Goal: Task Accomplishment & Management: Use online tool/utility

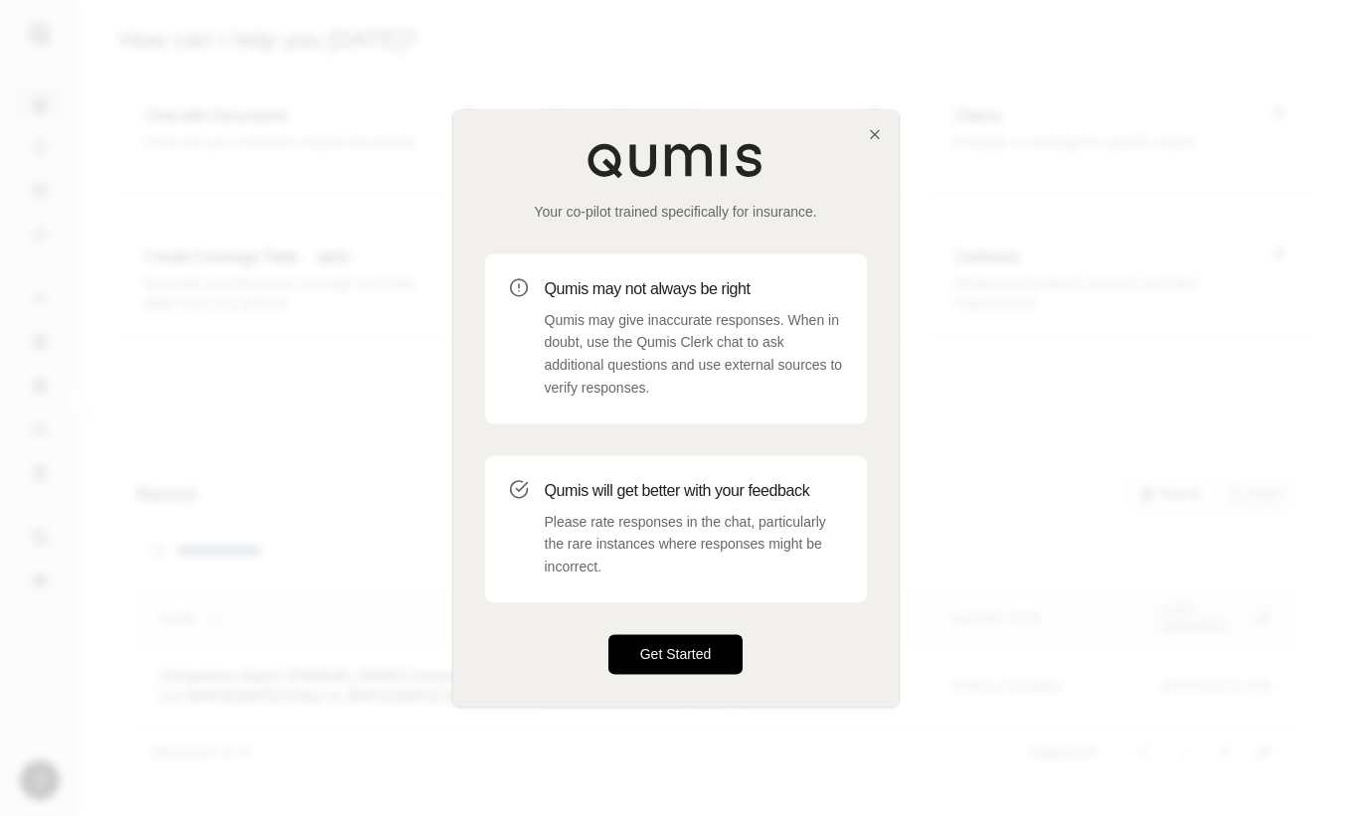
click at [676, 646] on button "Get Started" at bounding box center [675, 654] width 135 height 40
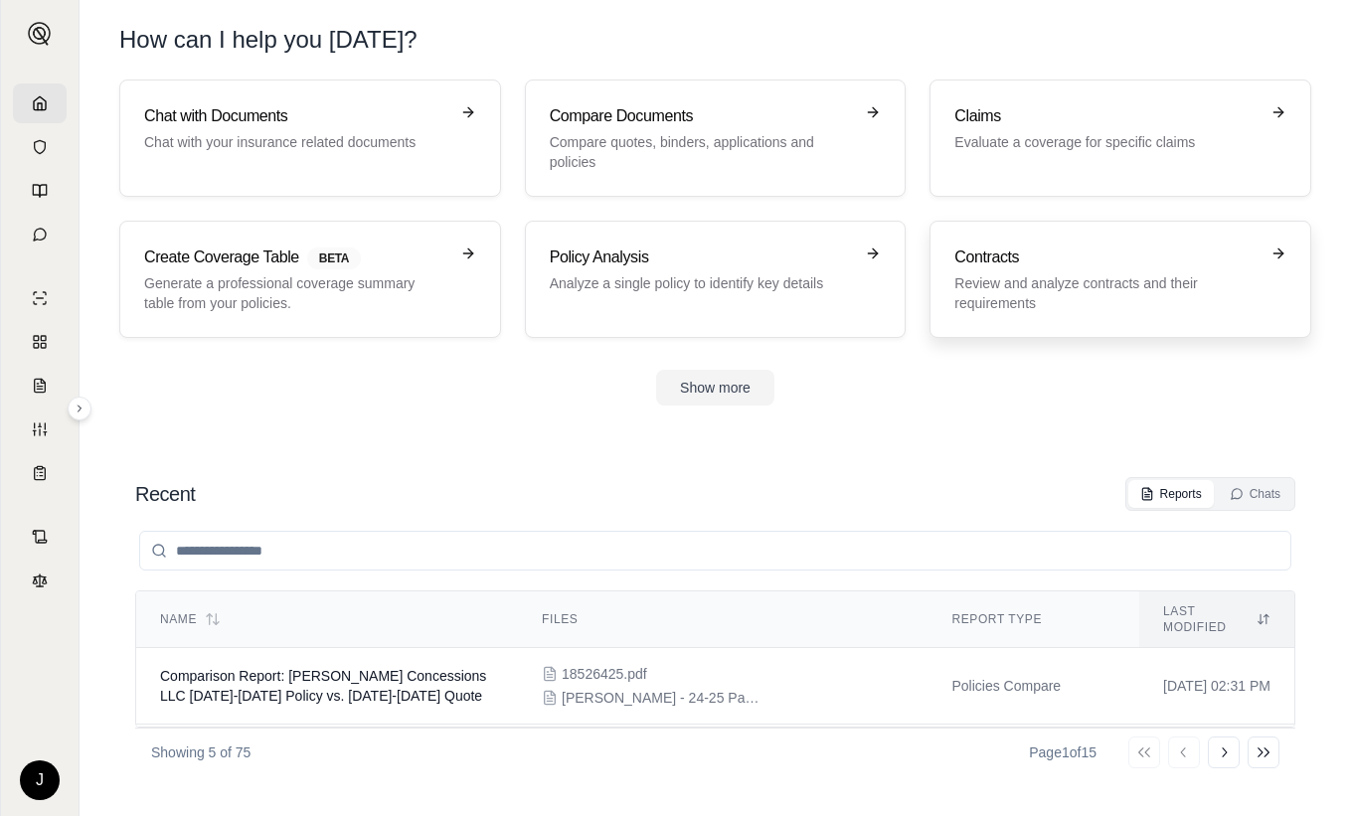
click at [1090, 288] on p "Review and analyze contracts and their requirements" at bounding box center [1106, 293] width 304 height 40
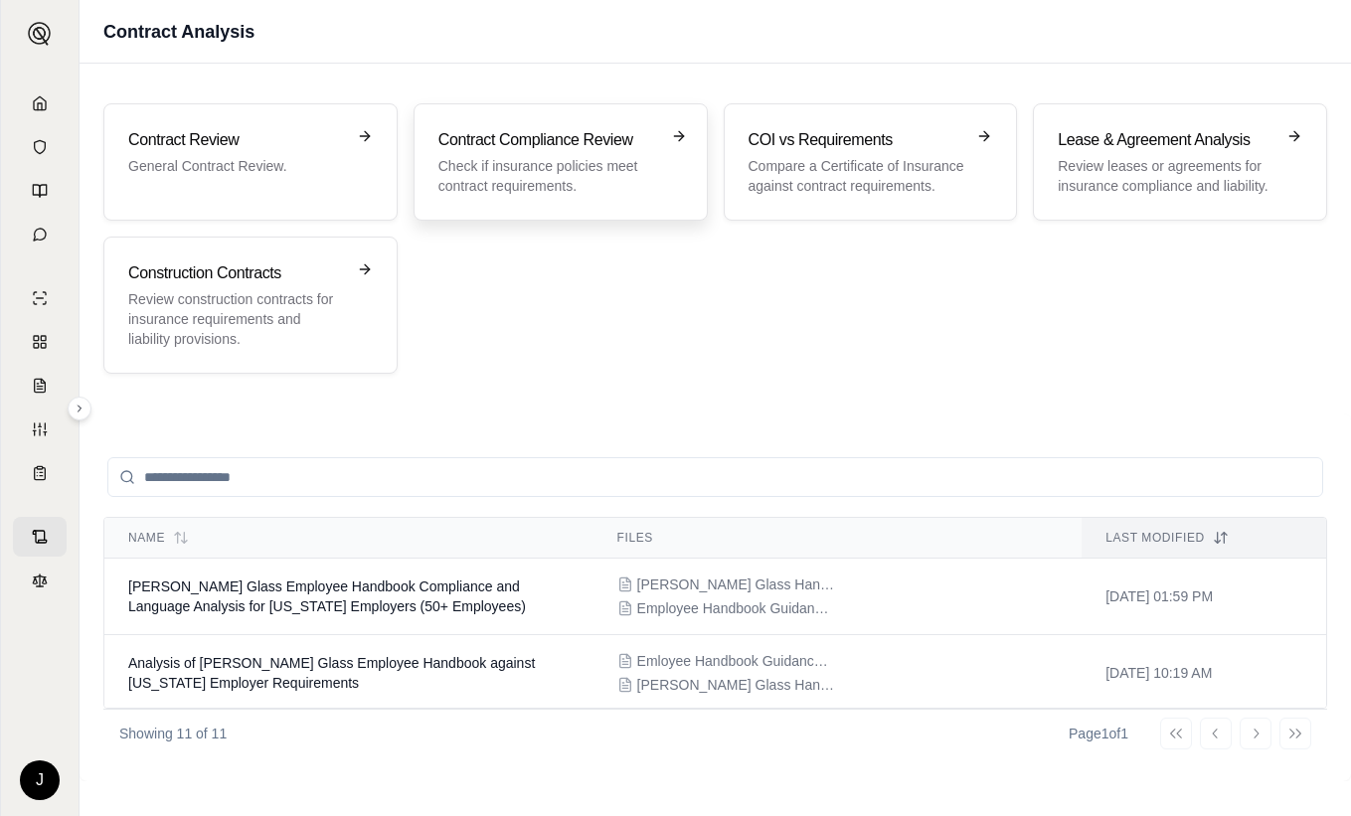
click at [523, 133] on h3 "Contract Compliance Review" at bounding box center [546, 140] width 217 height 24
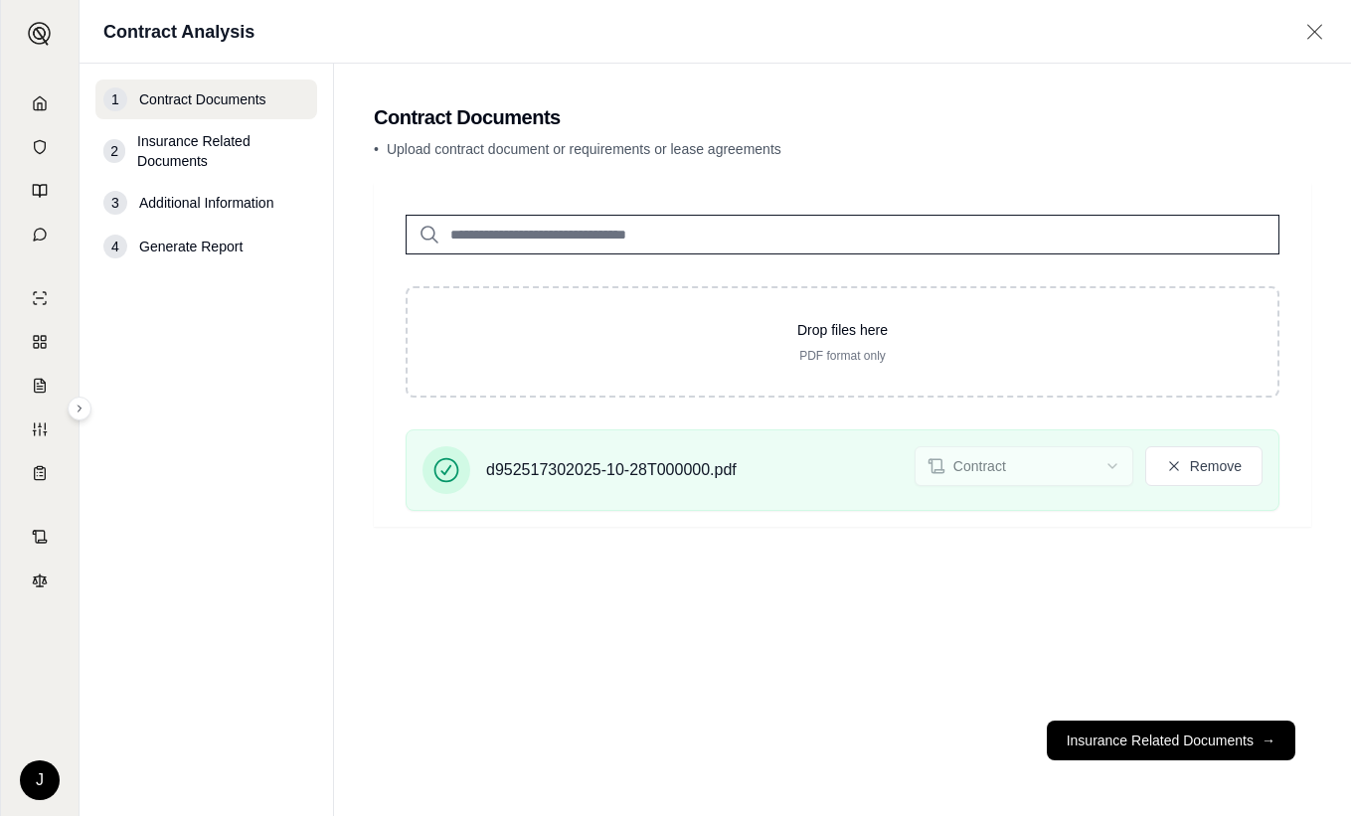
click at [212, 453] on nav "1 Contract Documents 2 Insurance Related Documents 3 Additional Information 4 G…" at bounding box center [207, 440] width 254 height 752
click at [1198, 474] on button "Remove" at bounding box center [1203, 466] width 117 height 40
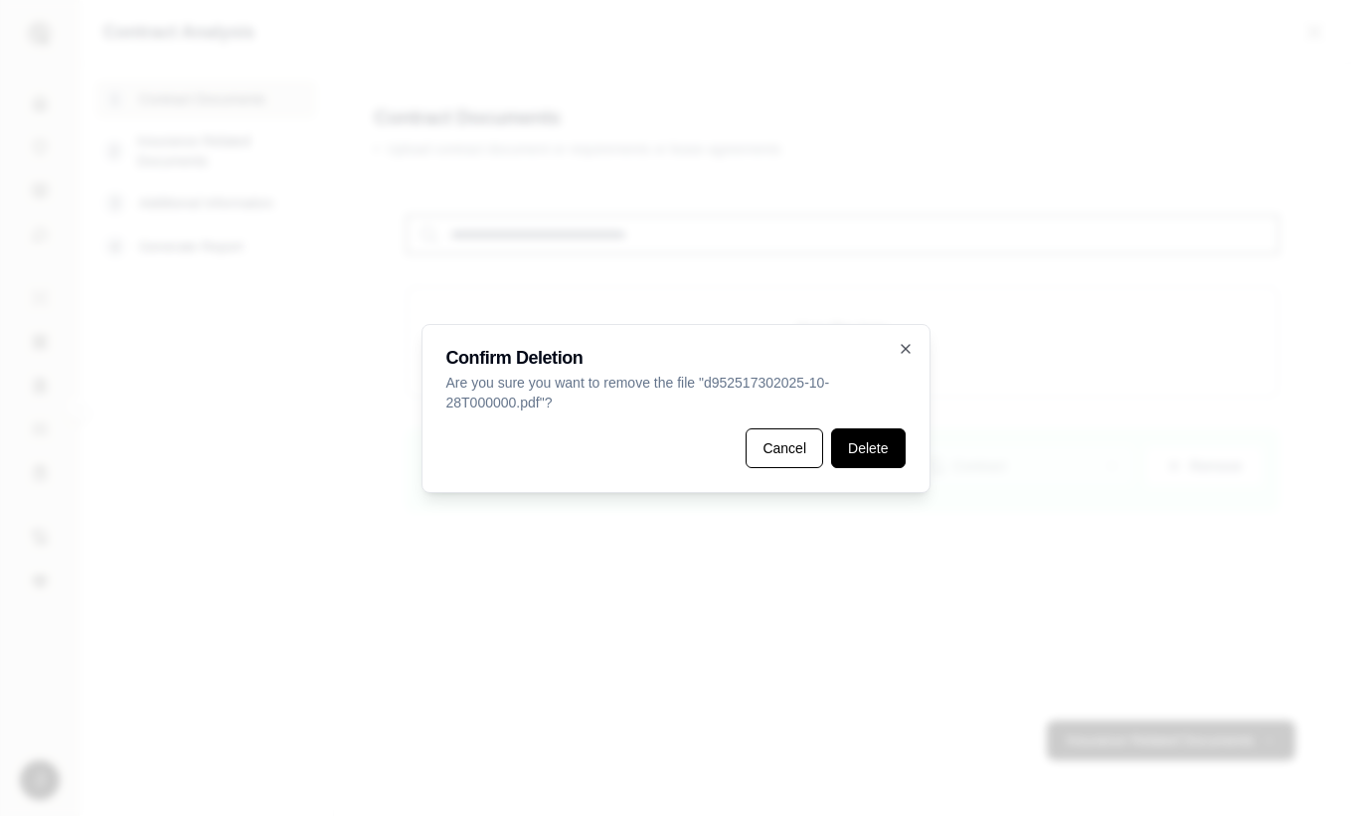
click at [861, 446] on button "Delete" at bounding box center [868, 448] width 74 height 40
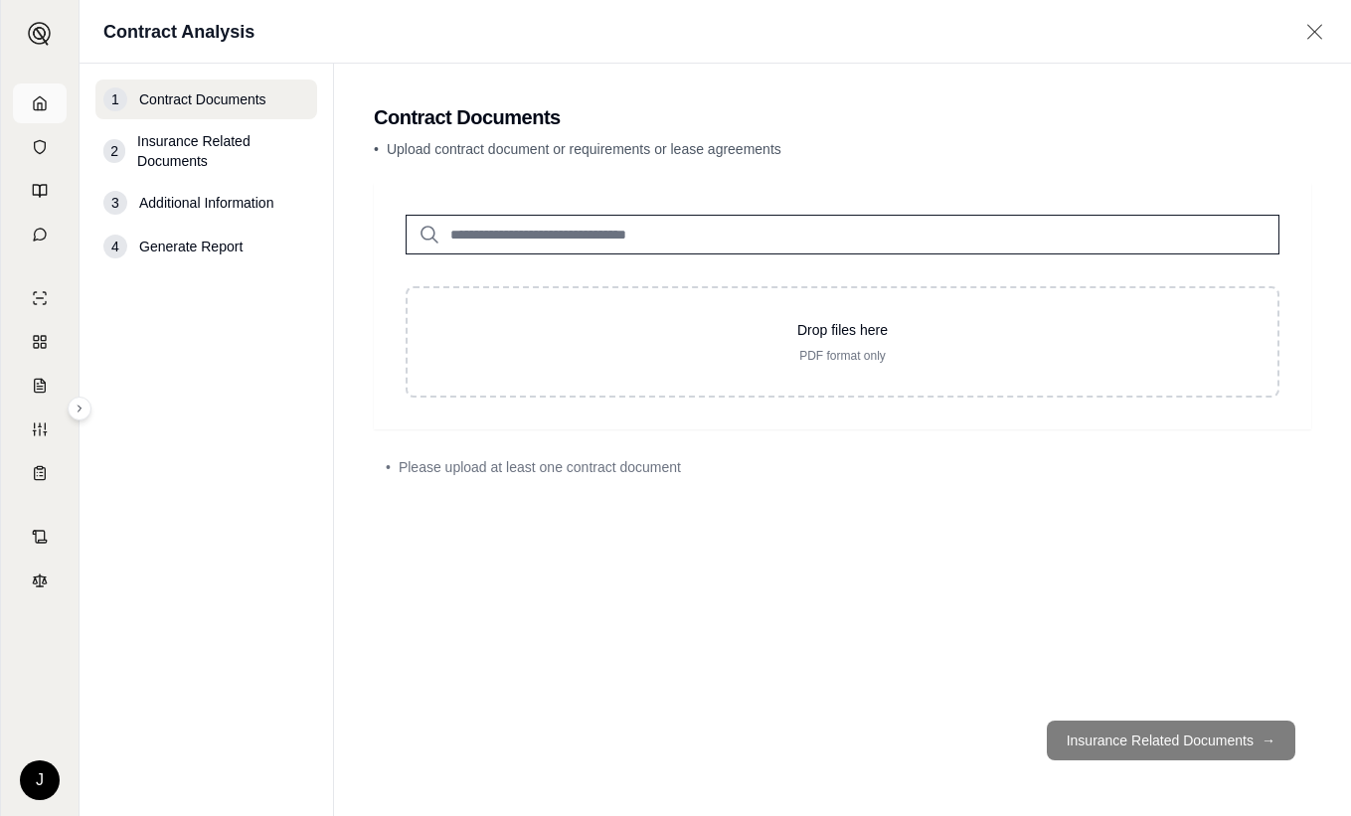
click at [46, 101] on icon at bounding box center [40, 102] width 12 height 13
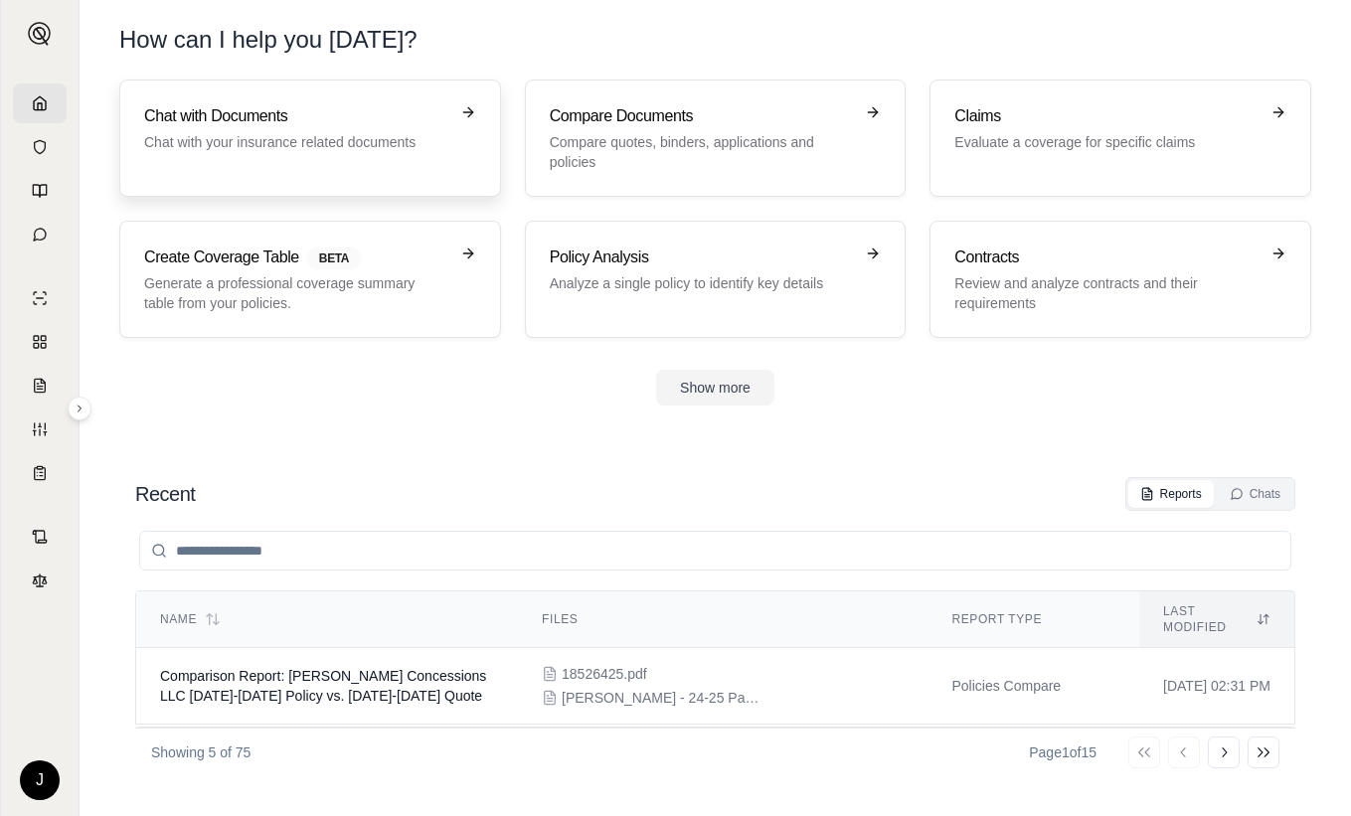
click at [229, 141] on p "Chat with your insurance related documents" at bounding box center [296, 142] width 304 height 20
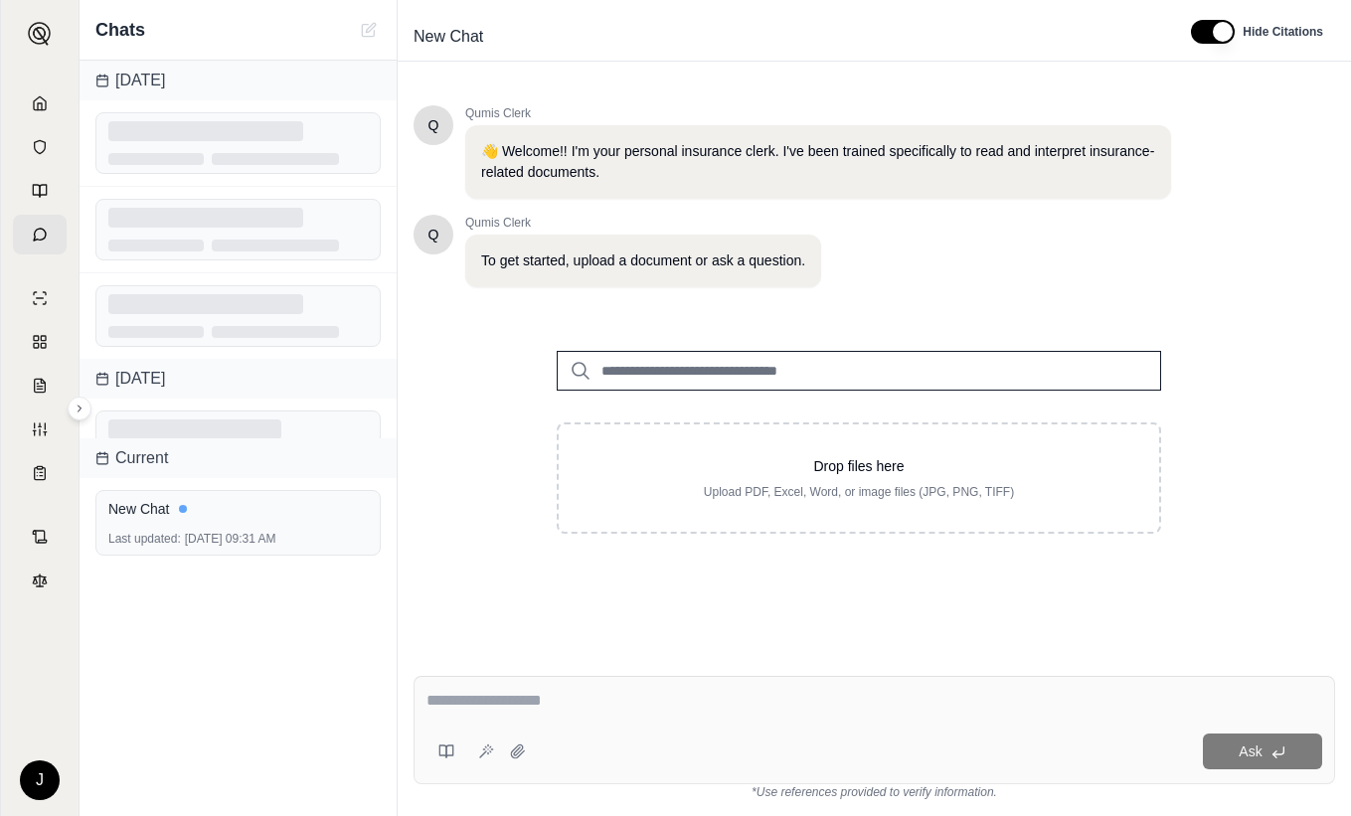
click at [874, 362] on input "search" at bounding box center [859, 371] width 604 height 40
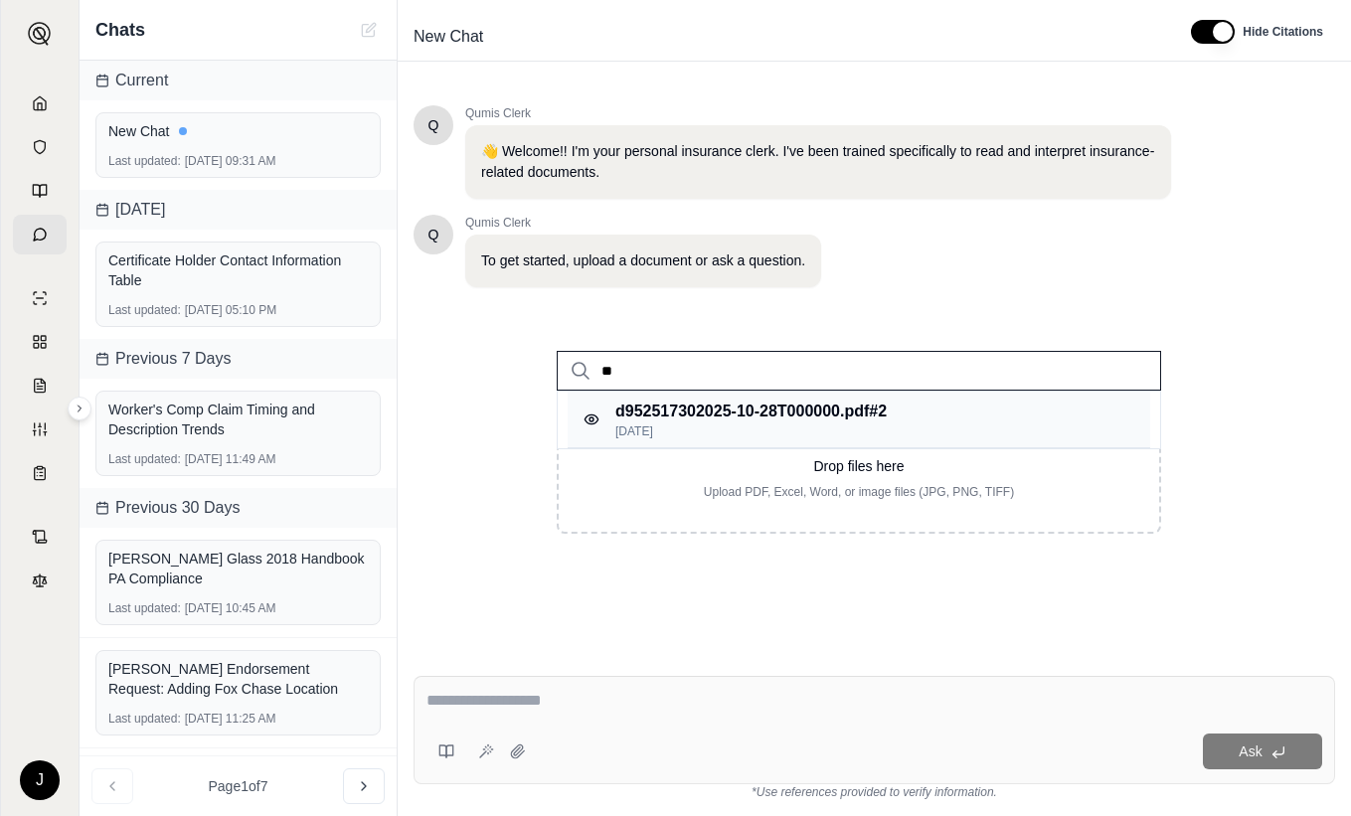
type input "**"
click at [768, 422] on p "d952517302025-10-28T000000.pdf #2" at bounding box center [750, 412] width 271 height 24
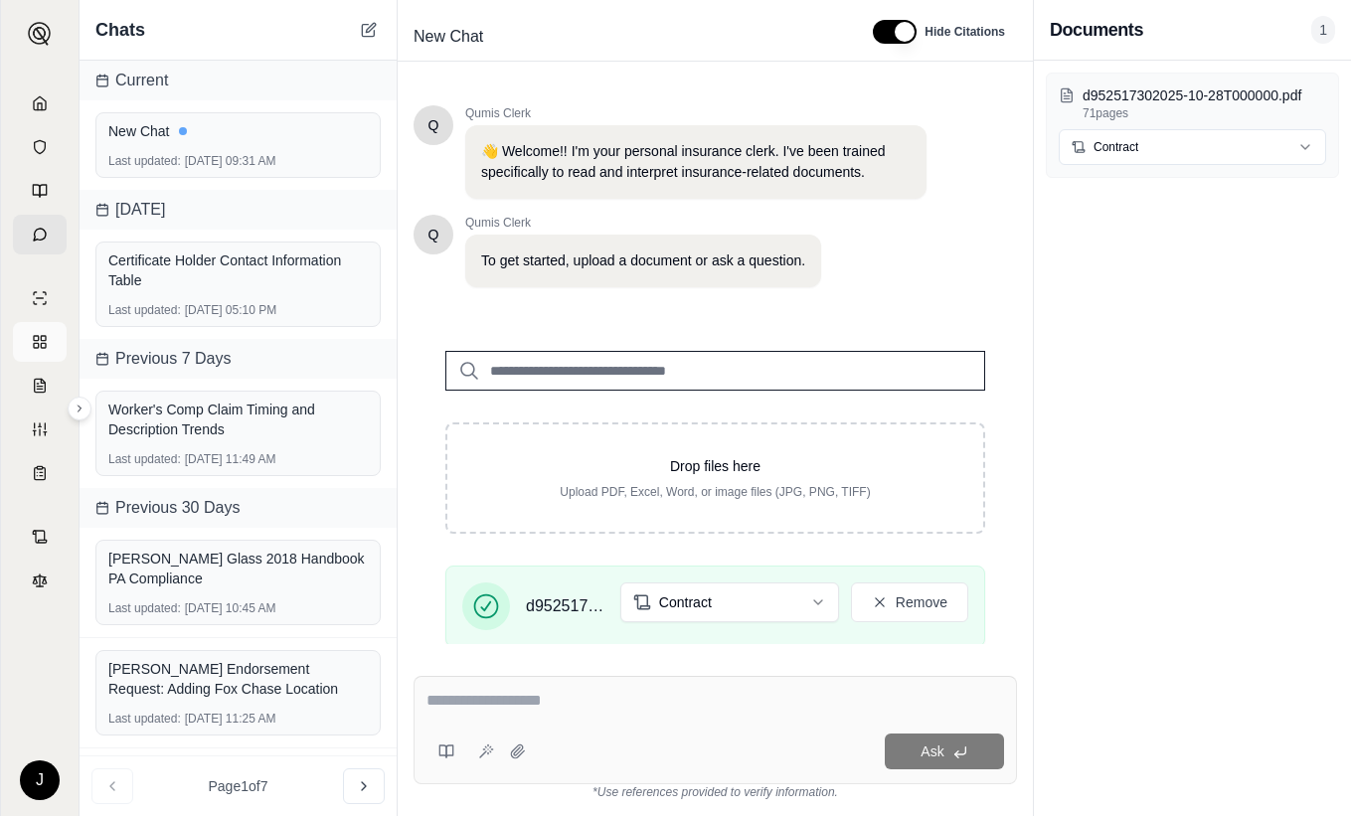
scroll to position [296, 0]
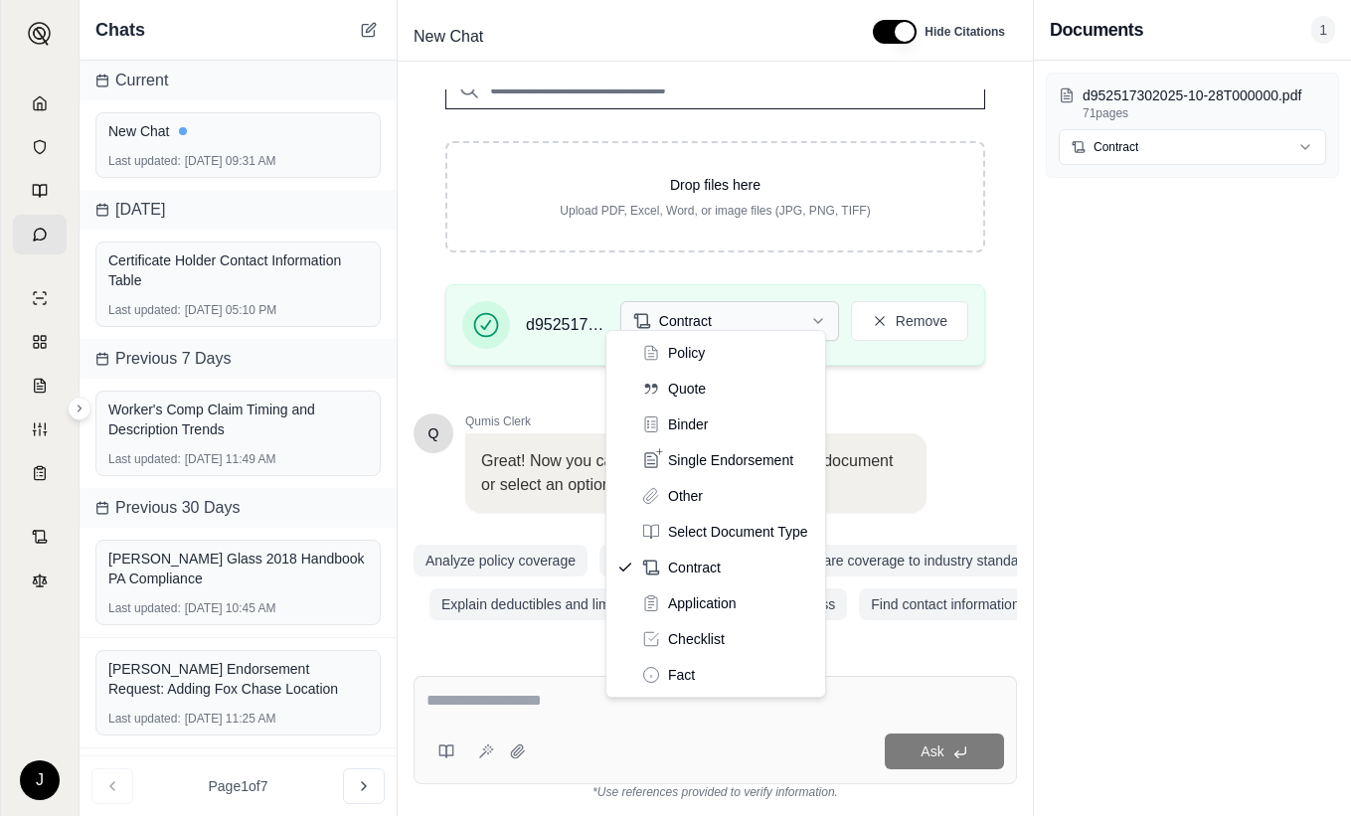
click at [756, 301] on html "J Chats Current New Chat Last updated: Sep 30, 2025, 09:31 AM Yesterday Certifi…" at bounding box center [675, 408] width 1351 height 816
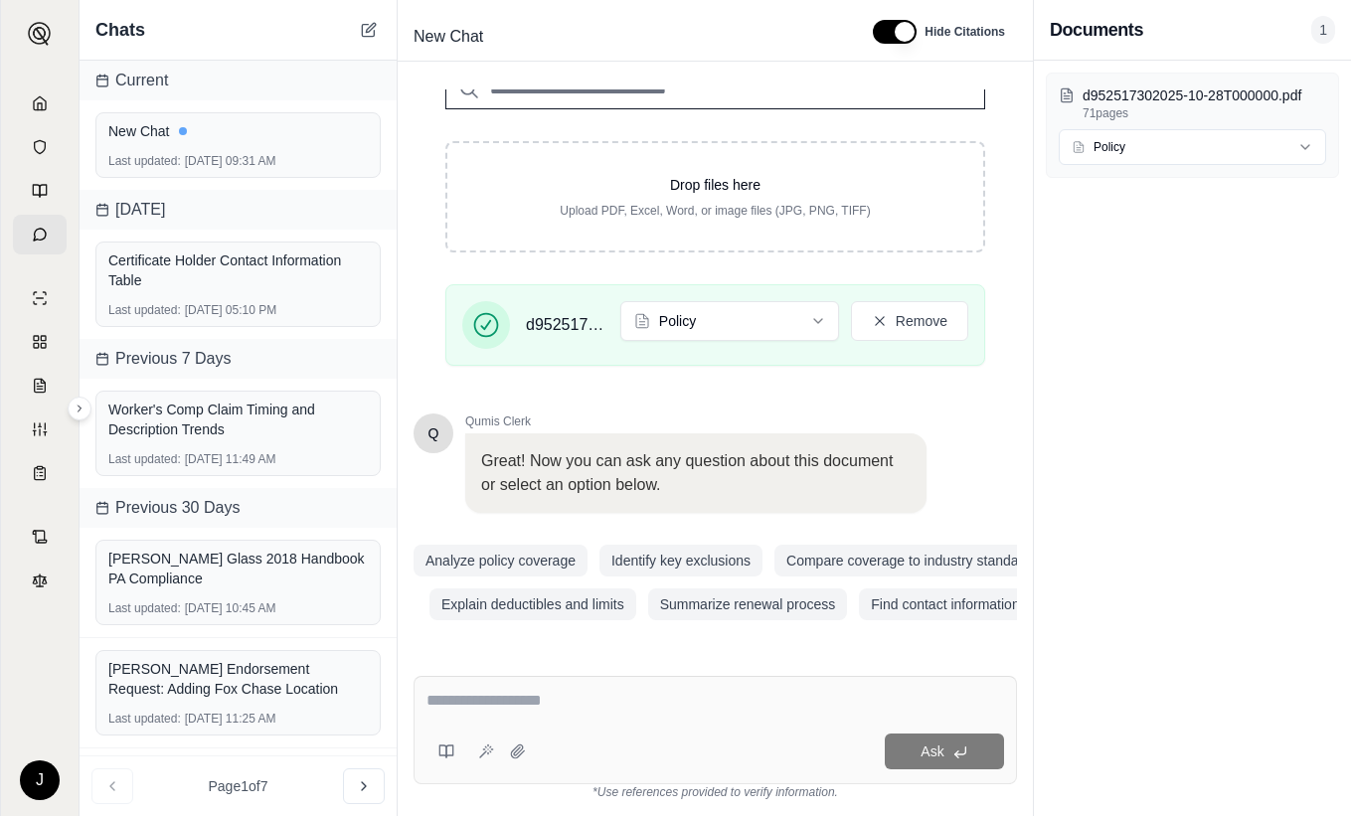
click at [481, 709] on textarea at bounding box center [715, 701] width 578 height 24
click at [525, 707] on textarea at bounding box center [715, 701] width 578 height 24
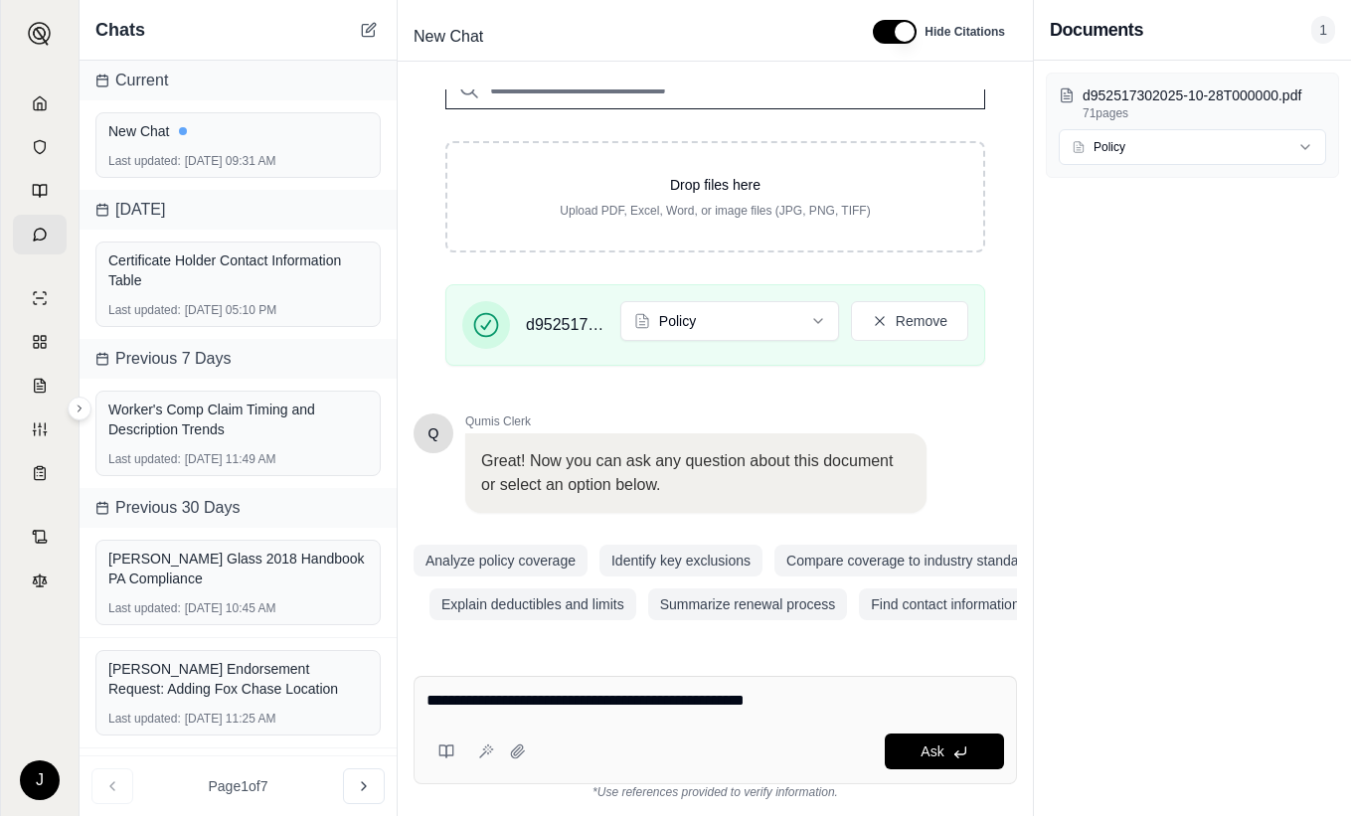
paste textarea "**********"
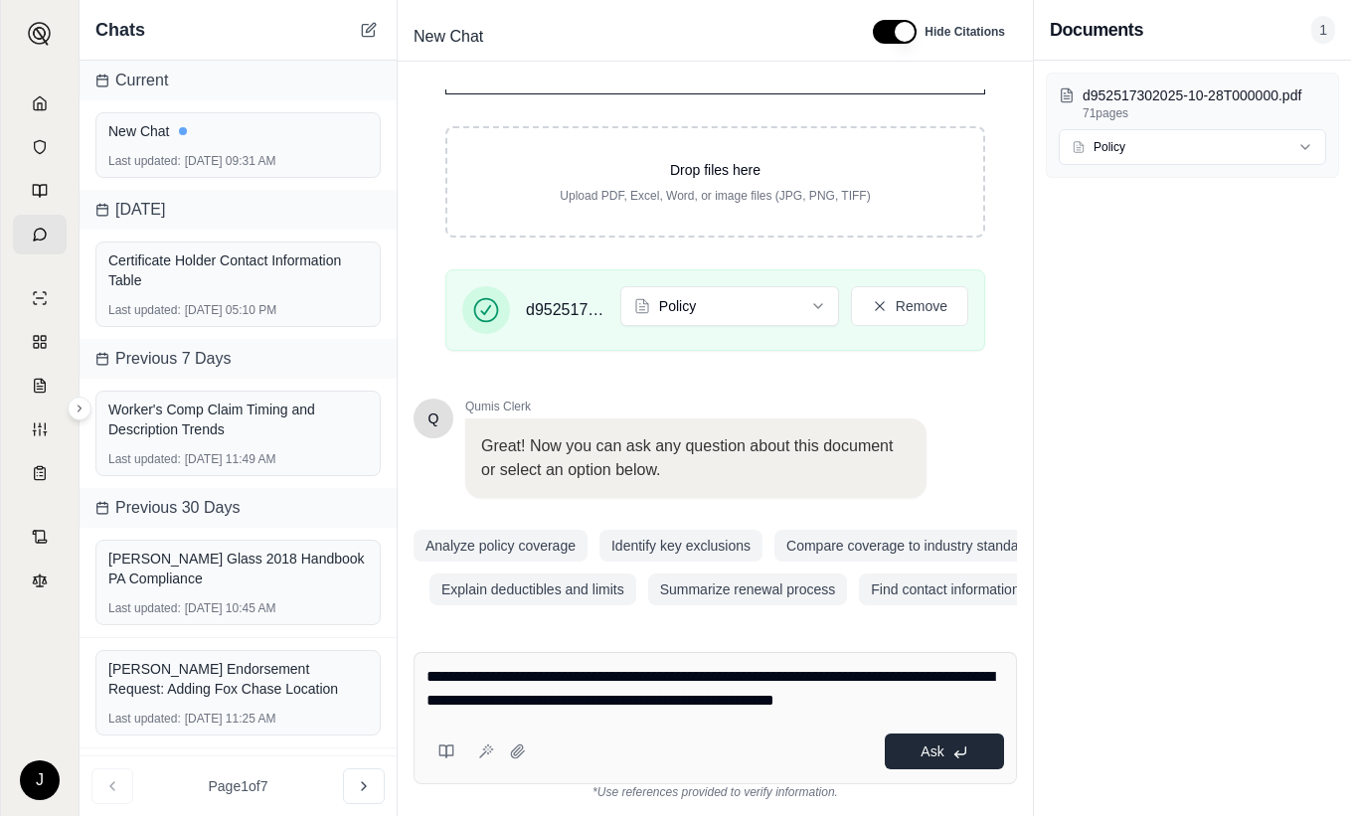
type textarea "**********"
click at [941, 753] on span "Ask" at bounding box center [931, 752] width 23 height 16
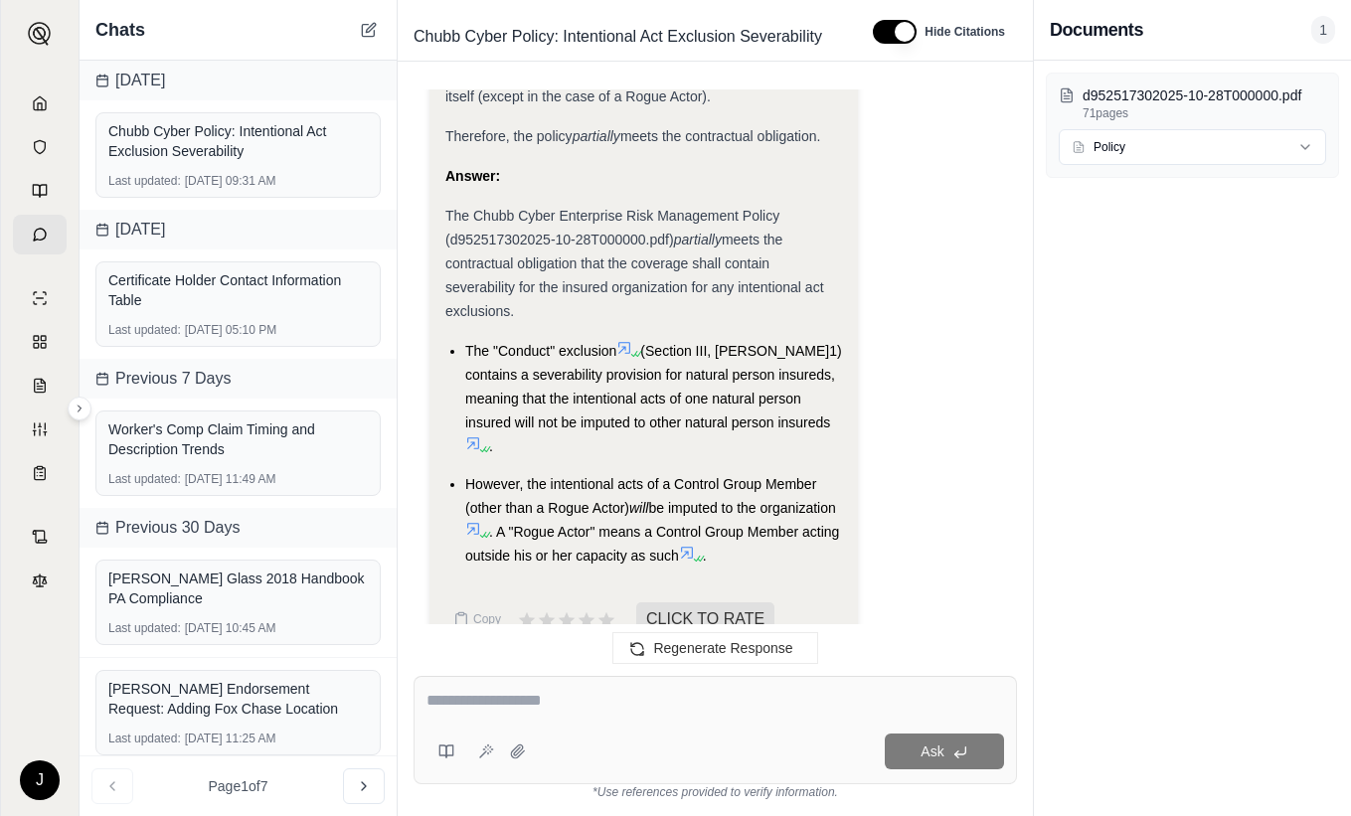
scroll to position [1529, 0]
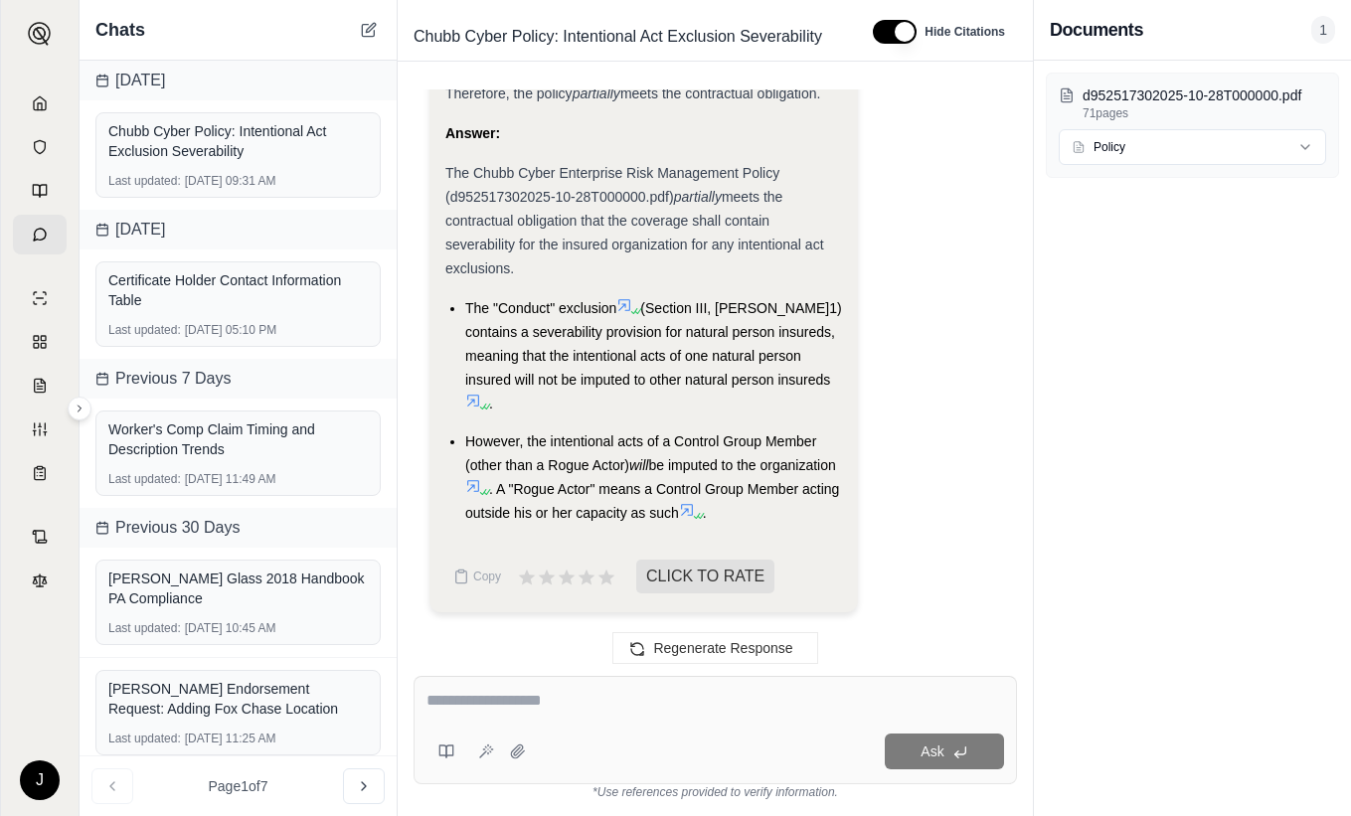
click at [451, 276] on span "meets the contractual obligation that the coverage shall contain severability f…" at bounding box center [634, 232] width 379 height 87
drag, startPoint x: 630, startPoint y: 330, endPoint x: 804, endPoint y: 293, distance: 177.8
click at [630, 313] on icon at bounding box center [624, 305] width 16 height 16
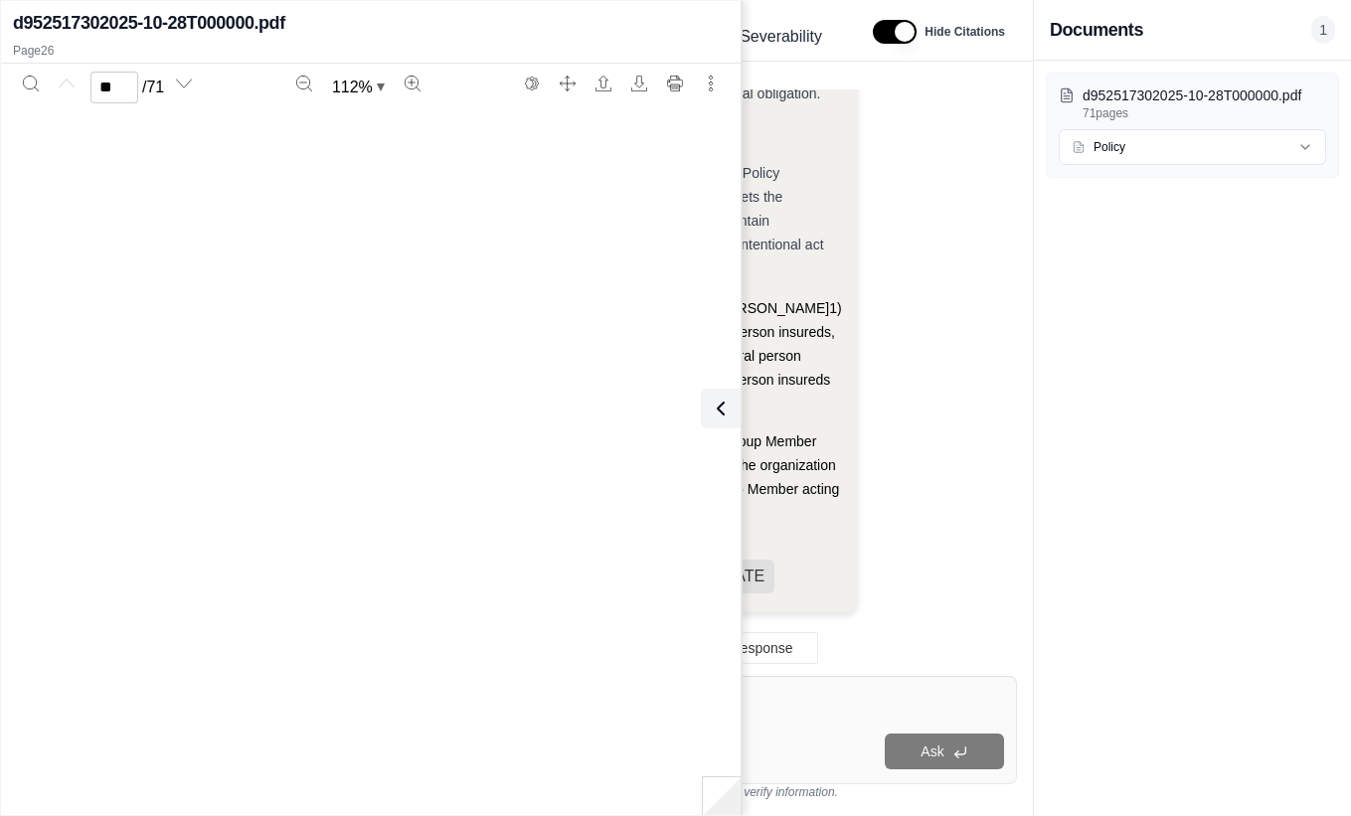
type input "**"
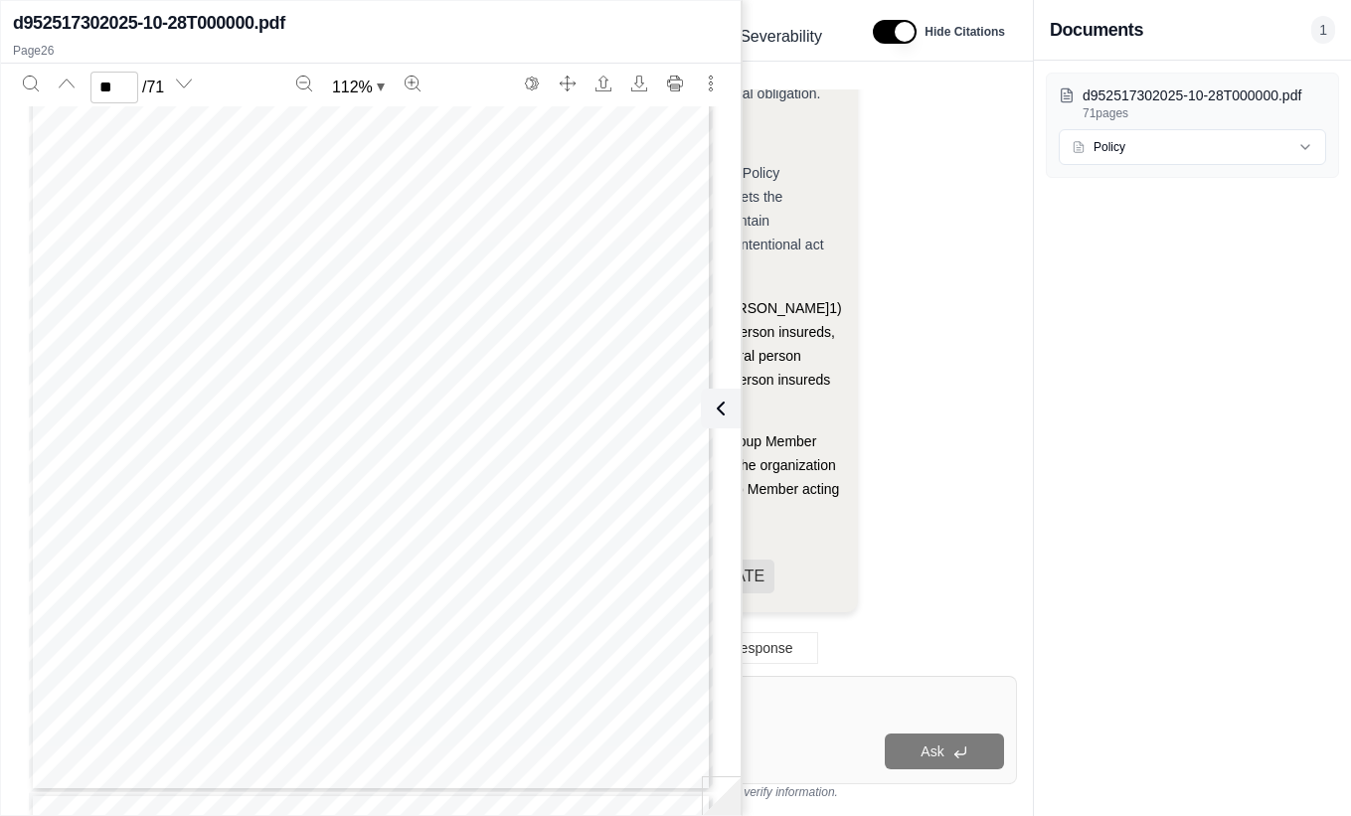
scroll to position [22225, 0]
click at [342, 430] on span "Insurer" at bounding box center [348, 434] width 44 height 11
click at [722, 415] on icon at bounding box center [717, 409] width 24 height 24
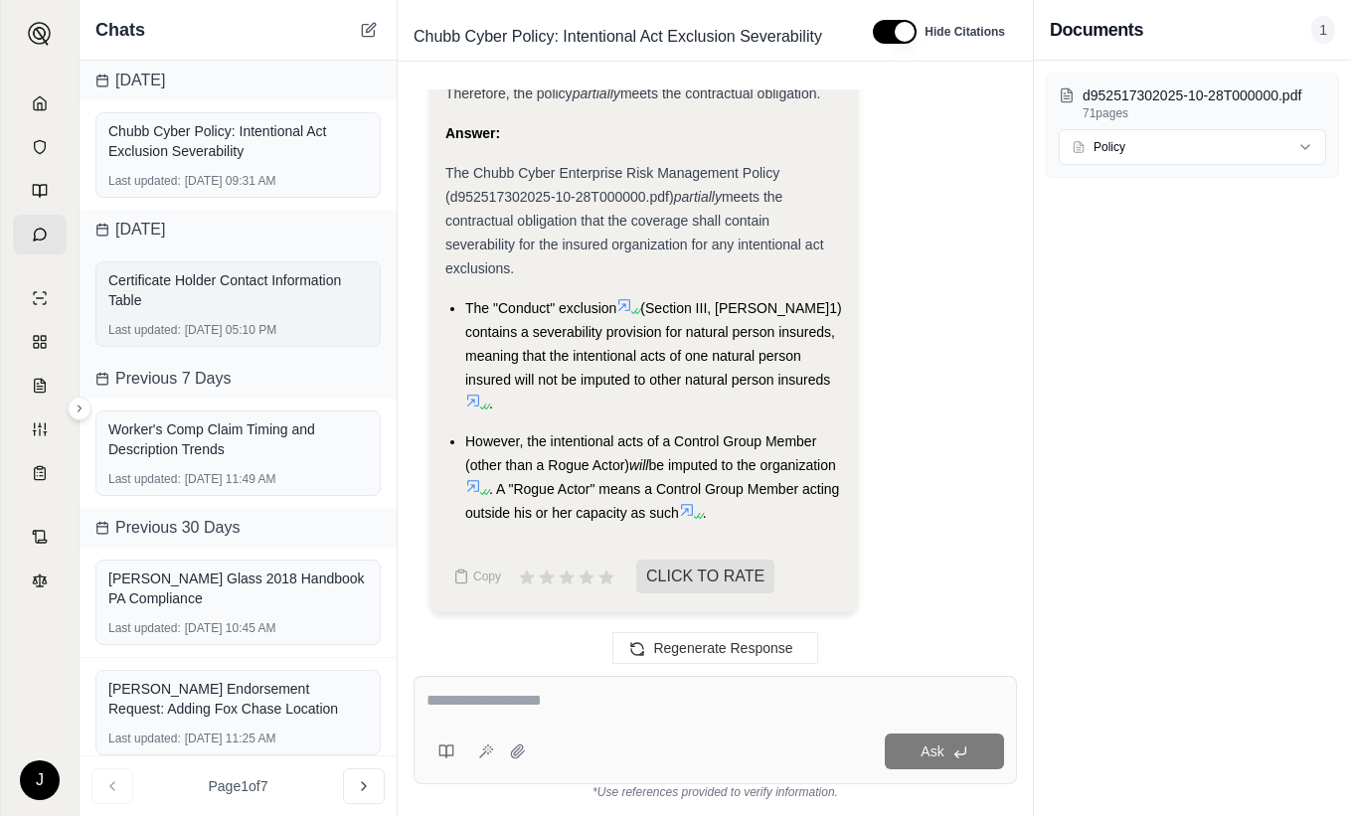
click at [273, 284] on div "Certificate Holder Contact Information Table" at bounding box center [237, 290] width 259 height 40
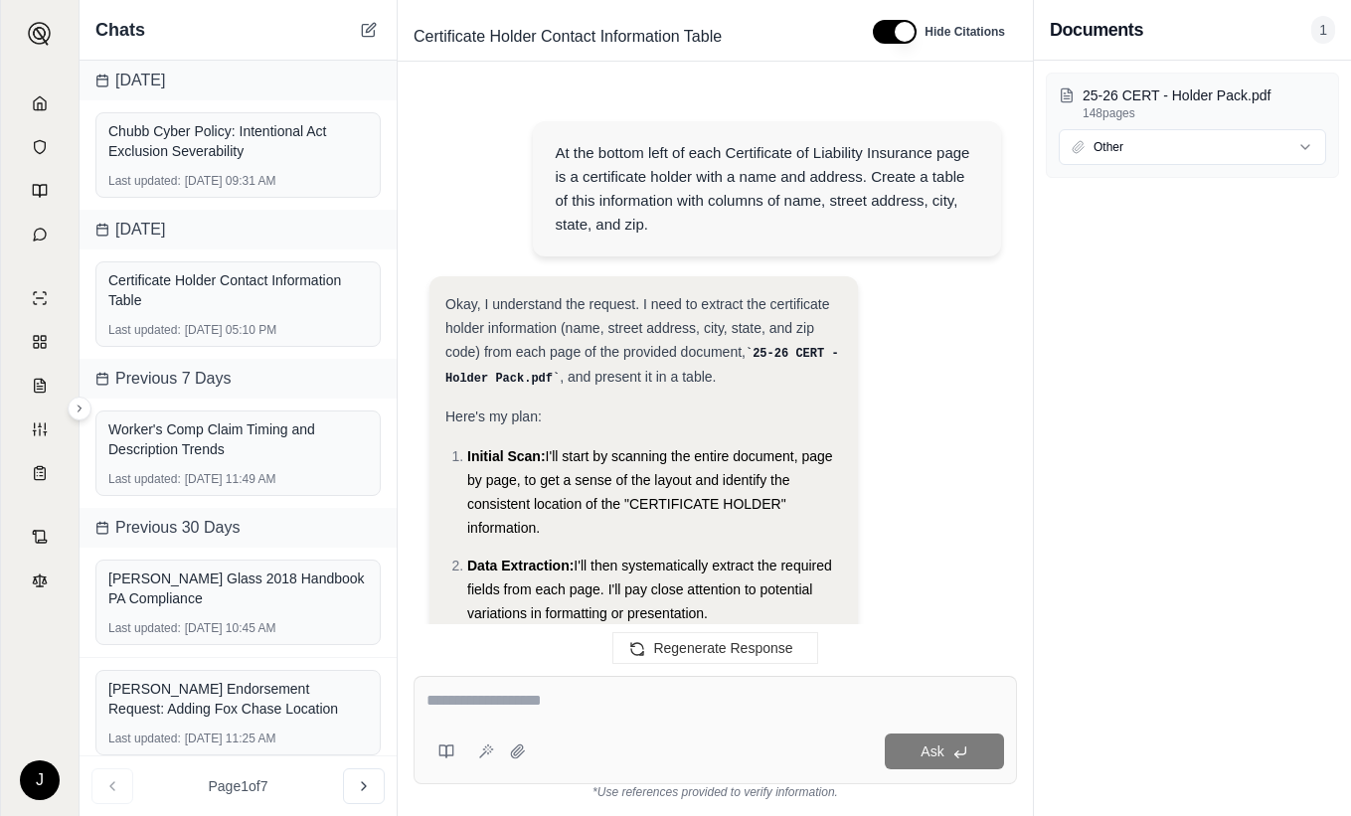
scroll to position [22175, 0]
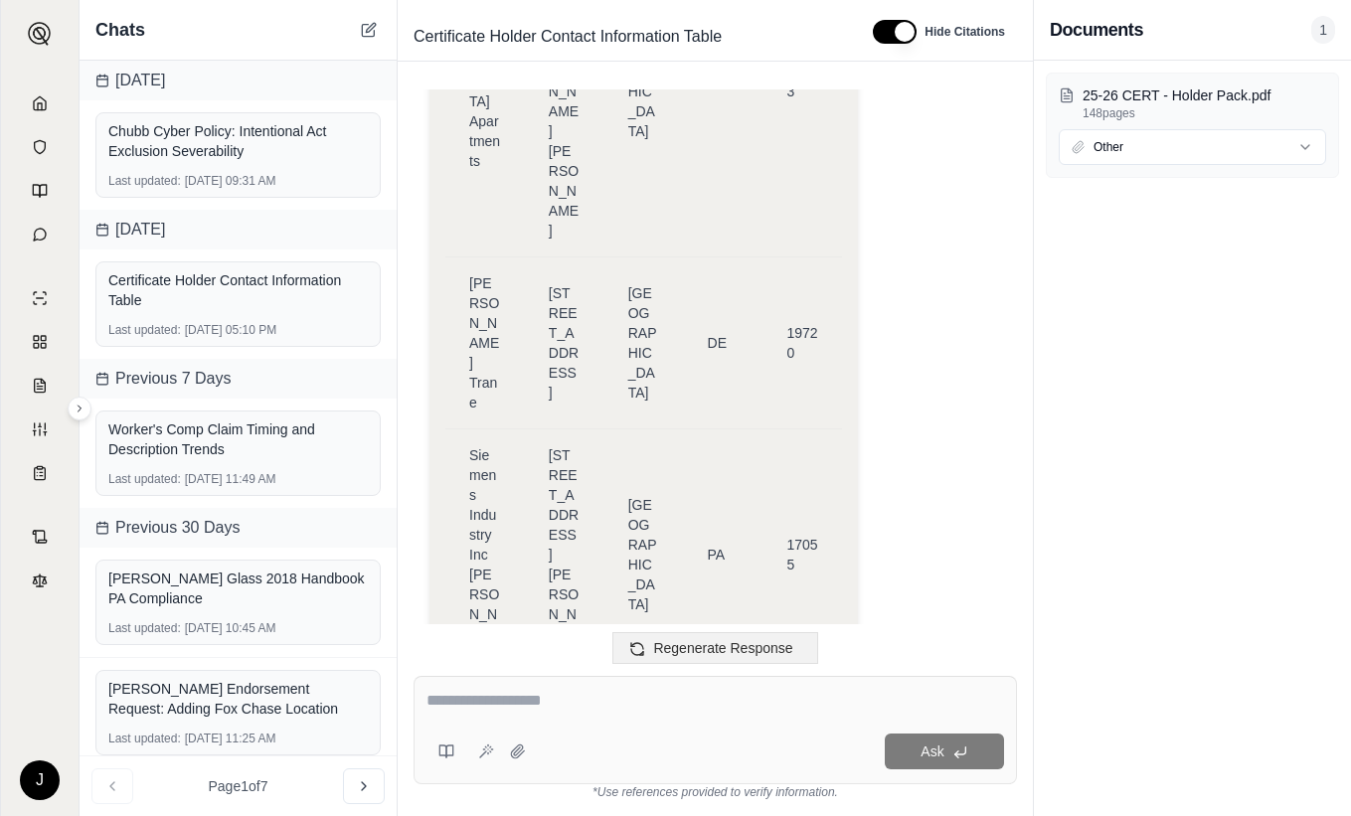
click at [723, 649] on span "Regenerate Response" at bounding box center [722, 648] width 139 height 16
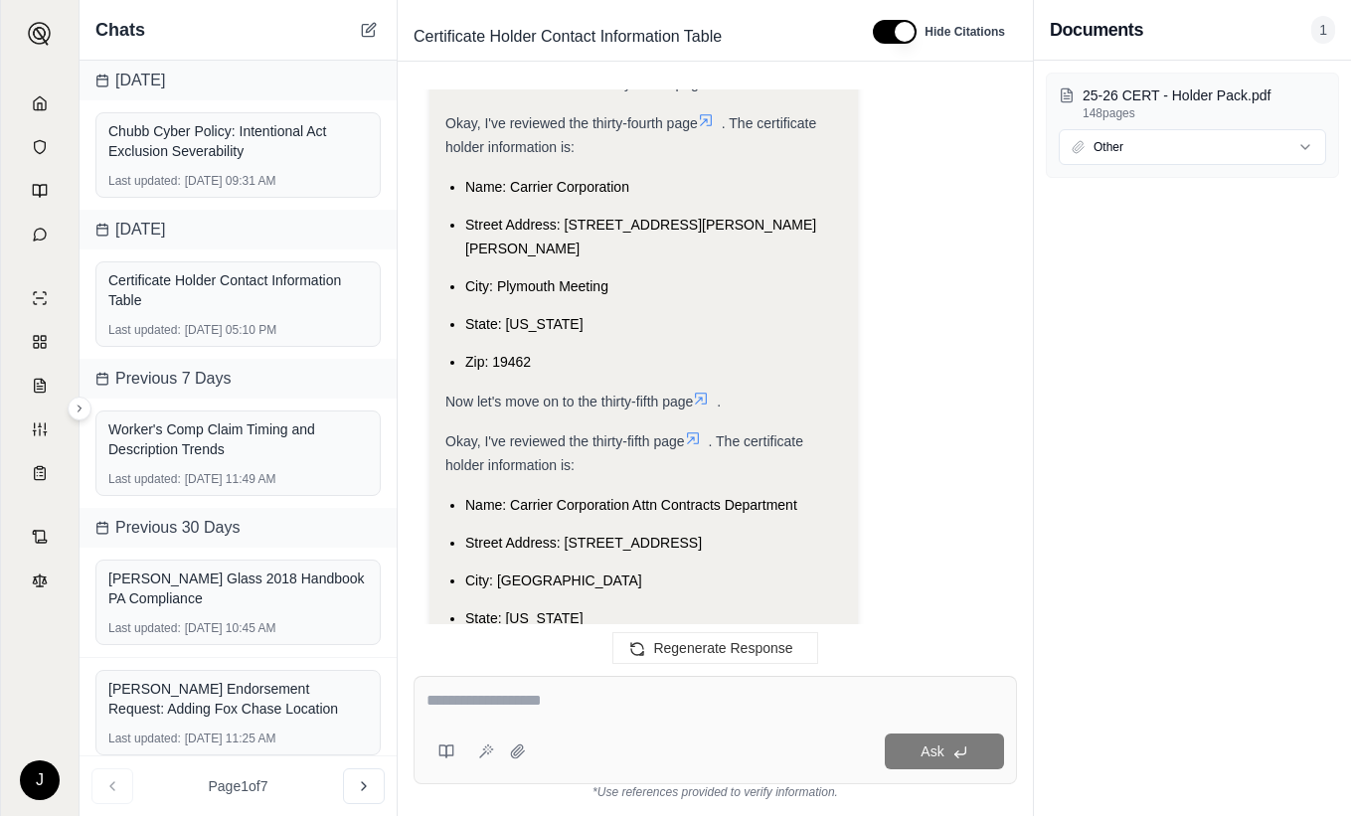
scroll to position [9852, 0]
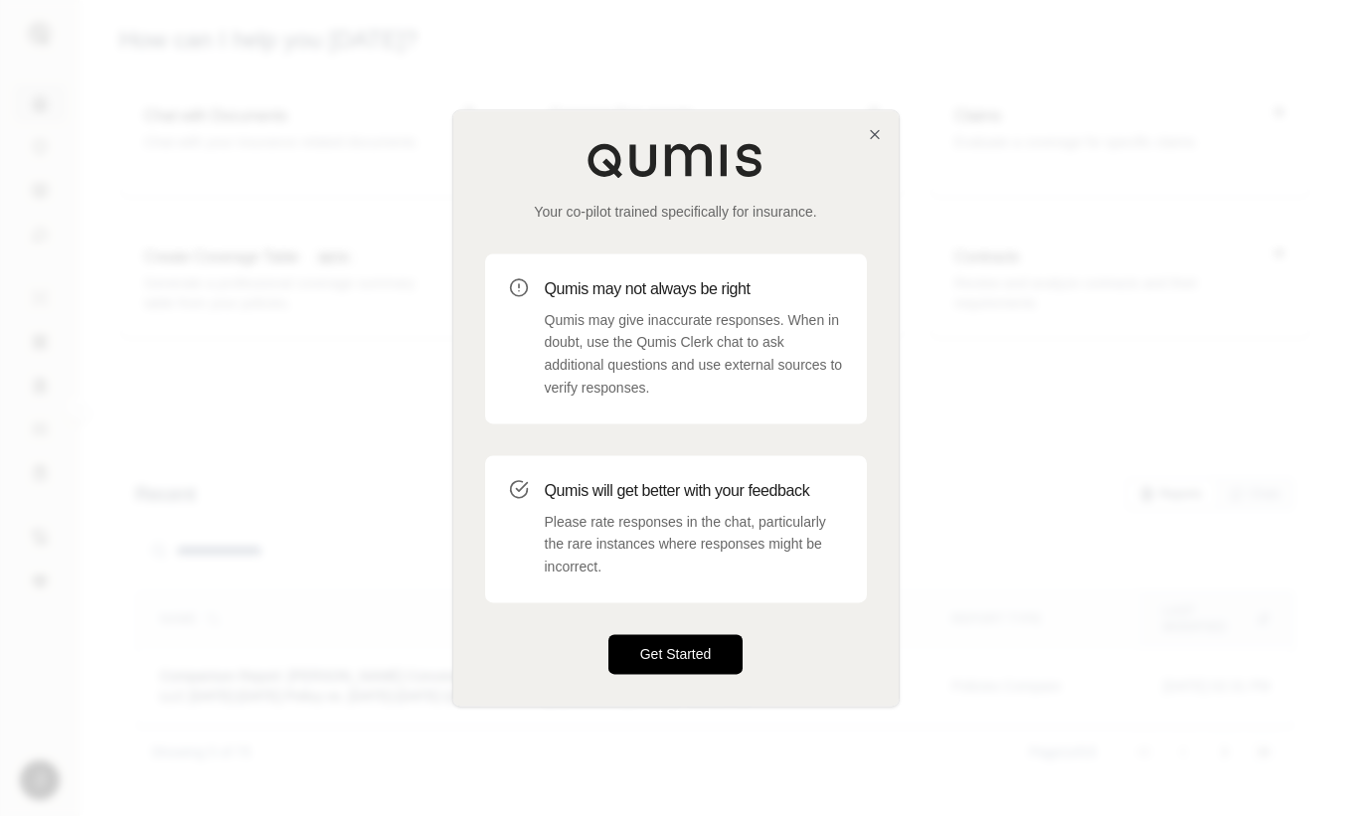
click at [689, 648] on button "Get Started" at bounding box center [675, 654] width 135 height 40
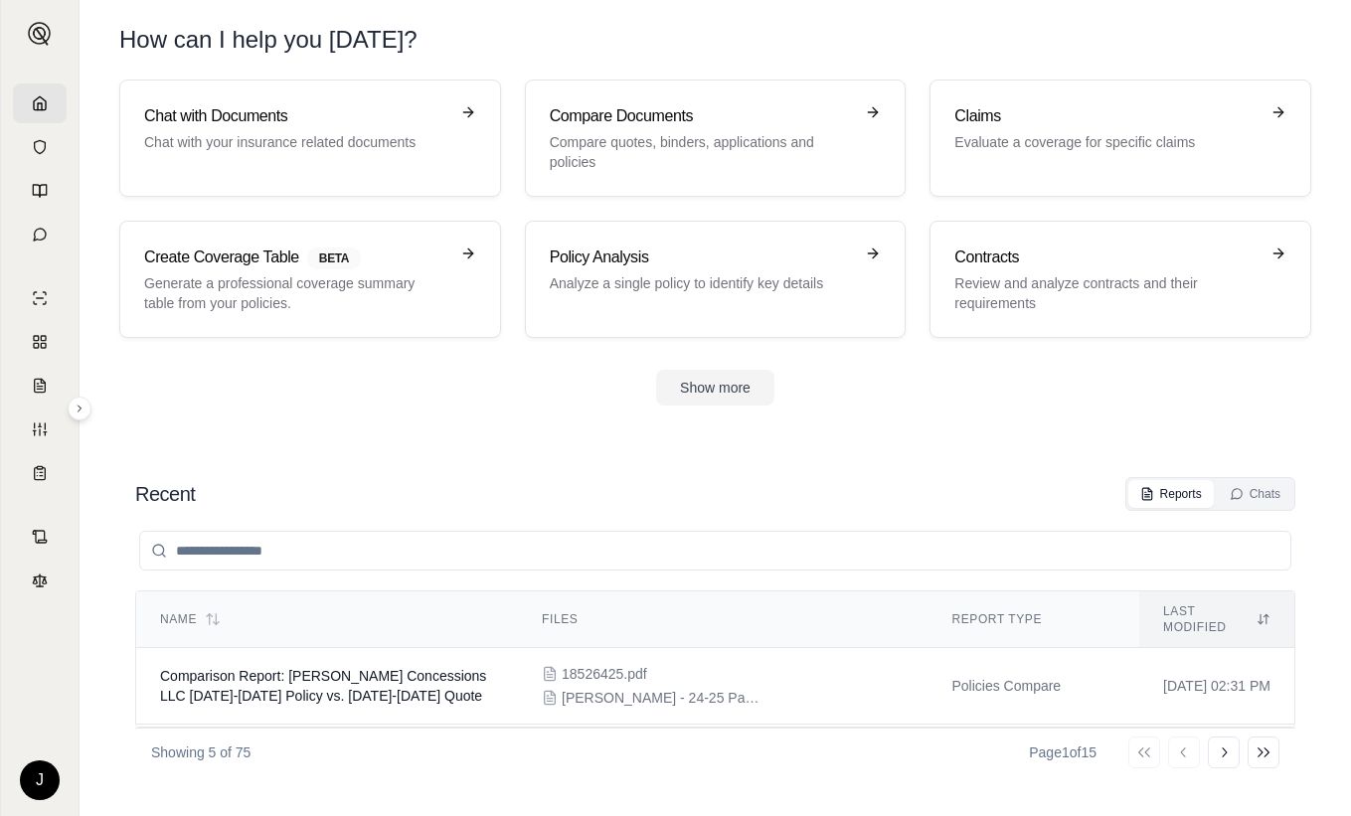
click at [41, 101] on icon at bounding box center [40, 103] width 16 height 16
click at [42, 240] on icon at bounding box center [40, 235] width 12 height 12
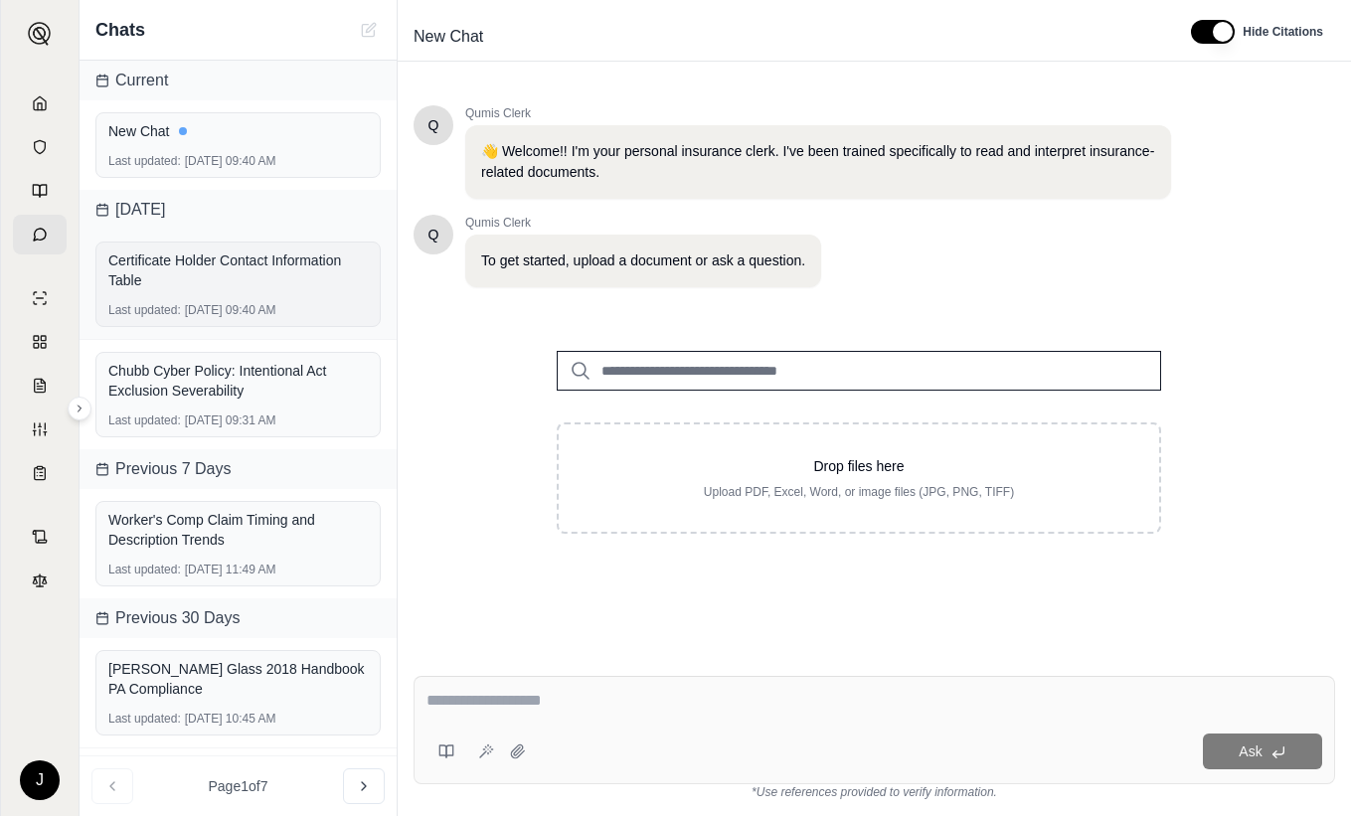
click at [215, 285] on div "Certificate Holder Contact Information Table" at bounding box center [237, 270] width 259 height 40
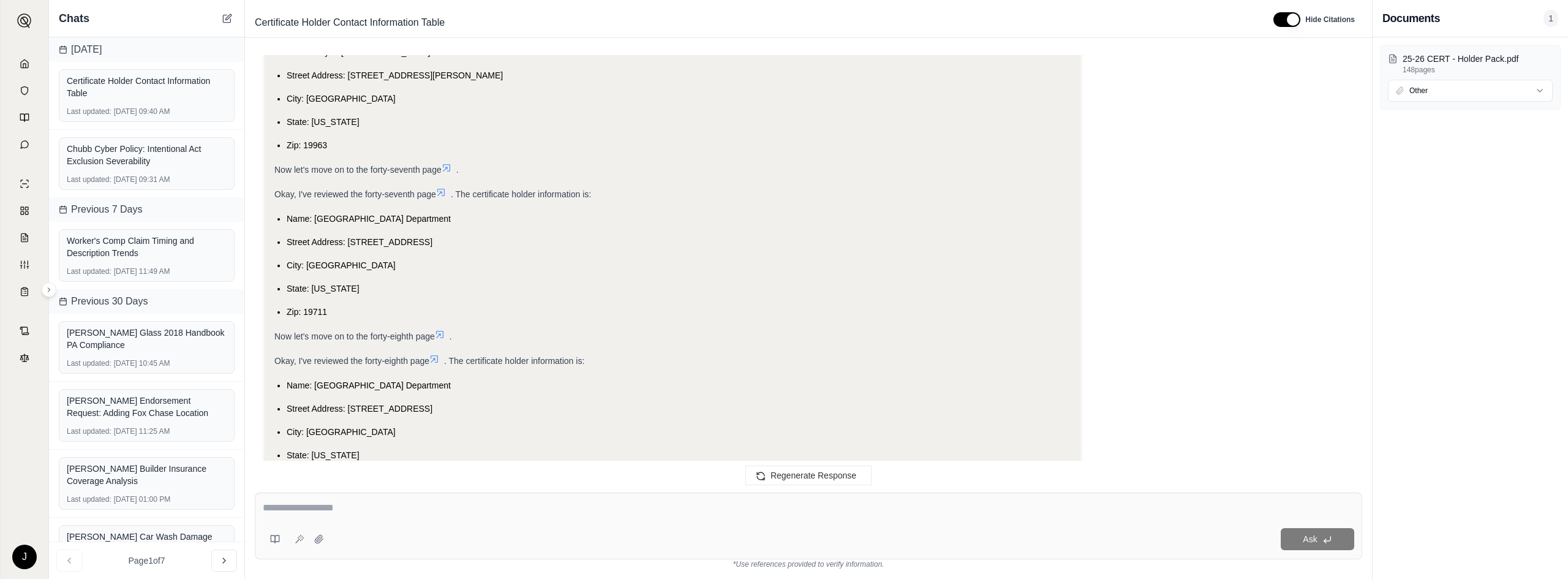
scroll to position [12937, 0]
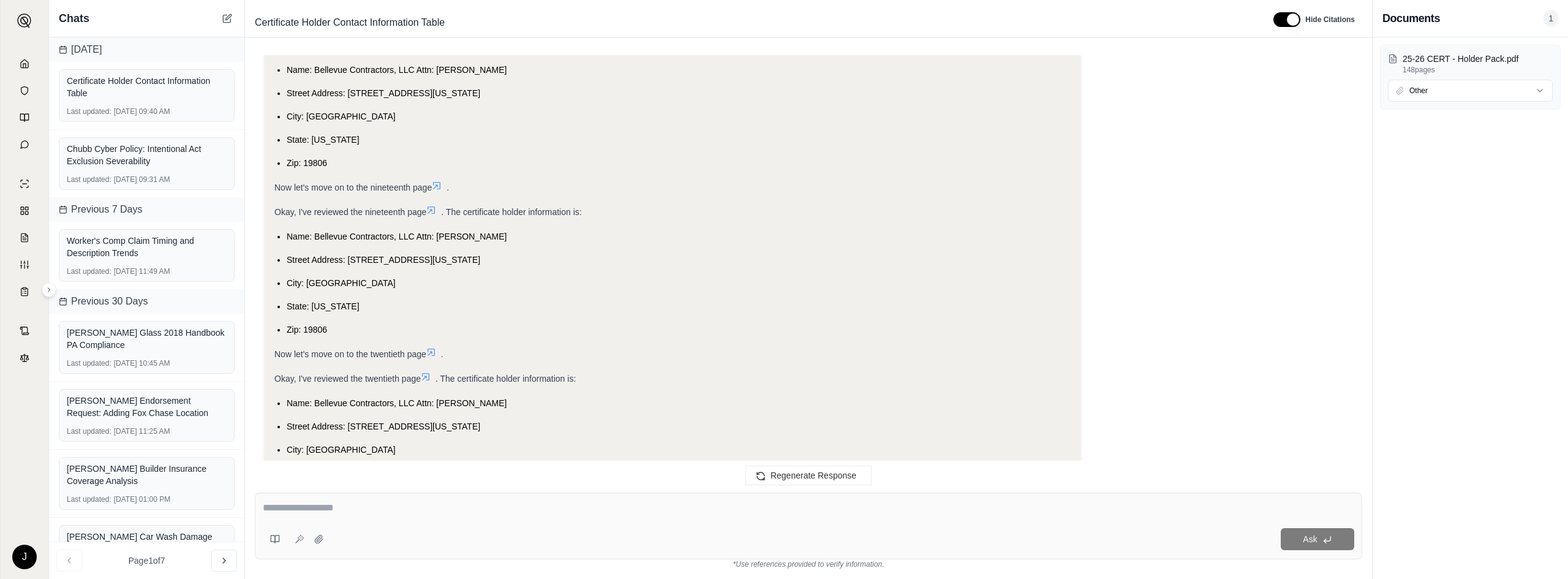
drag, startPoint x: 1241, startPoint y: 305, endPoint x: 1230, endPoint y: 376, distance: 71.8
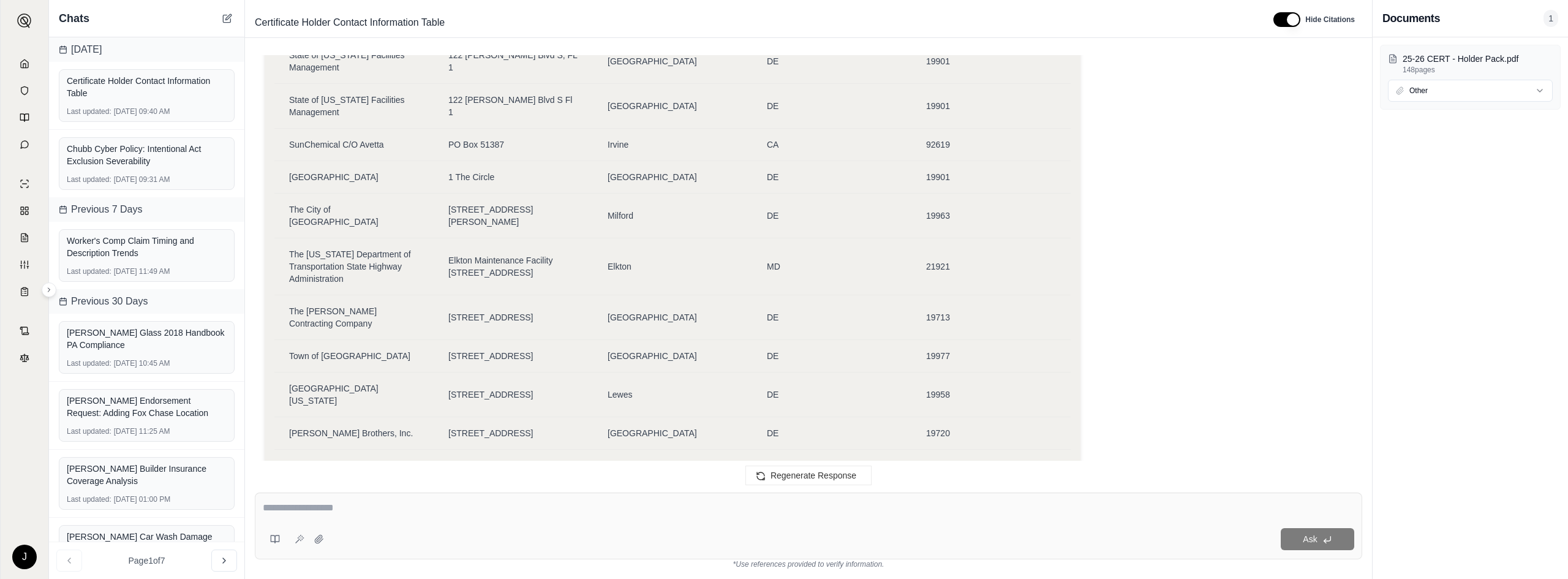
scroll to position [4417, 0]
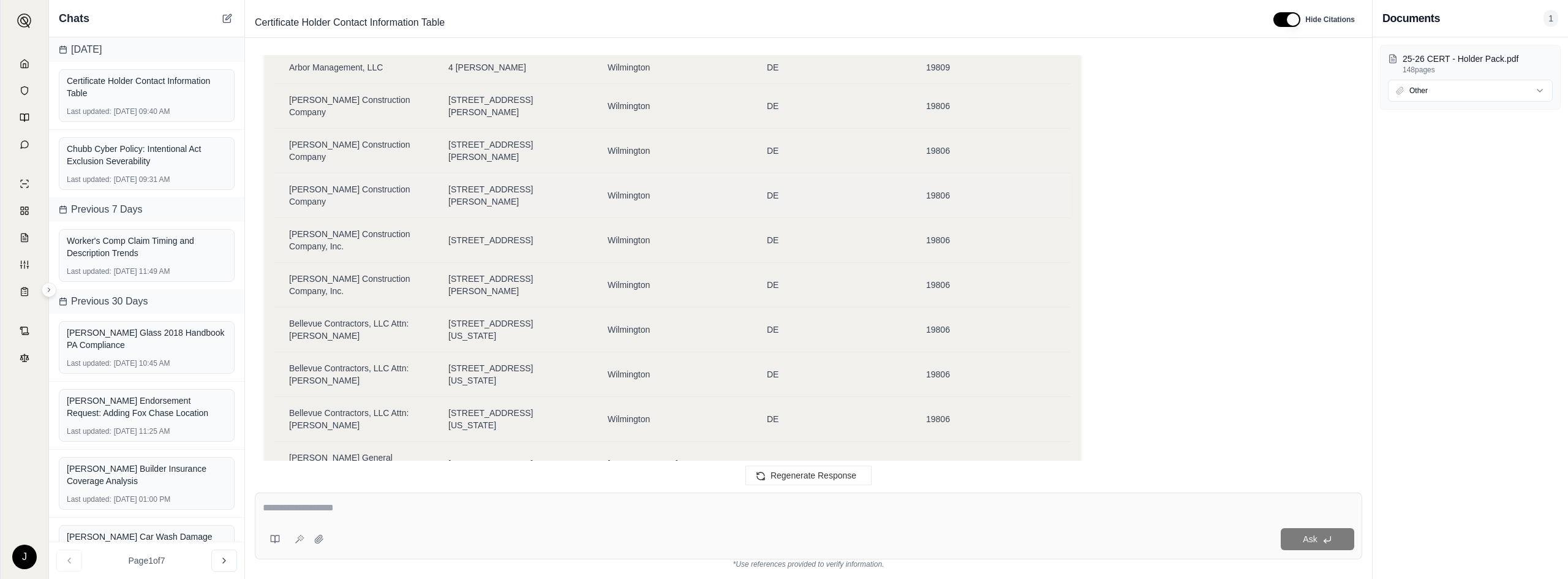
scroll to position [862, 0]
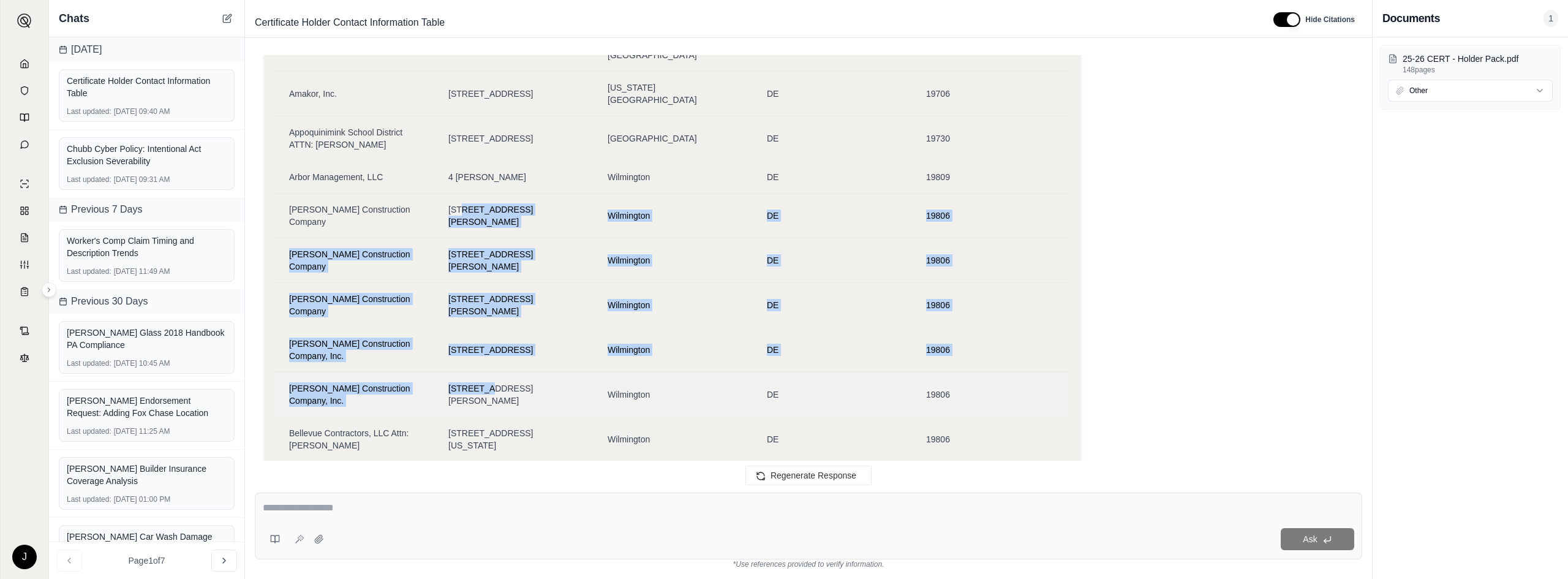
drag, startPoint x: 465, startPoint y: 134, endPoint x: 487, endPoint y: 272, distance: 139.7
click at [510, 283] on td "[STREET_ADDRESS][PERSON_NAME]" at bounding box center [513, 305] width 159 height 45
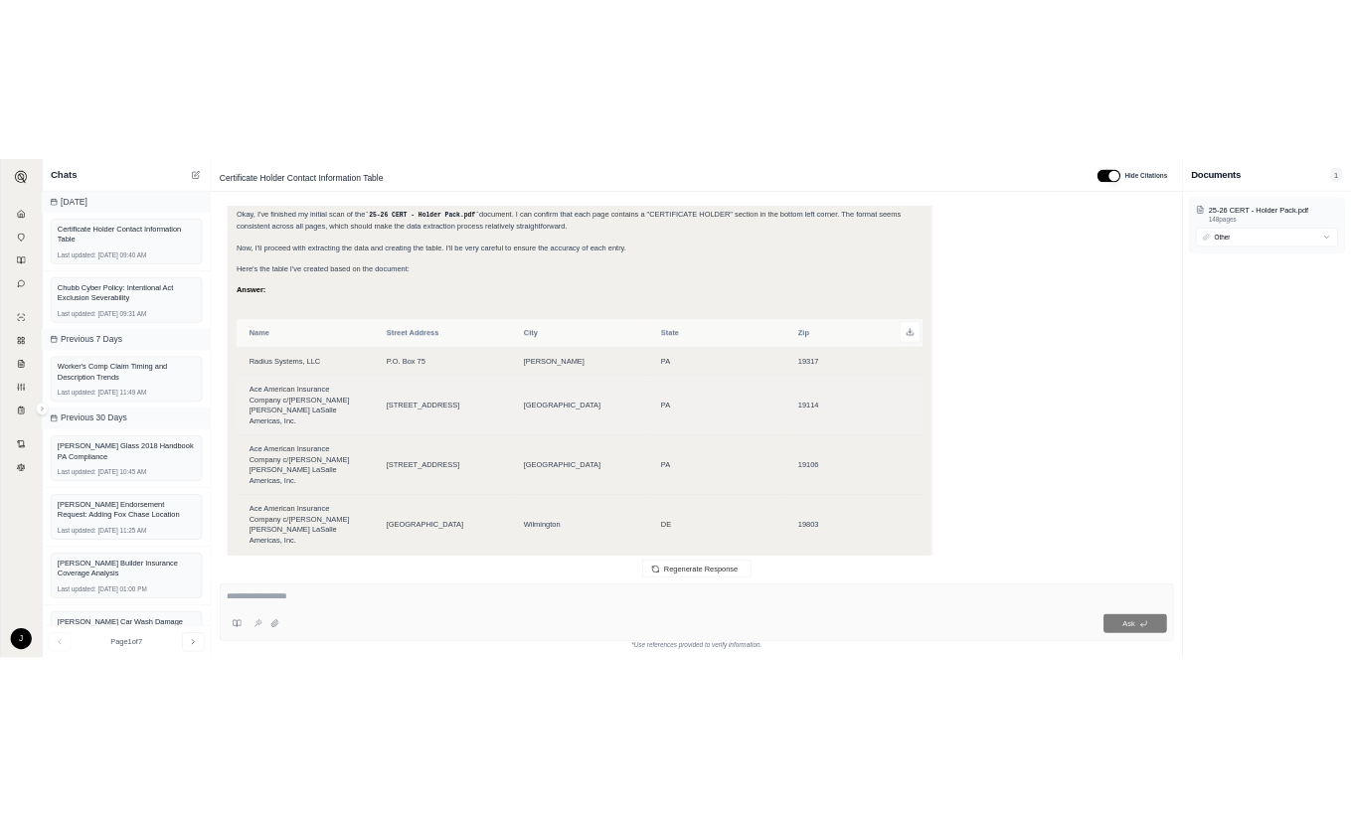
scroll to position [602, 0]
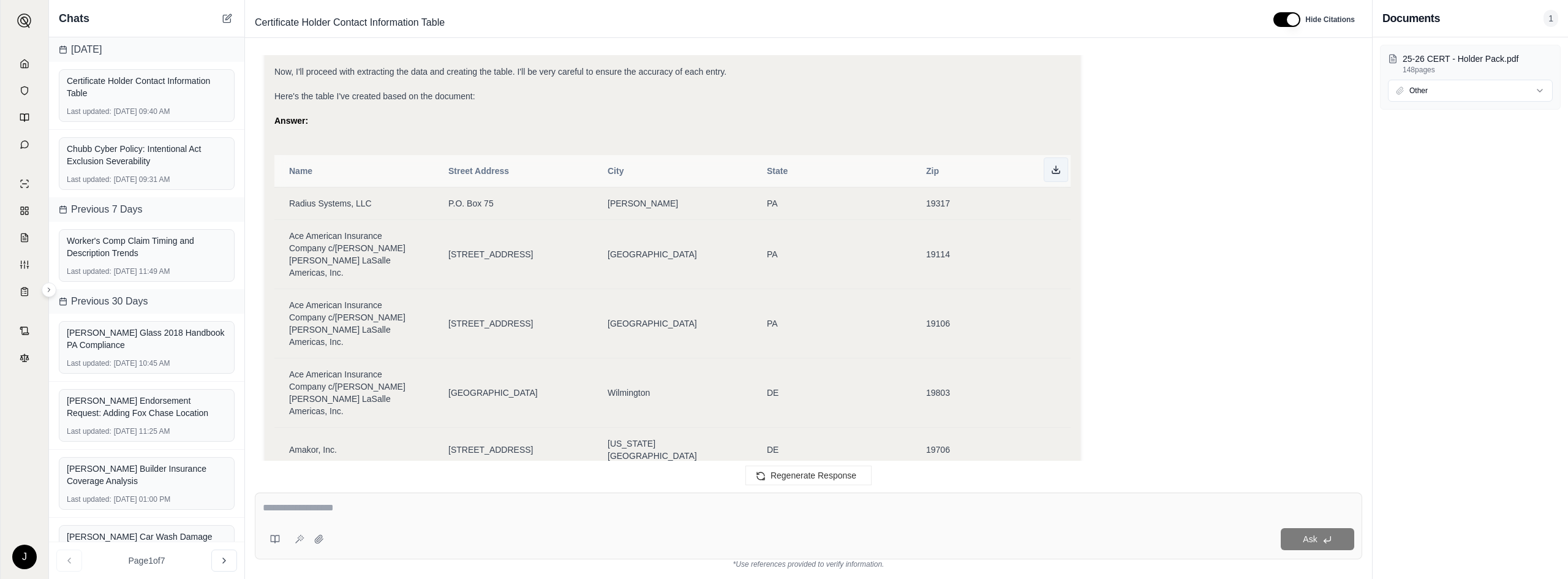
click at [832, 162] on button at bounding box center [1056, 170] width 25 height 25
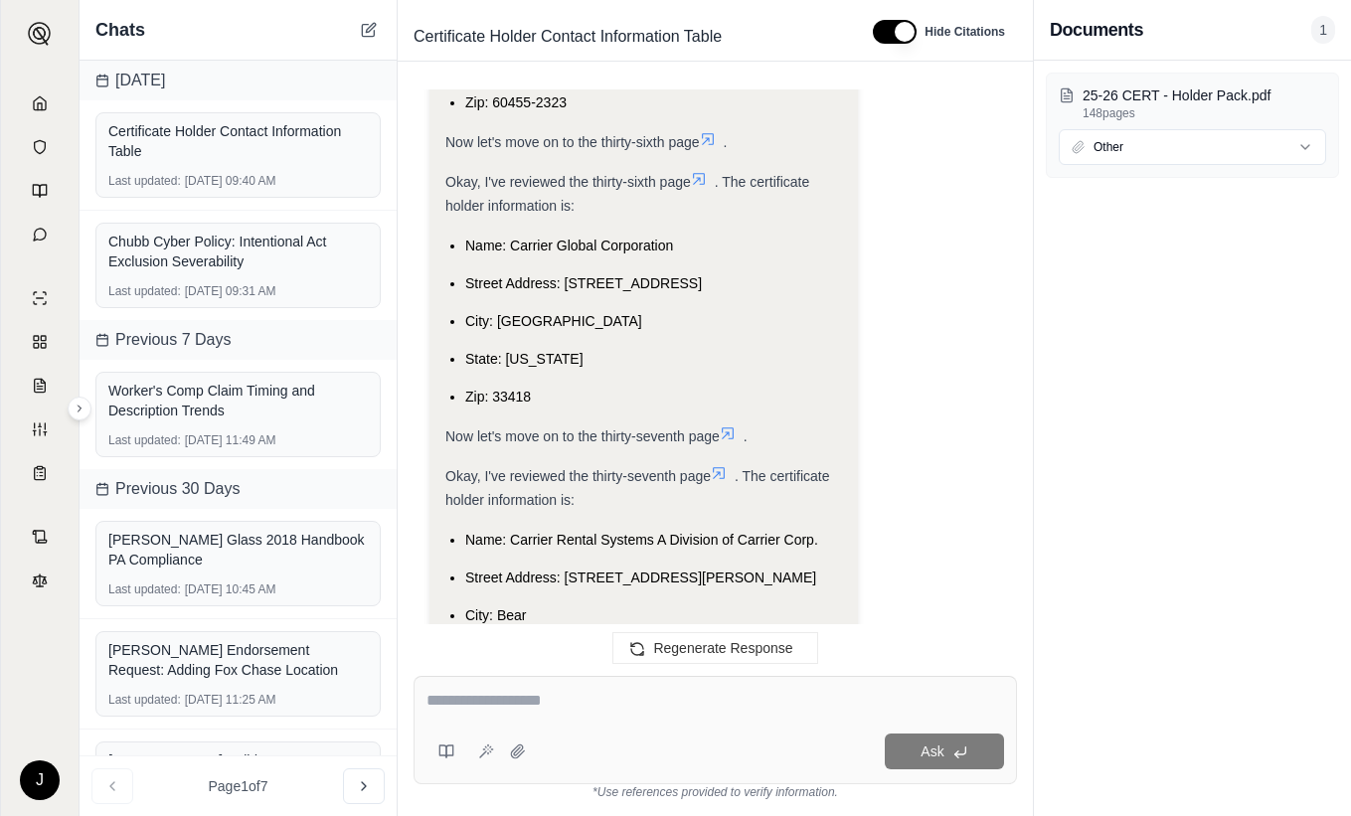
scroll to position [37846, 0]
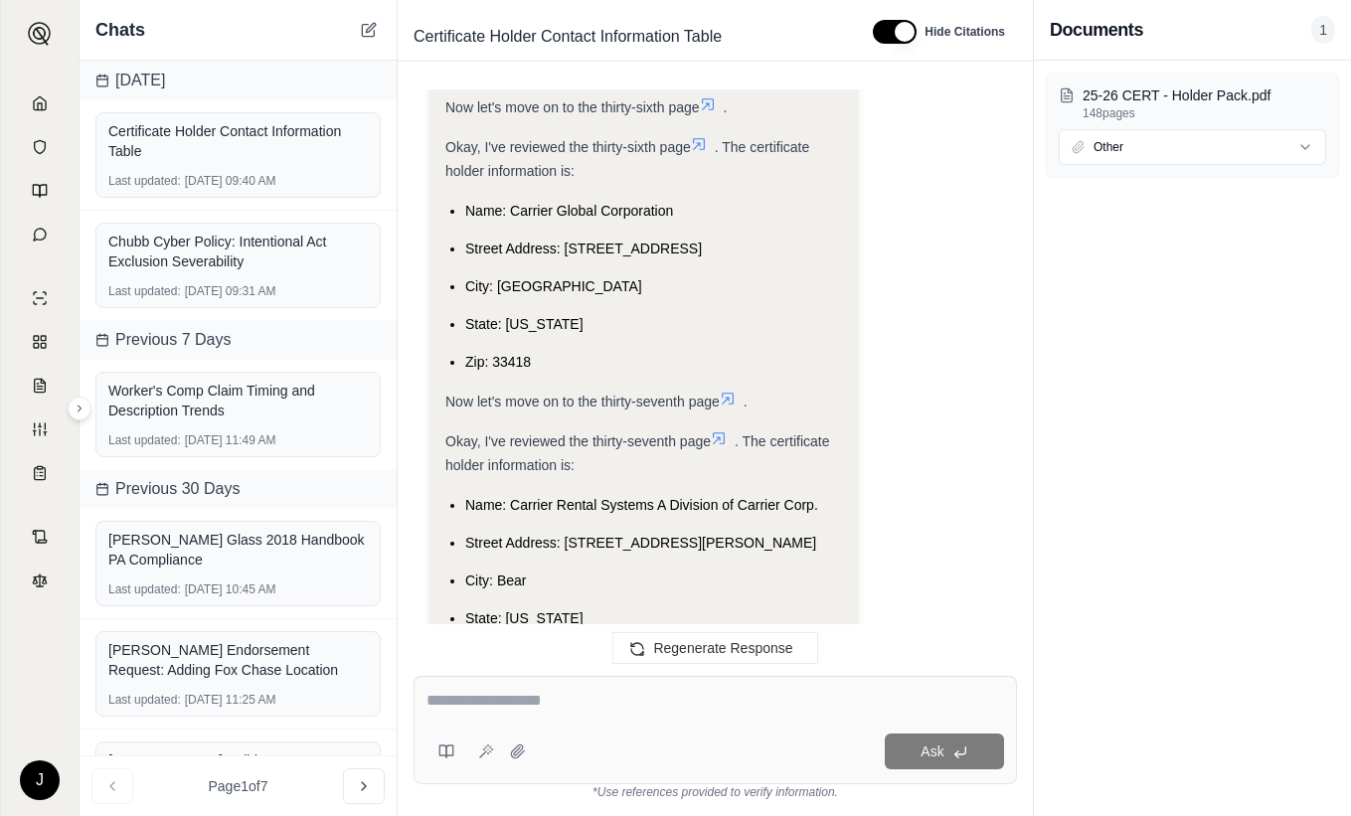
scroll to position [37448, 0]
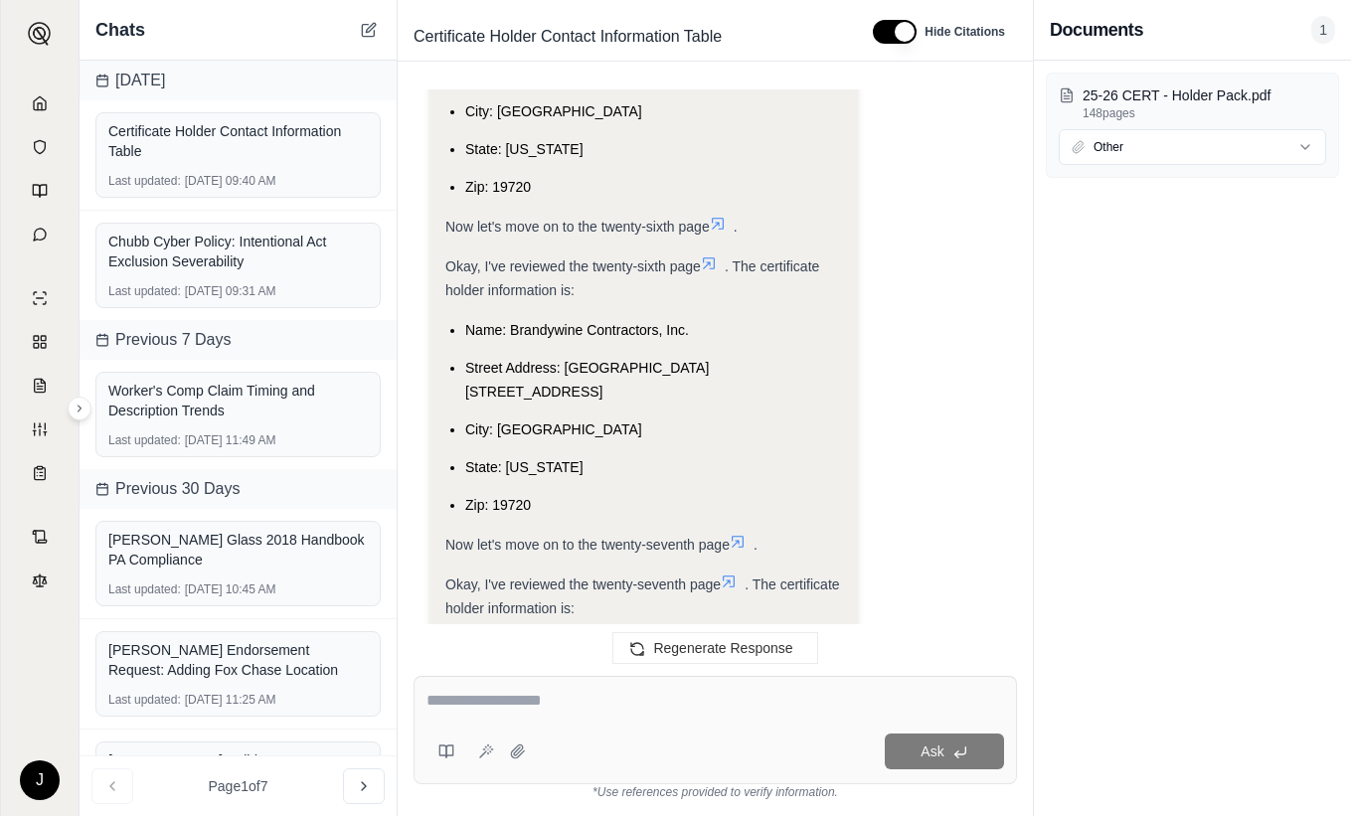
scroll to position [34367, 0]
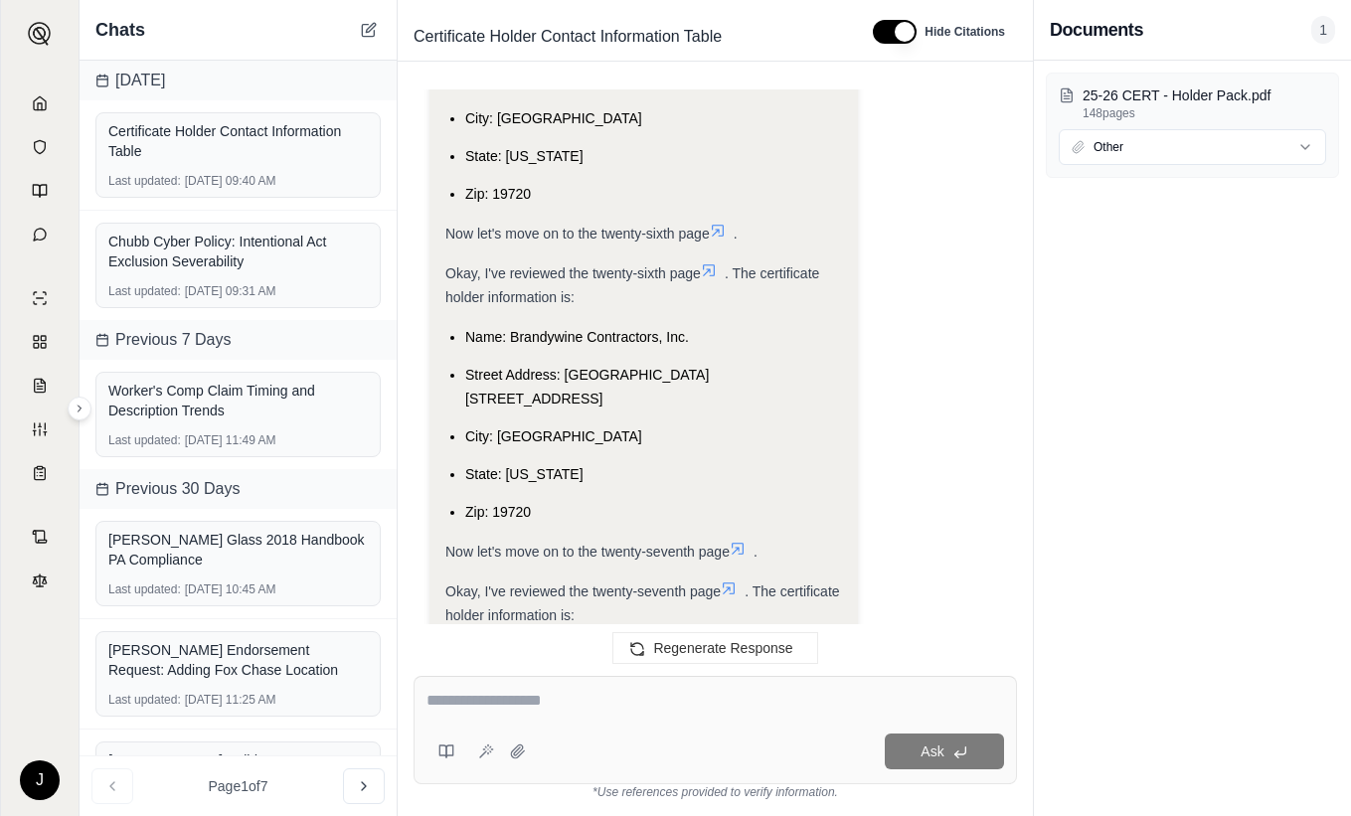
click at [911, 314] on div "Okay, I understand the request. I need to extract the certificate holder inform…" at bounding box center [715, 175] width 572 height 15838
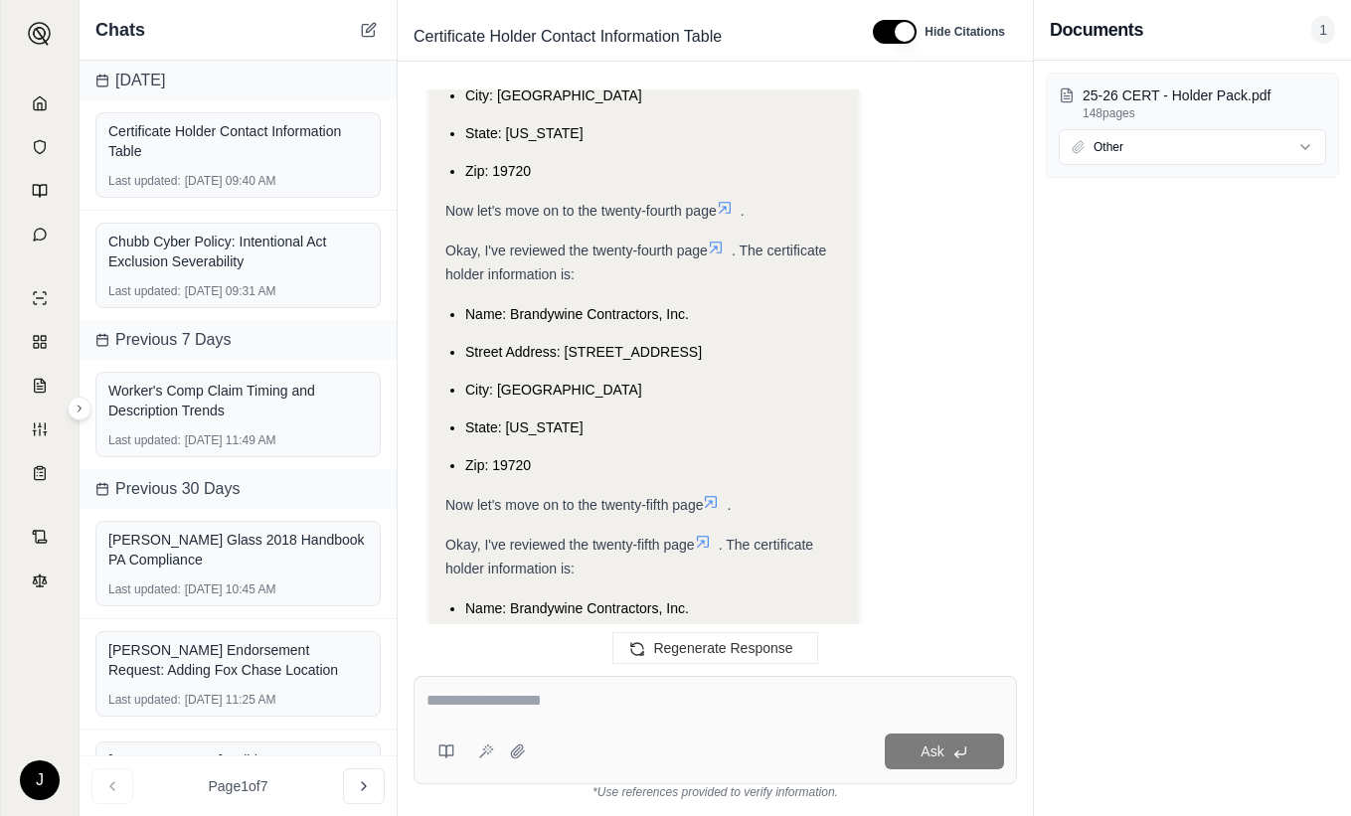
scroll to position [33671, 0]
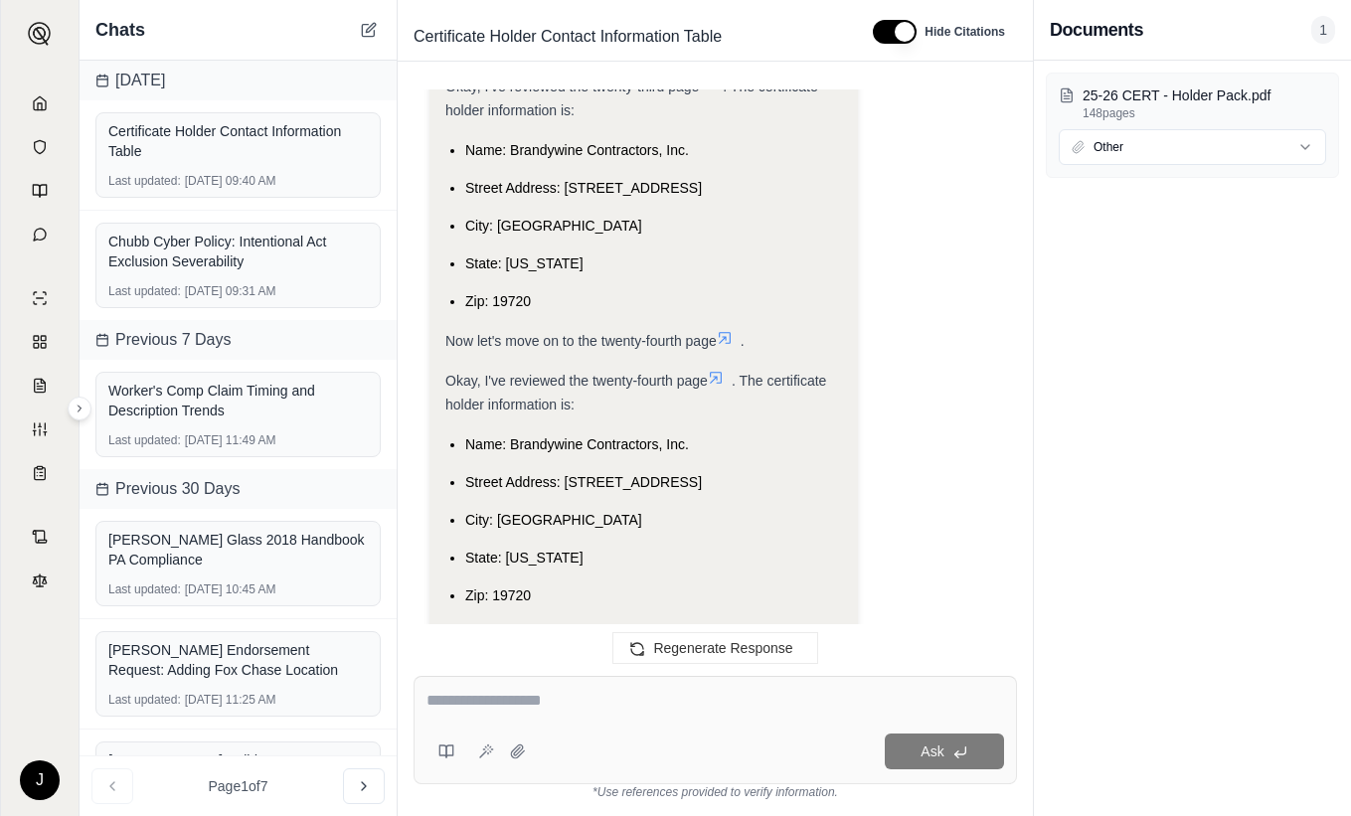
drag, startPoint x: 1020, startPoint y: 348, endPoint x: 1019, endPoint y: 179, distance: 169.0
click at [1019, 179] on div "At the bottom left of each Certificate of Liability Insurance page is a certifi…" at bounding box center [715, 367] width 635 height 586
drag, startPoint x: 1033, startPoint y: 290, endPoint x: 1023, endPoint y: 98, distance: 192.1
click at [1023, 98] on div "Chats [DATE] Certificate Holder Contact Information Table Last updated: [DATE] …" at bounding box center [715, 408] width 1271 height 816
click at [1021, 274] on div "At the bottom left of each Certificate of Liability Insurance page is a certifi…" at bounding box center [715, 367] width 635 height 586
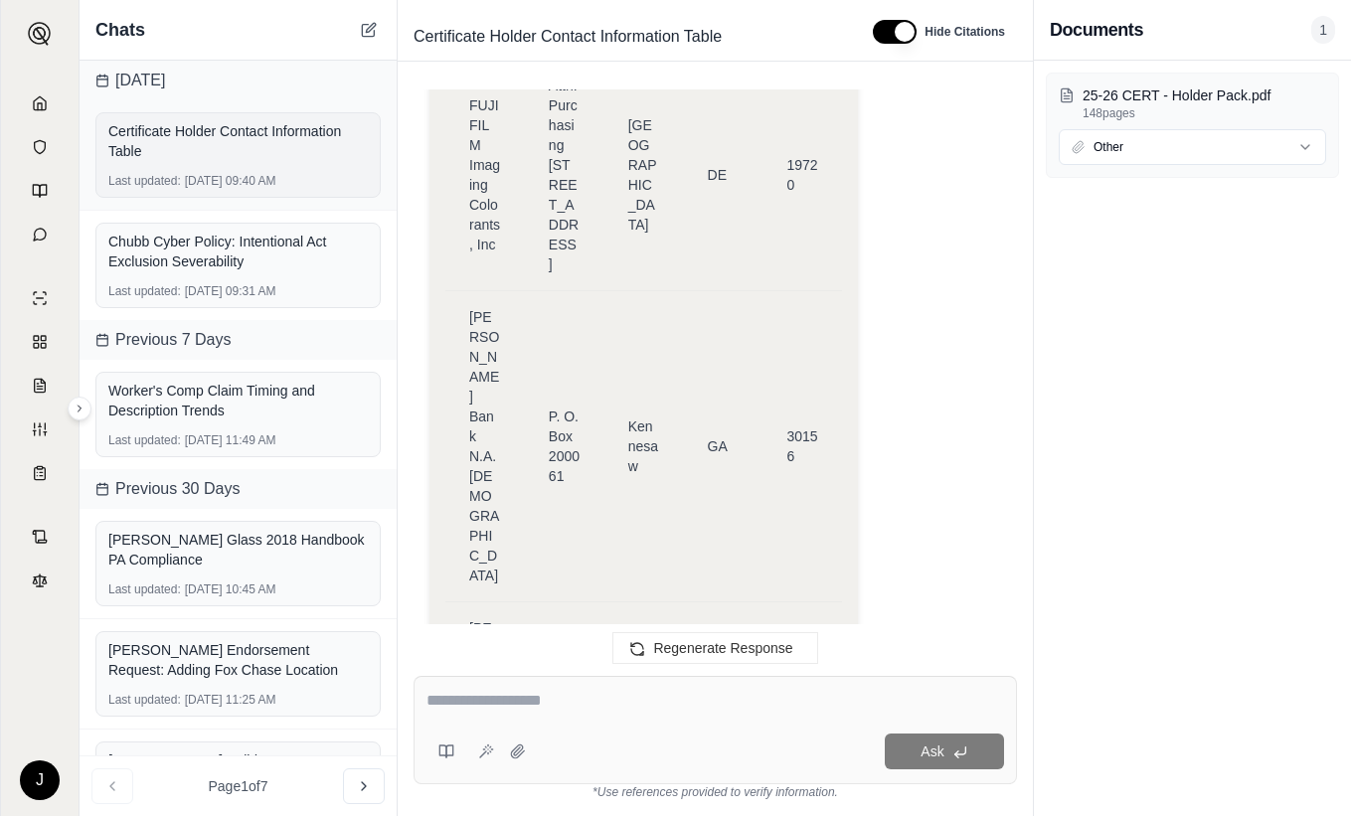
scroll to position [37846, 0]
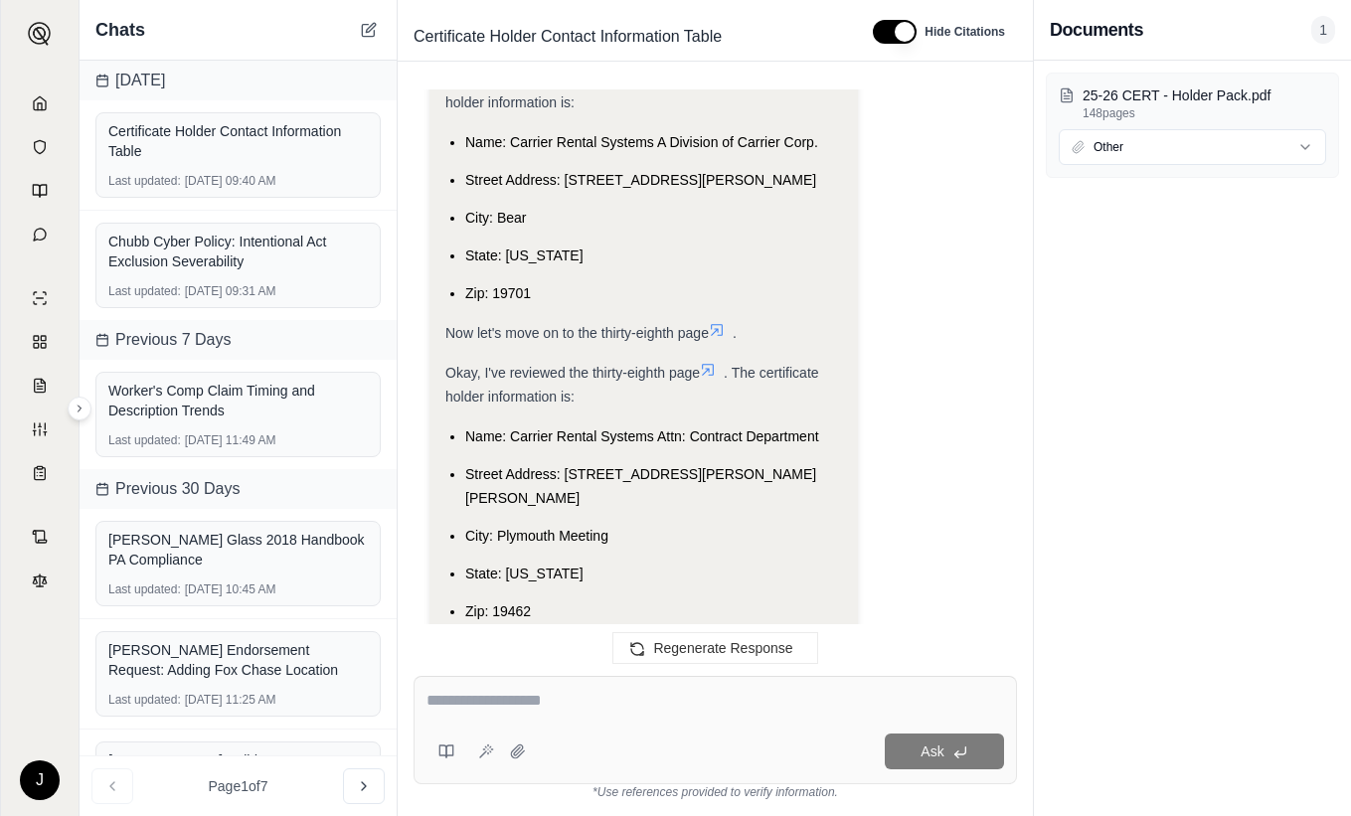
click at [491, 703] on textarea at bounding box center [715, 701] width 578 height 24
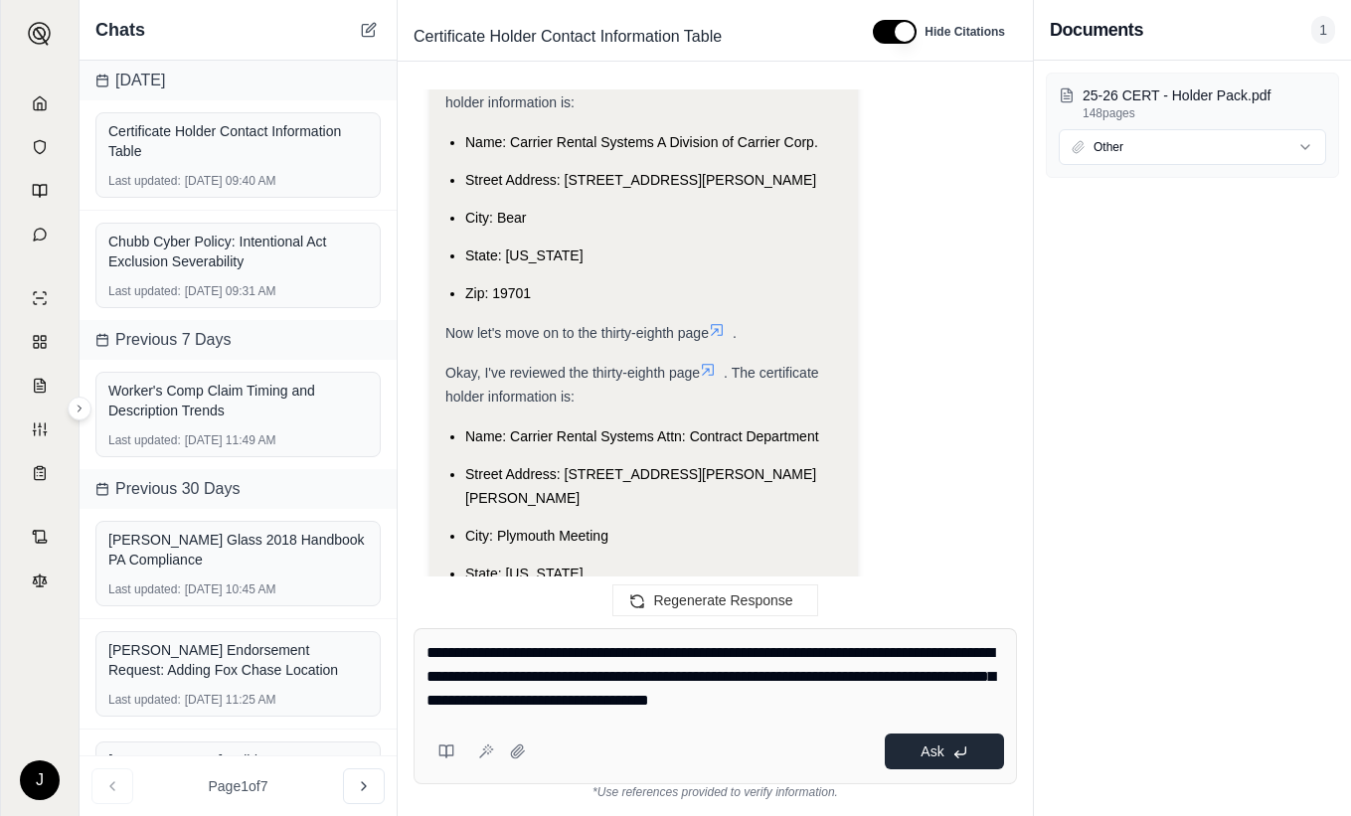
type textarea "**********"
click at [926, 748] on span "Ask" at bounding box center [931, 752] width 23 height 16
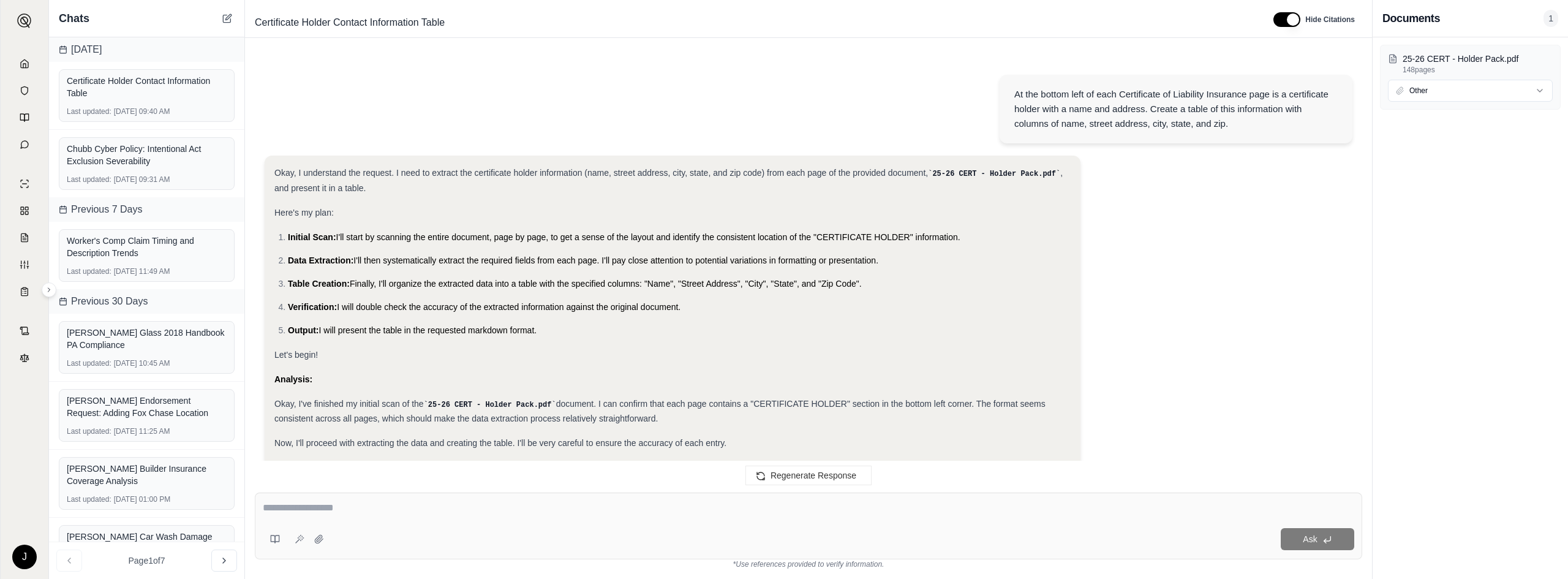
scroll to position [17484, 0]
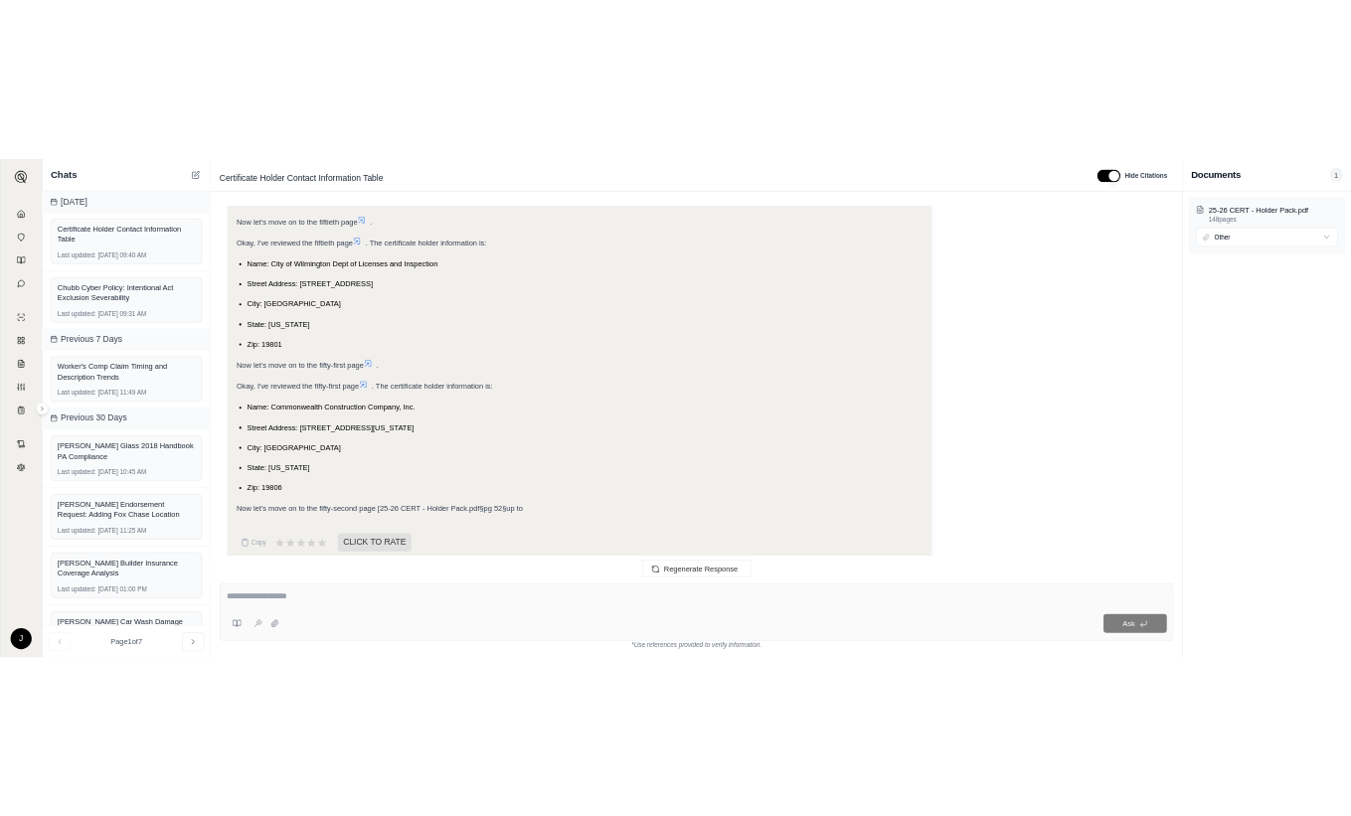
scroll to position [21695, 0]
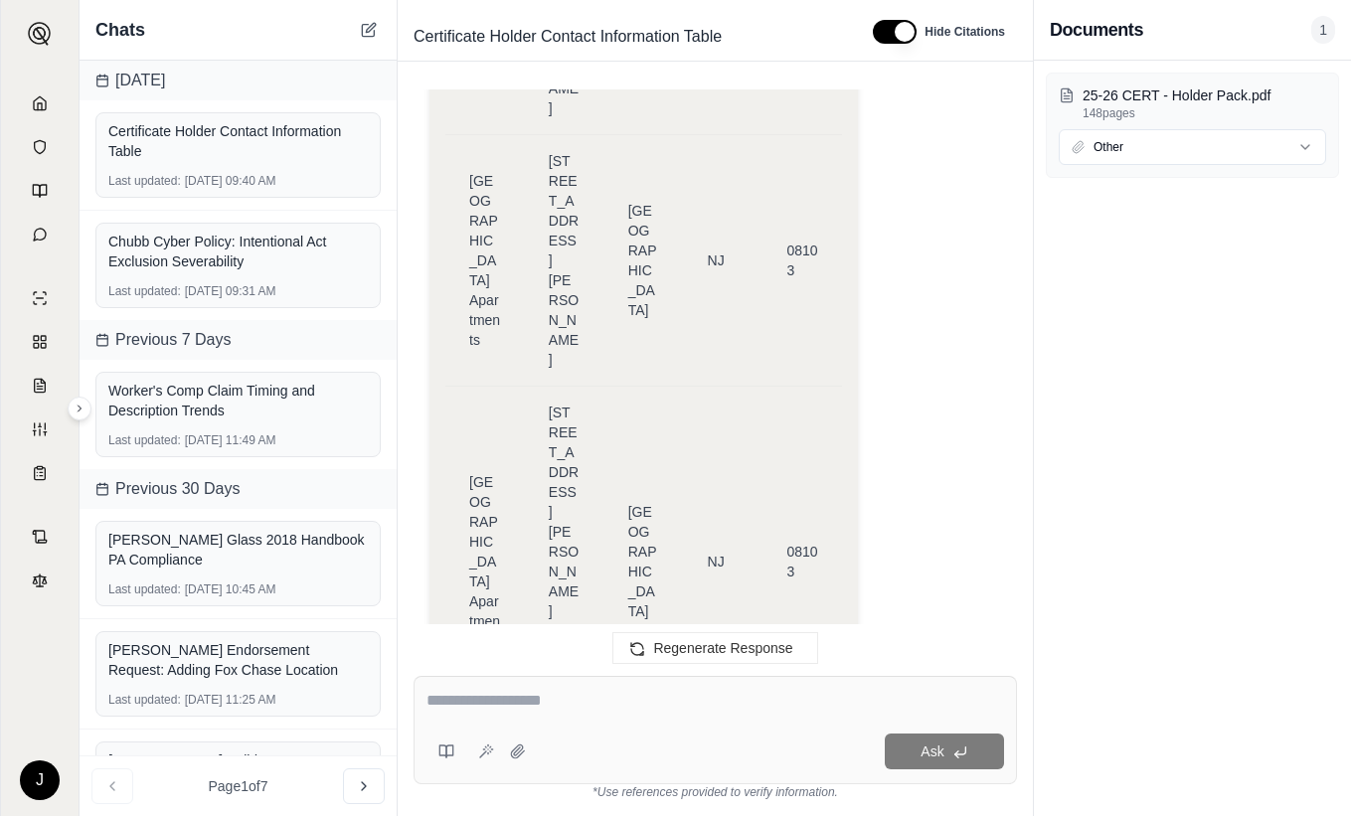
scroll to position [60982, 0]
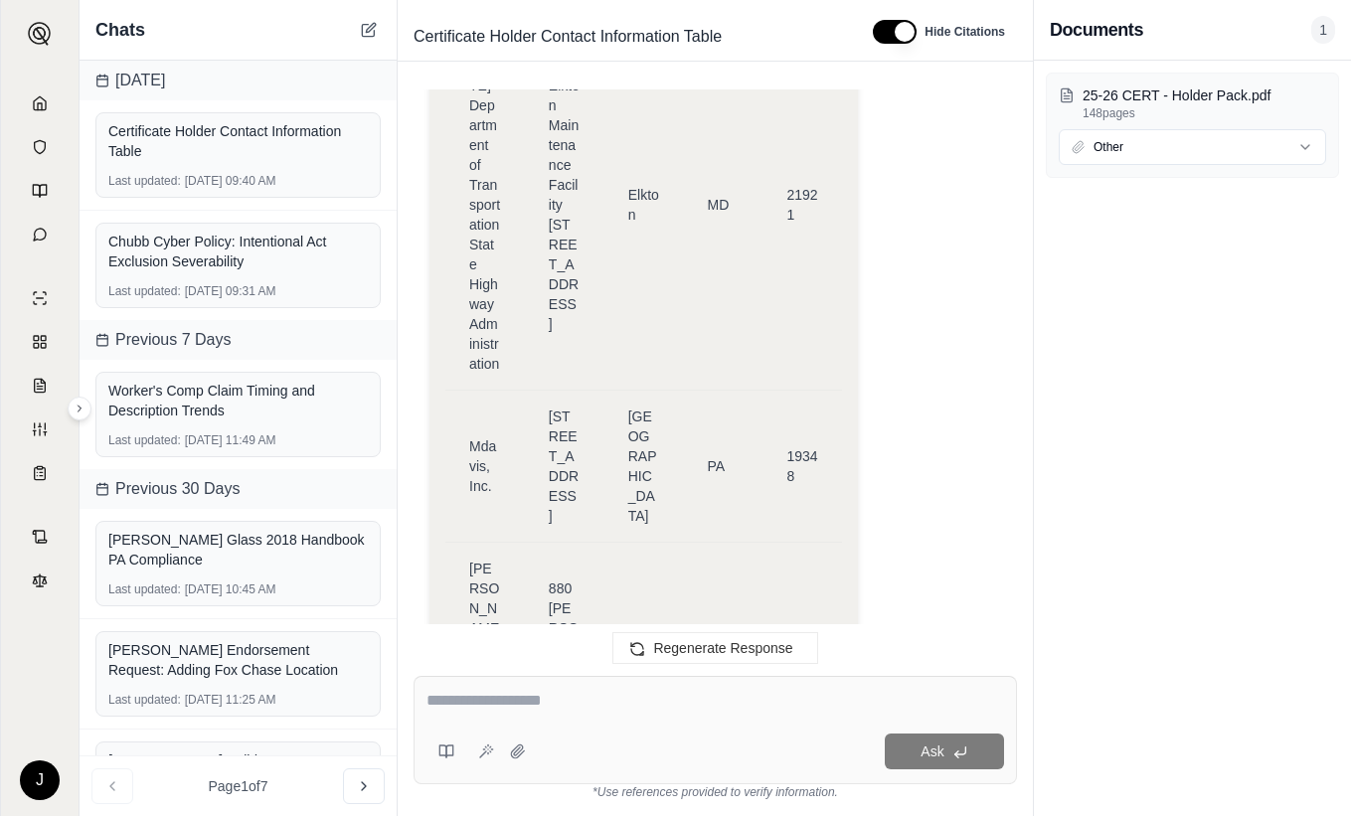
click at [522, 707] on textarea at bounding box center [715, 701] width 578 height 24
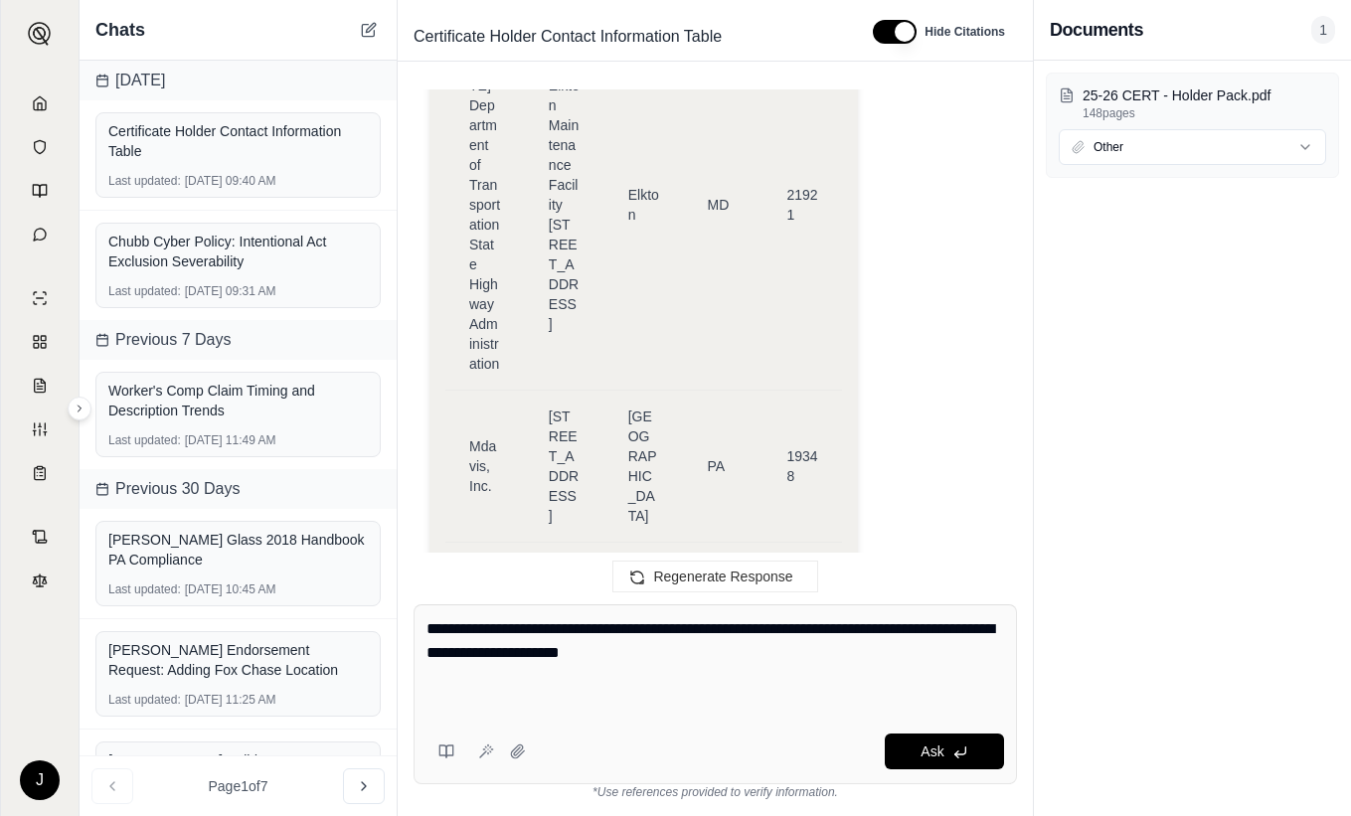
paste textarea "**********"
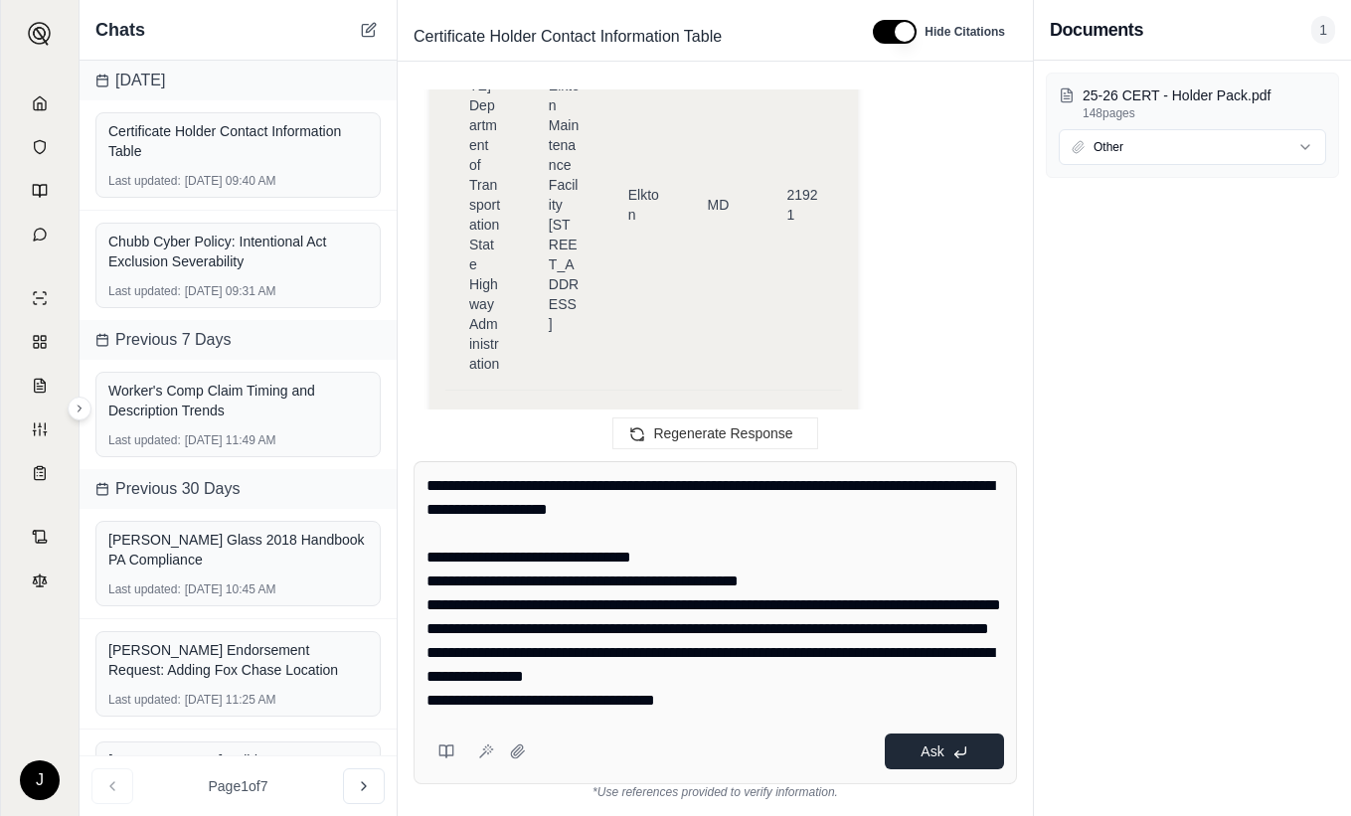
type textarea "**********"
click at [950, 743] on button "Ask" at bounding box center [944, 752] width 119 height 36
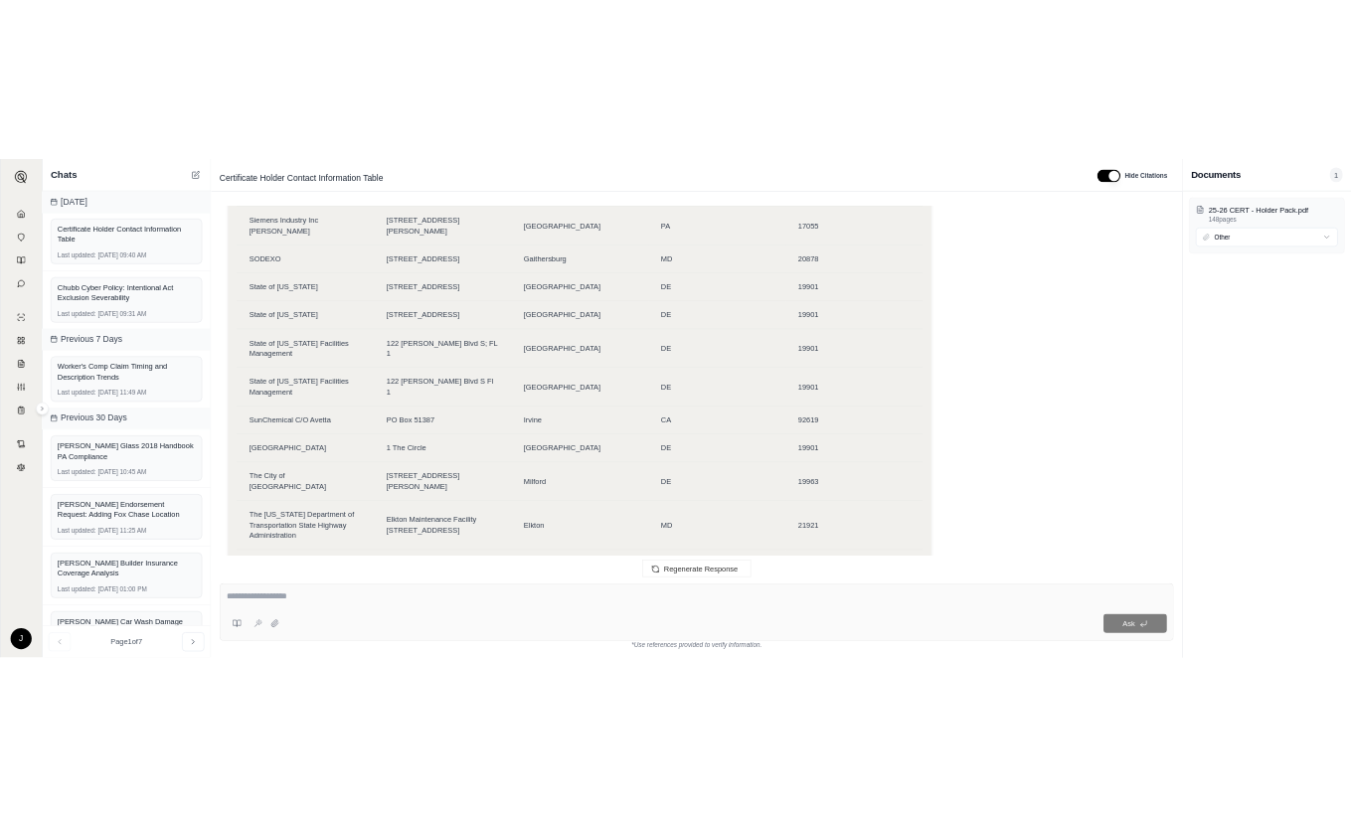
scroll to position [29448, 0]
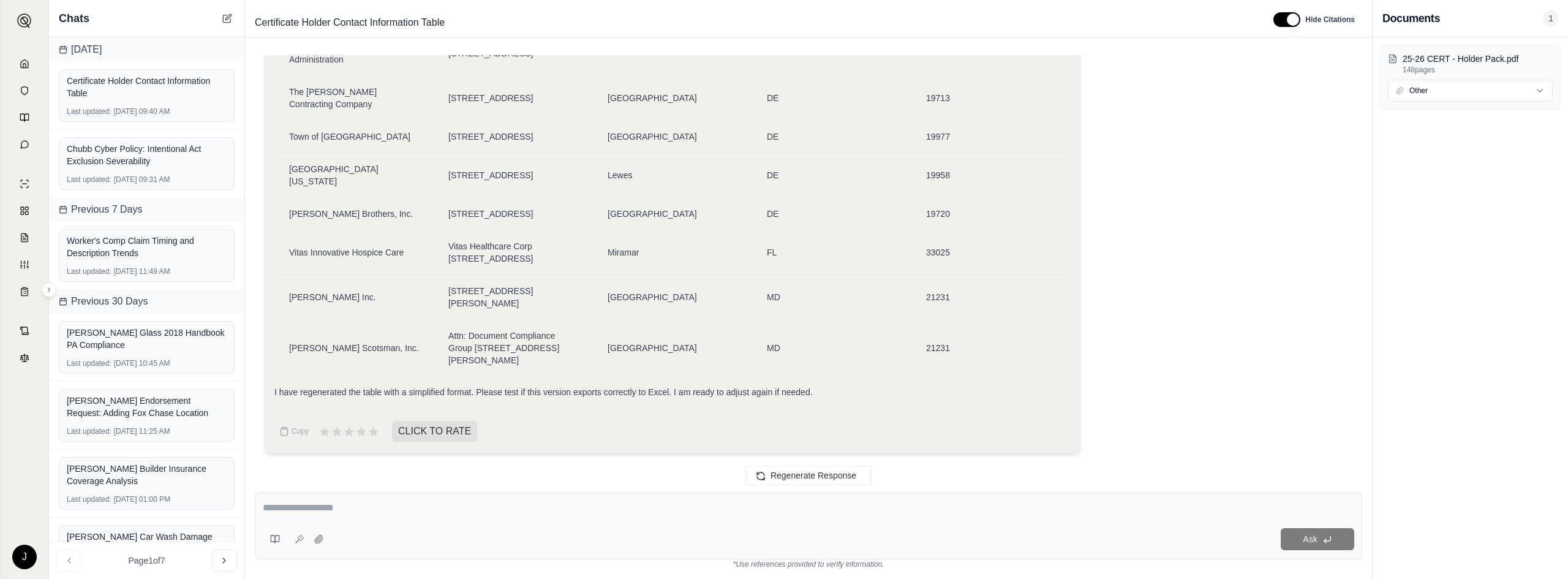
scroll to position [22204, 0]
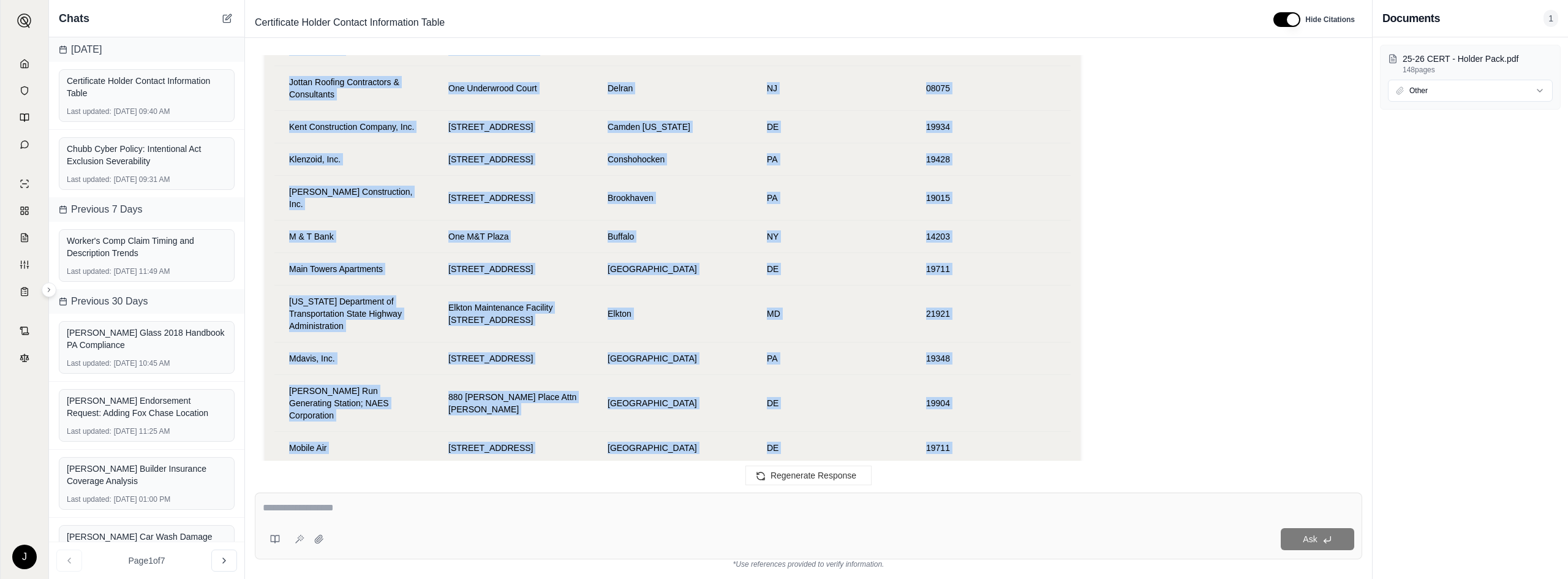
drag, startPoint x: 969, startPoint y: 353, endPoint x: 531, endPoint y: 390, distance: 439.6
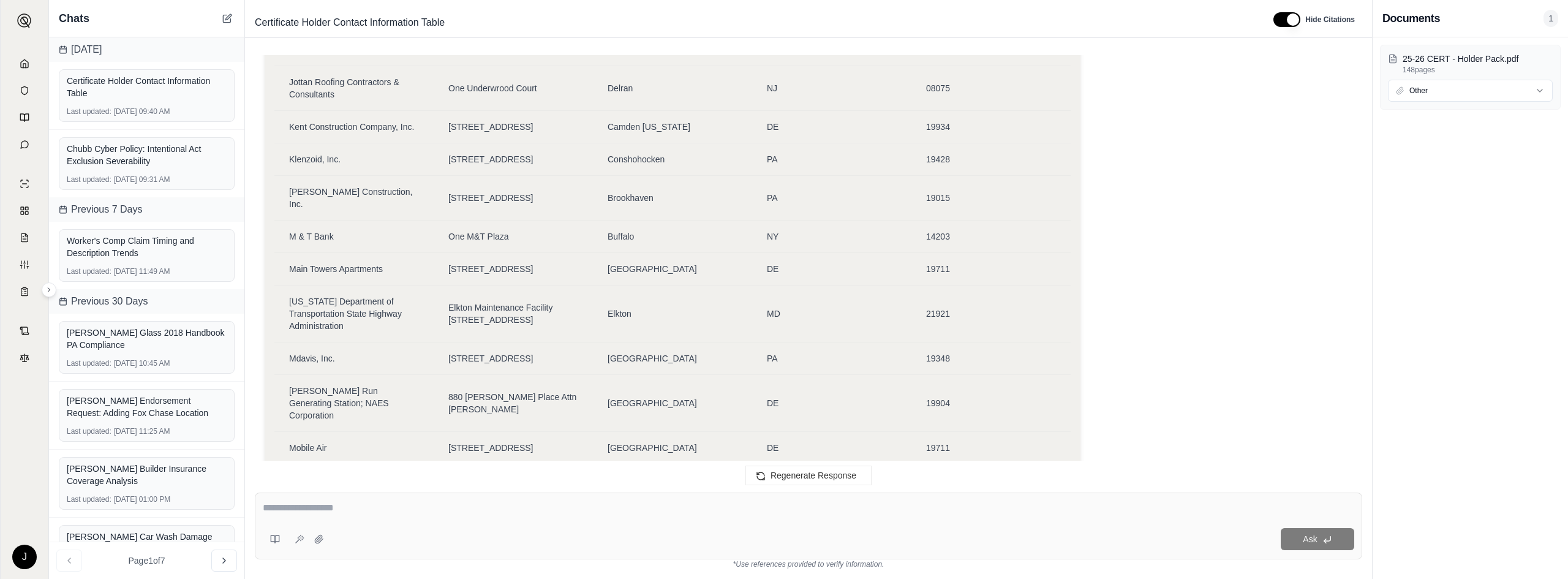
drag, startPoint x: 921, startPoint y: 357, endPoint x: 979, endPoint y: 353, distance: 58.1
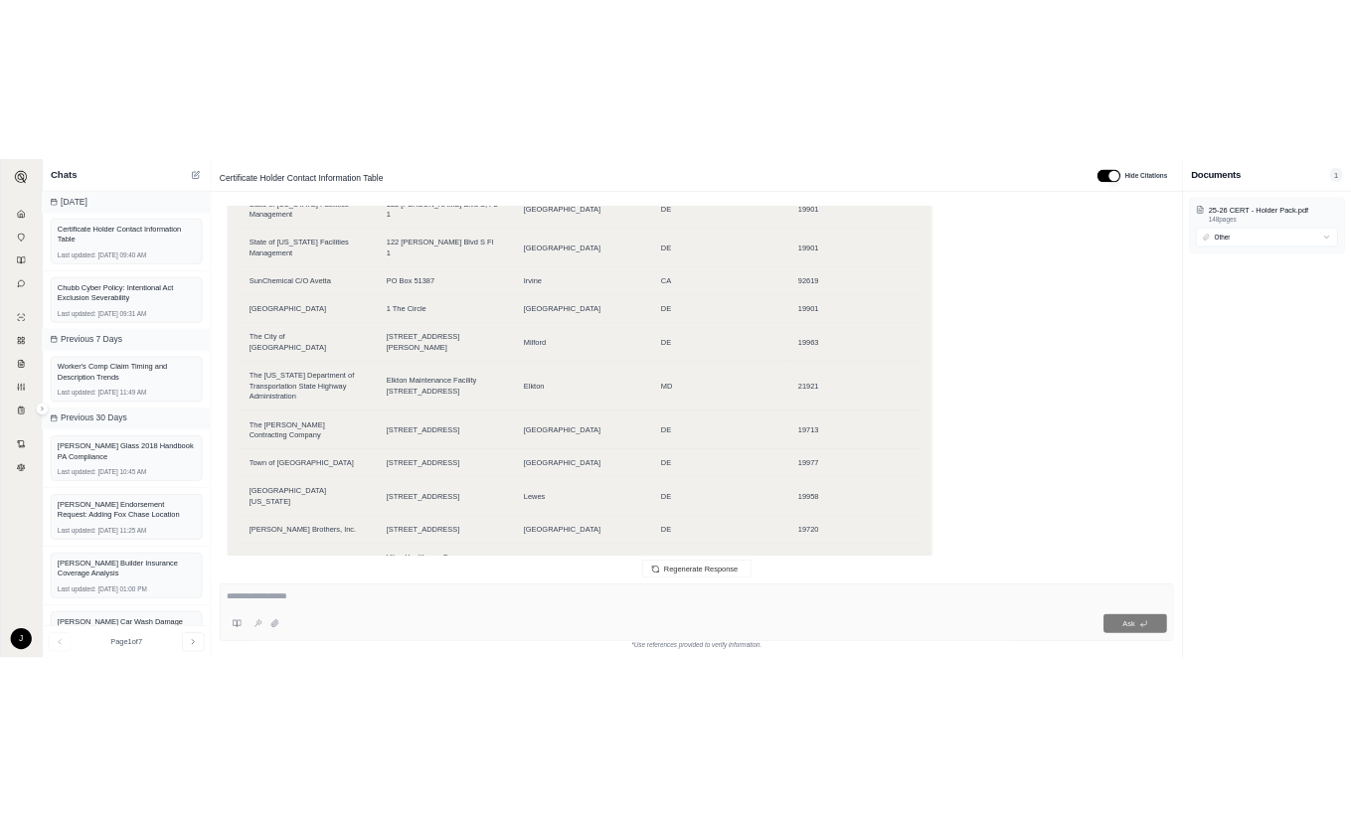
scroll to position [29468, 0]
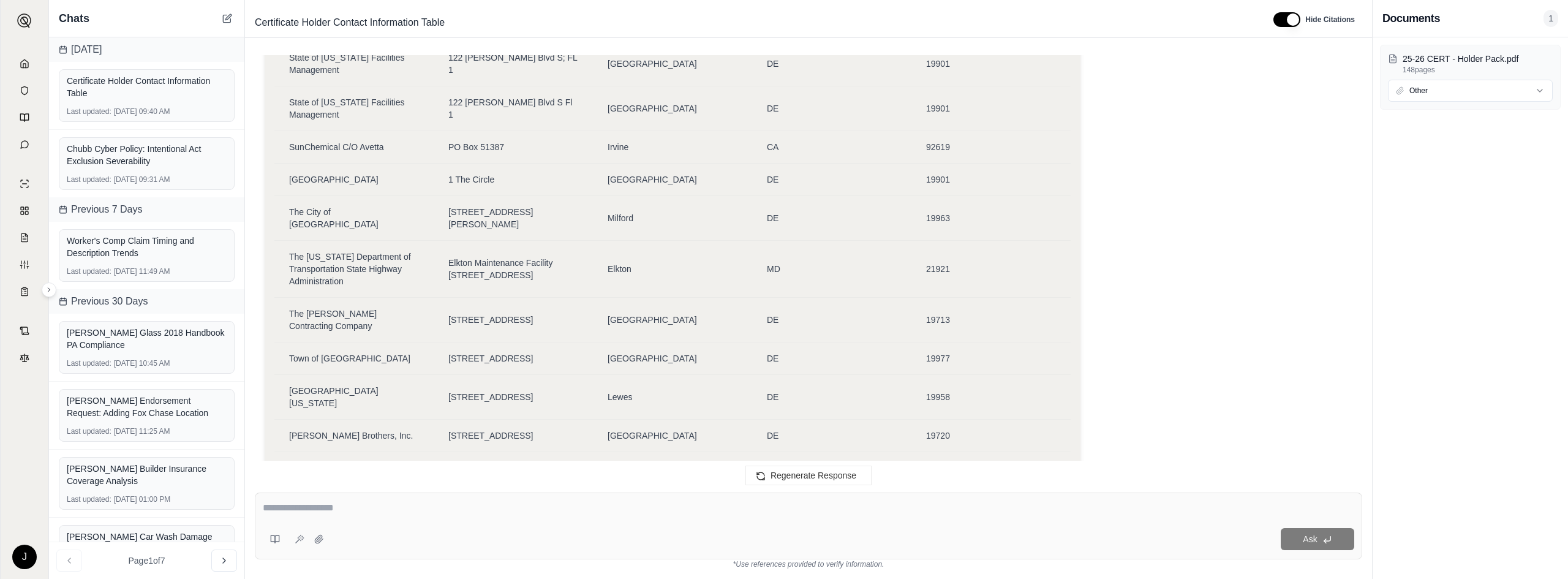
drag, startPoint x: 956, startPoint y: 346, endPoint x: 288, endPoint y: 216, distance: 680.5
copy table "Name Street Address City State Zip Radius Systems, LLC P.O. Box 75 Chadds Ford …"
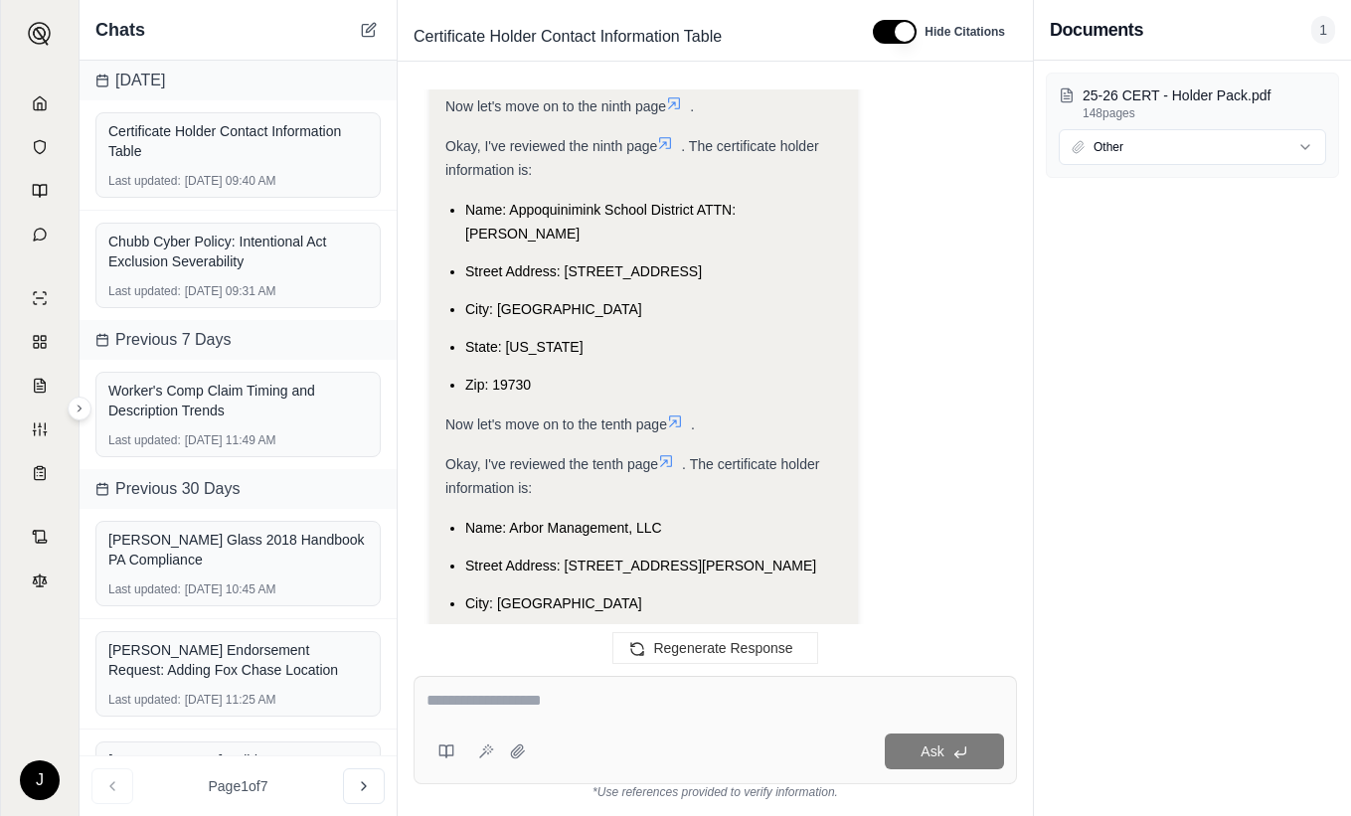
scroll to position [84445, 0]
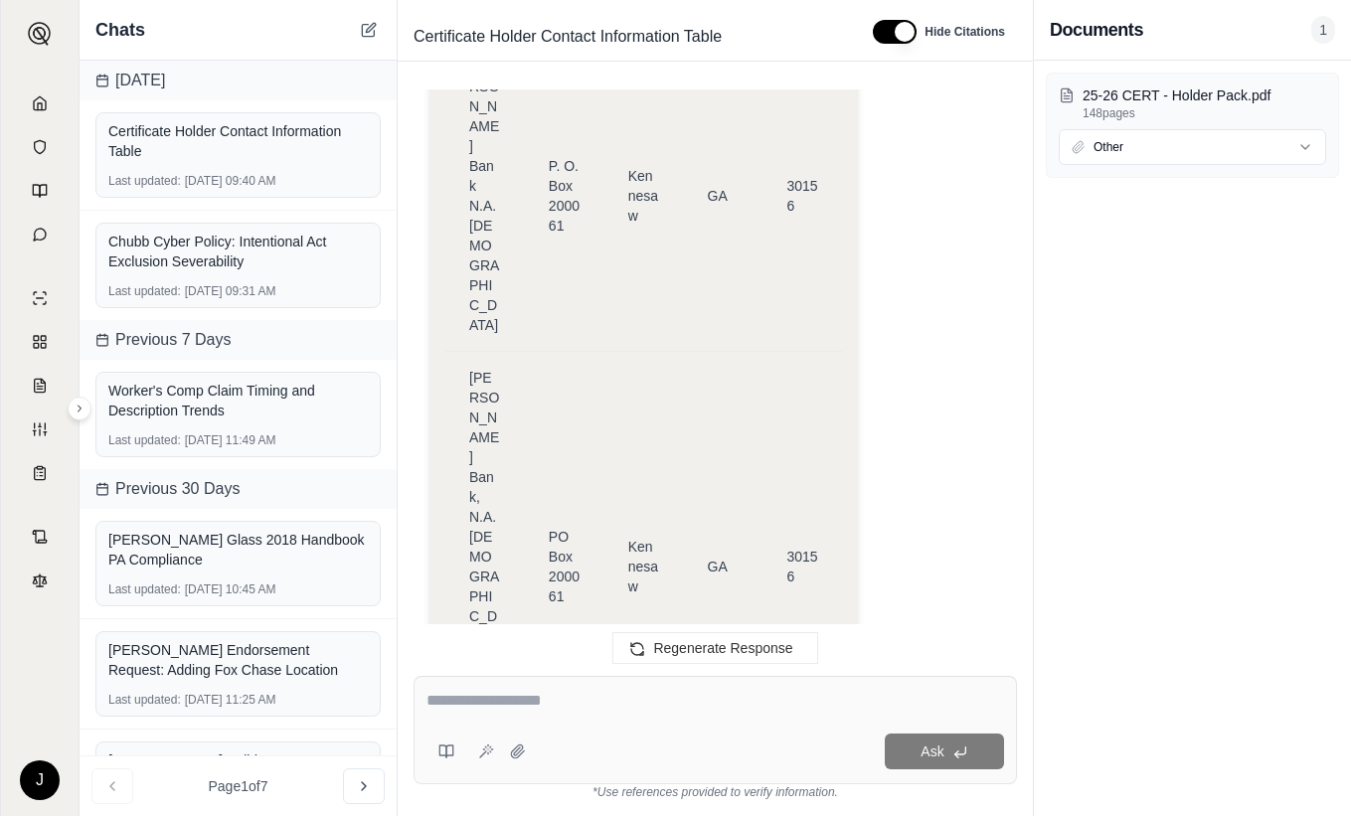
click at [1179, 409] on div "25-26 CERT - Holder Pack.pdf 148 pages Other" at bounding box center [1192, 438] width 317 height 755
click at [1078, 354] on div "25-26 CERT - Holder Pack.pdf 148 pages Other" at bounding box center [1192, 438] width 317 height 755
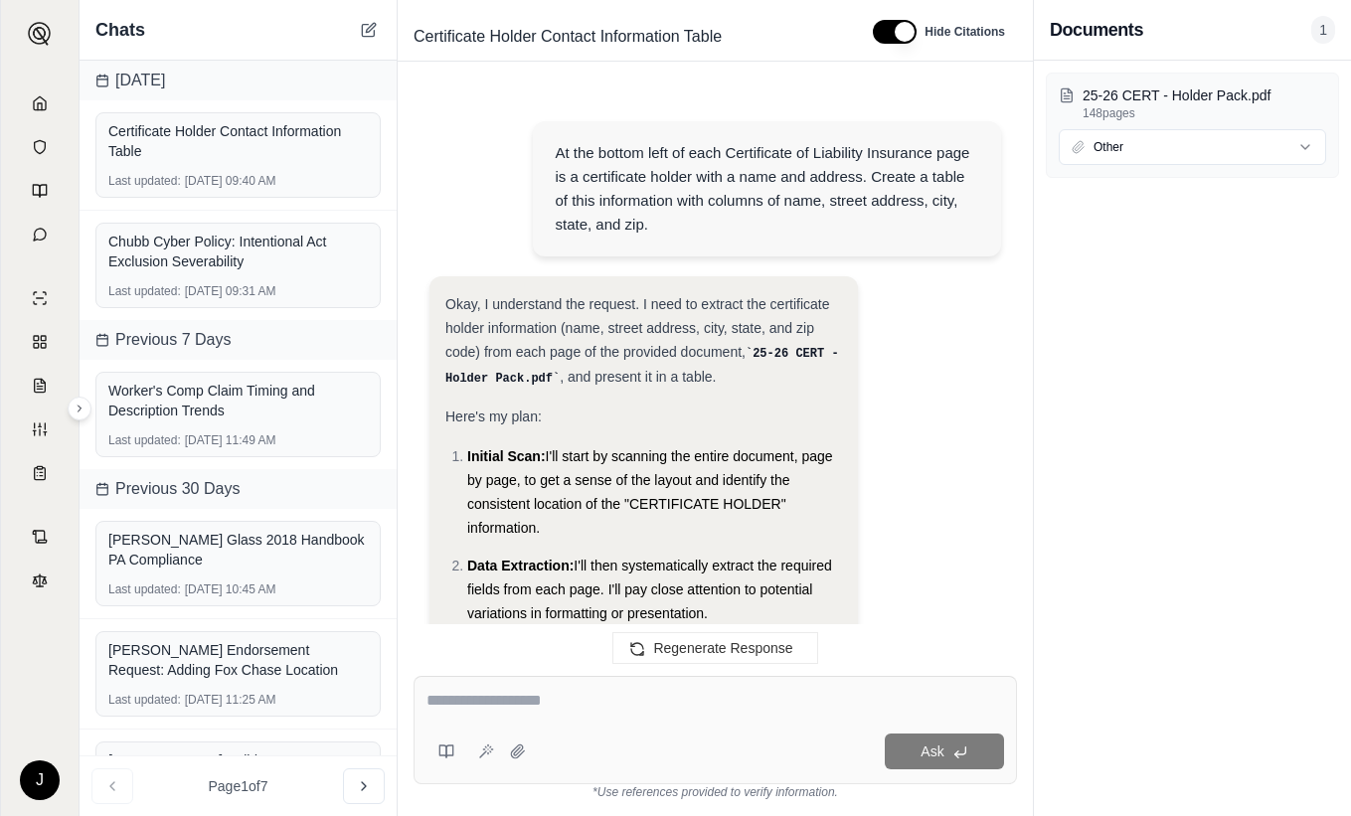
scroll to position [84609, 0]
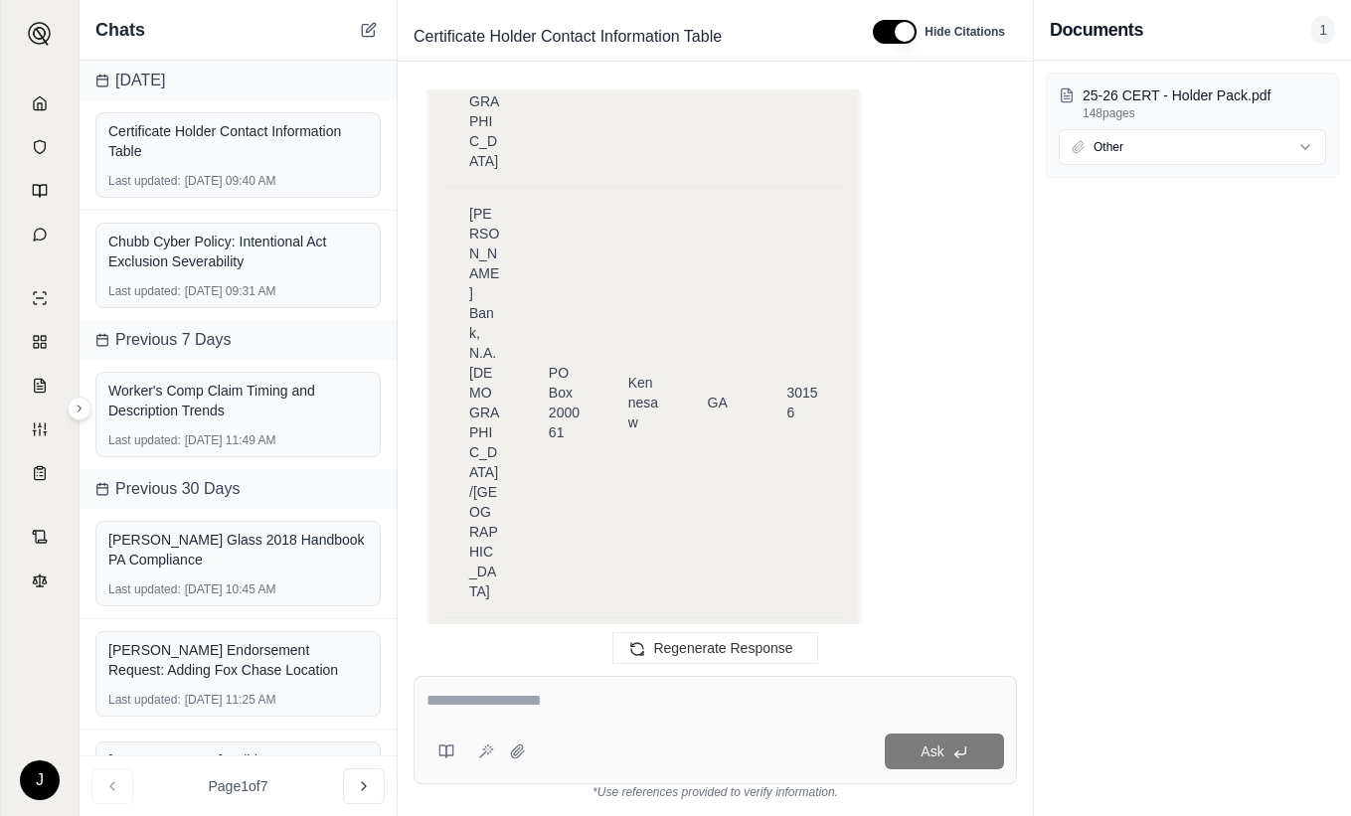
type textarea "**********"
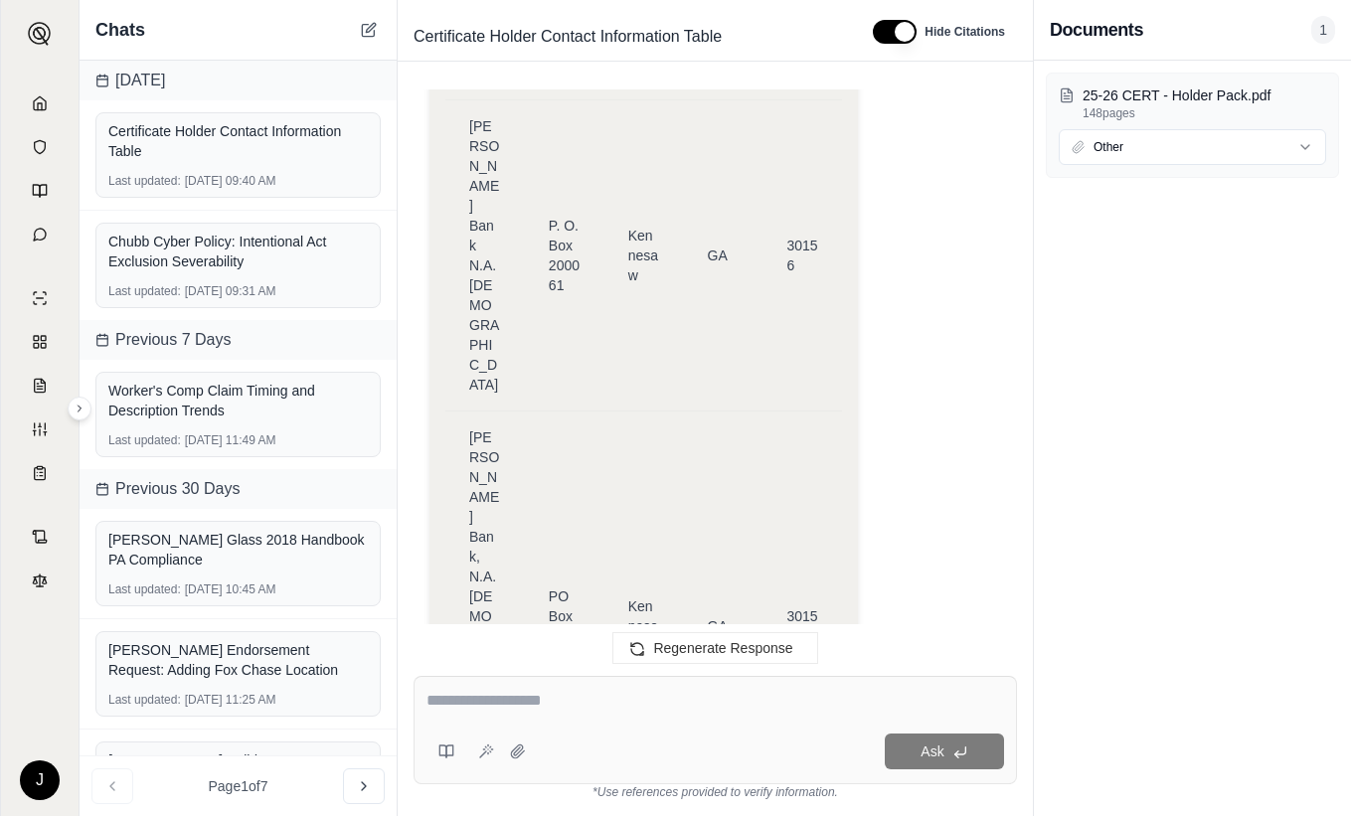
scroll to position [84445, 0]
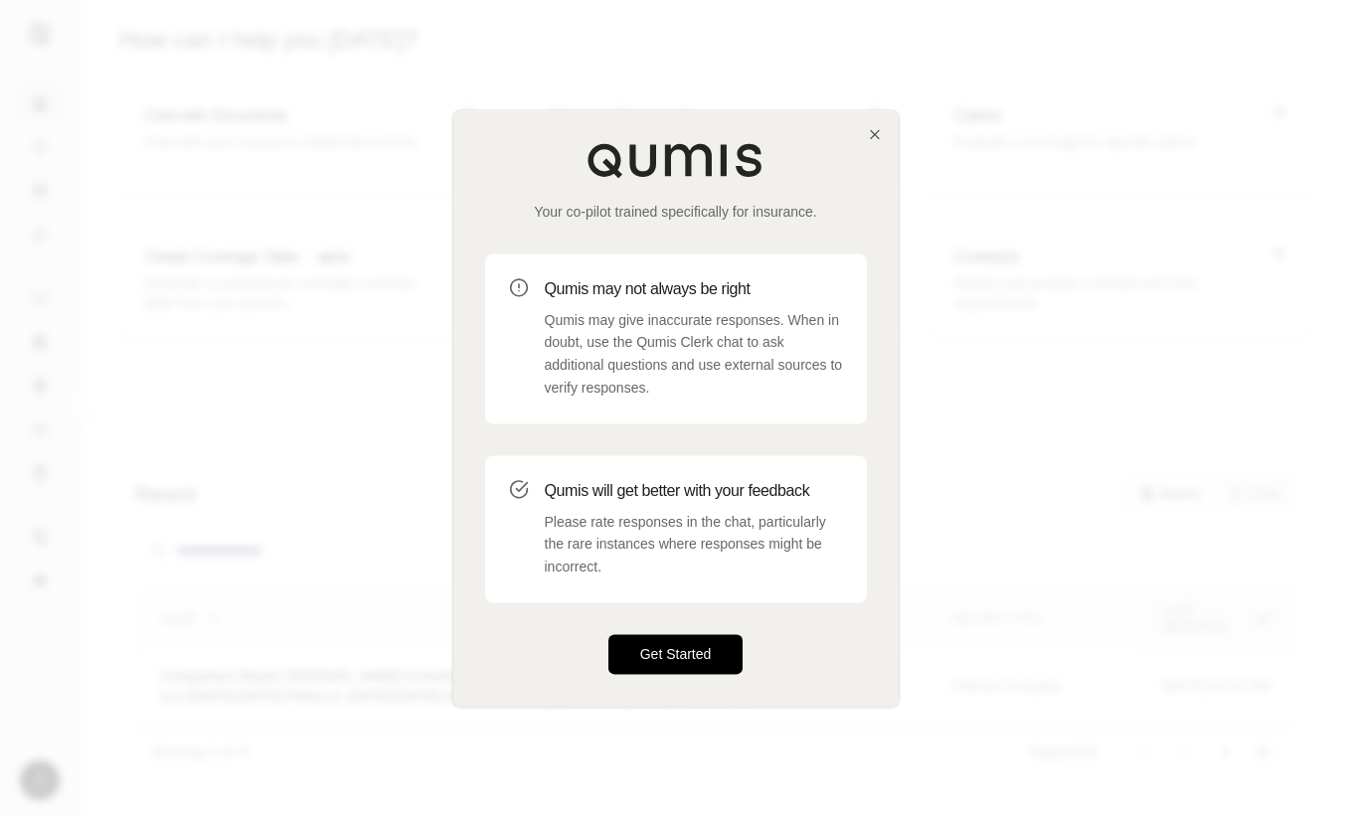
click at [674, 661] on button "Get Started" at bounding box center [675, 654] width 135 height 40
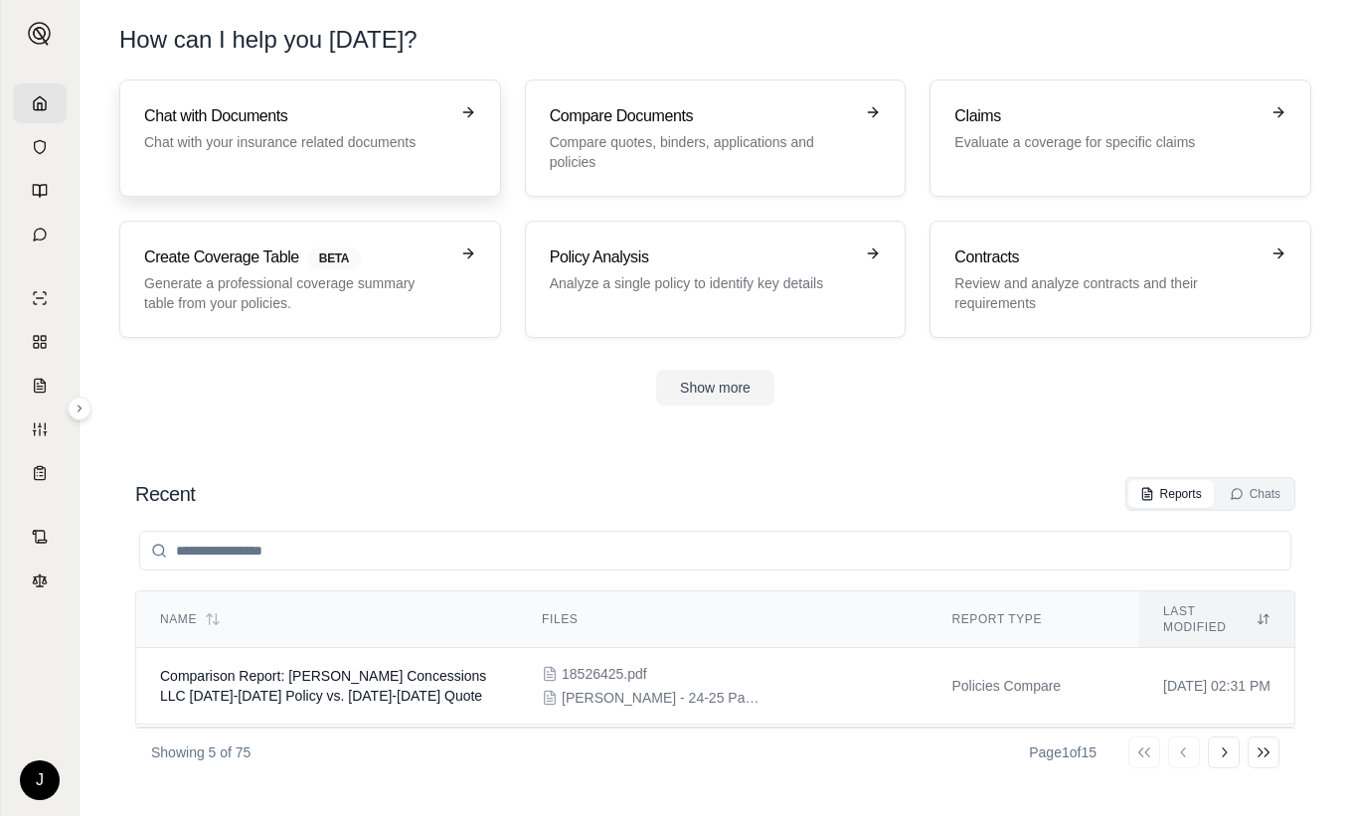
click at [192, 108] on h3 "Chat with Documents" at bounding box center [296, 116] width 304 height 24
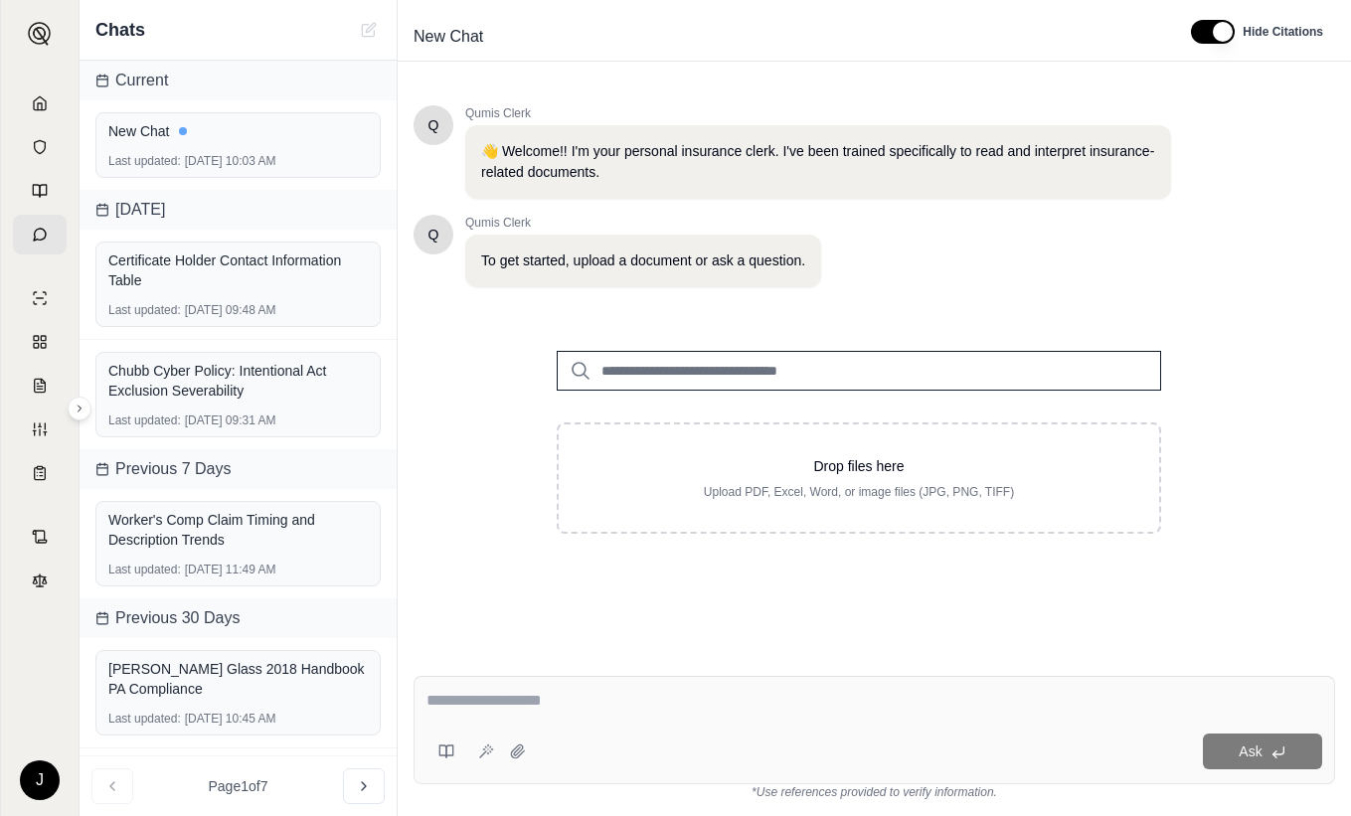
click at [791, 370] on input "search" at bounding box center [859, 371] width 604 height 40
type input "*********"
drag, startPoint x: 831, startPoint y: 416, endPoint x: 1323, endPoint y: 333, distance: 499.1
click at [833, 415] on p "25-26 CERT - Holder Pack.pdf #2" at bounding box center [736, 412] width 242 height 24
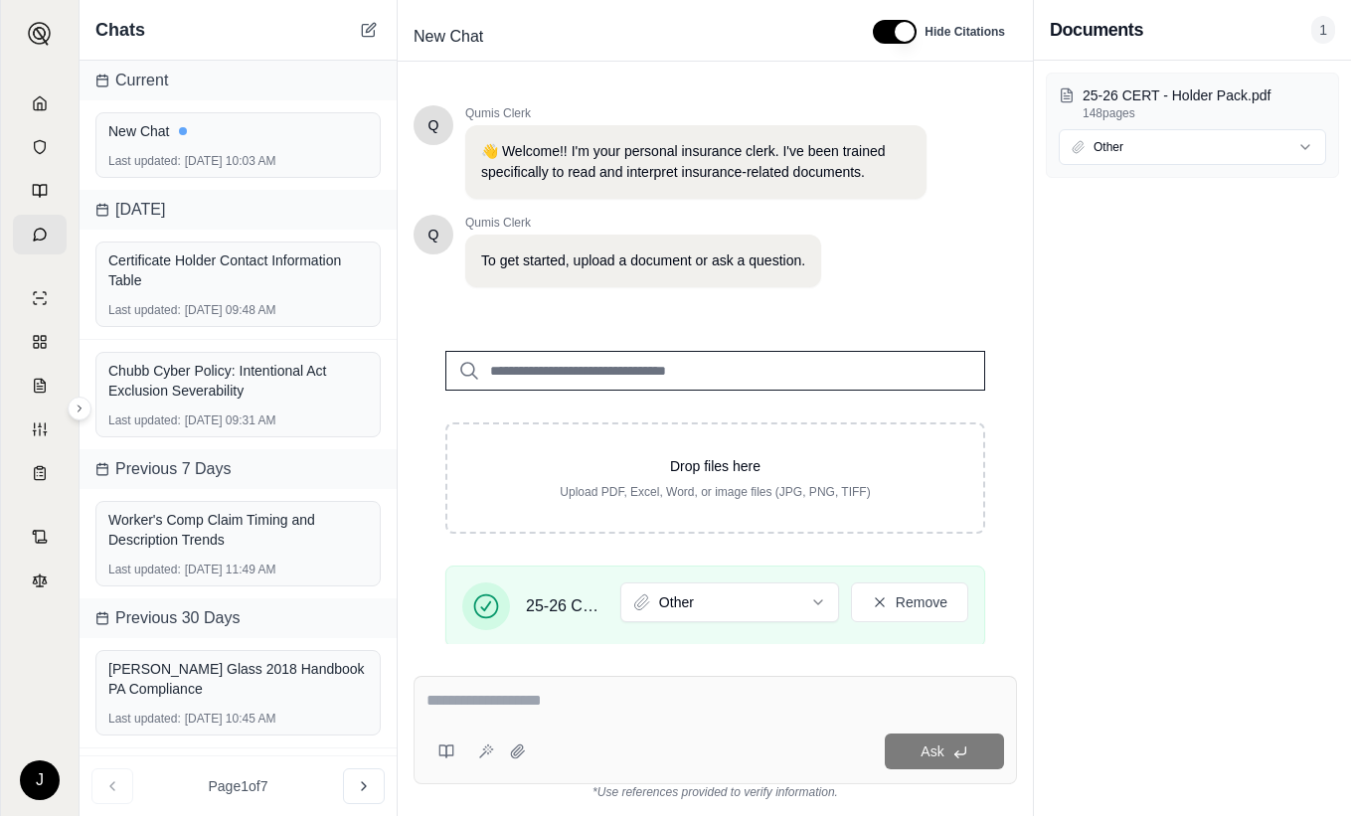
scroll to position [296, 0]
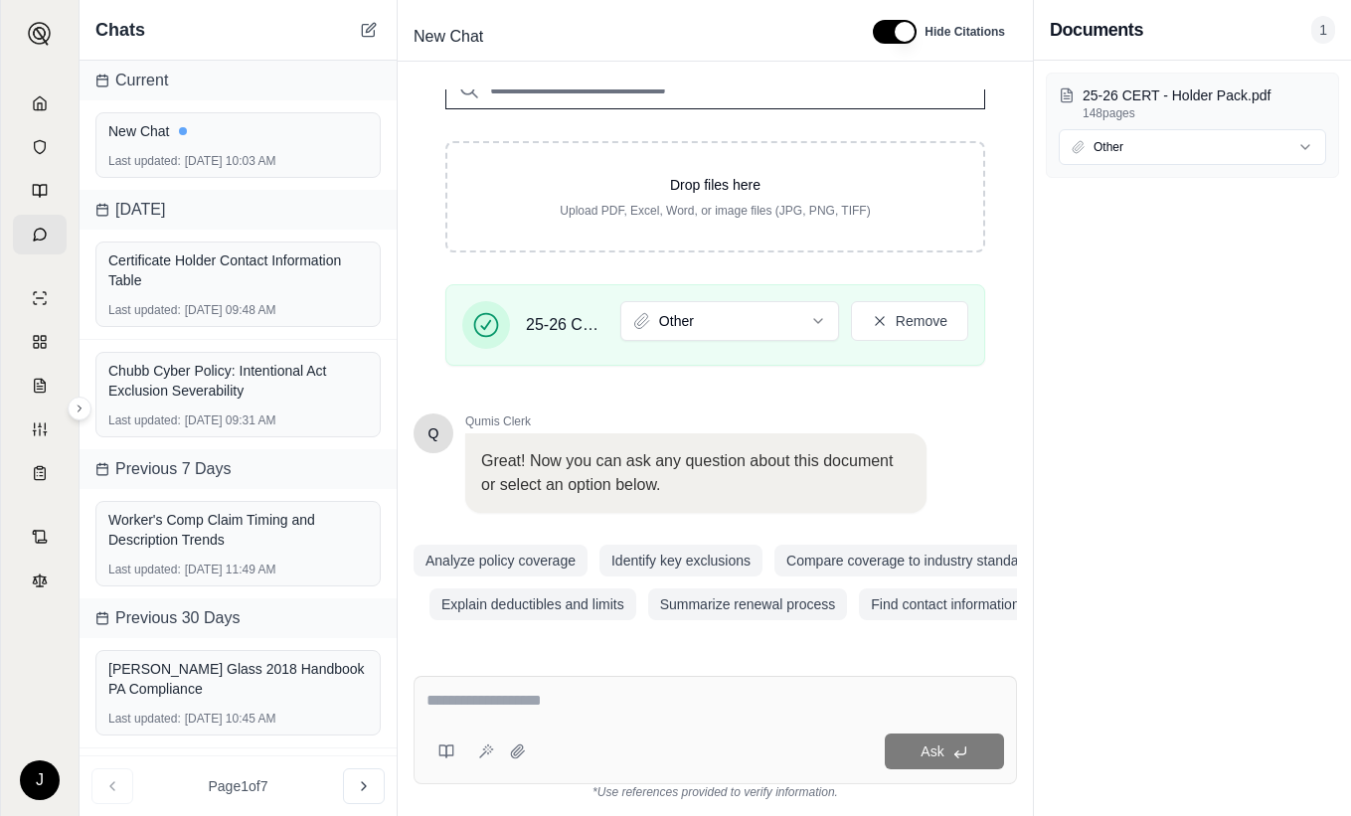
click at [538, 706] on textarea at bounding box center [715, 701] width 578 height 24
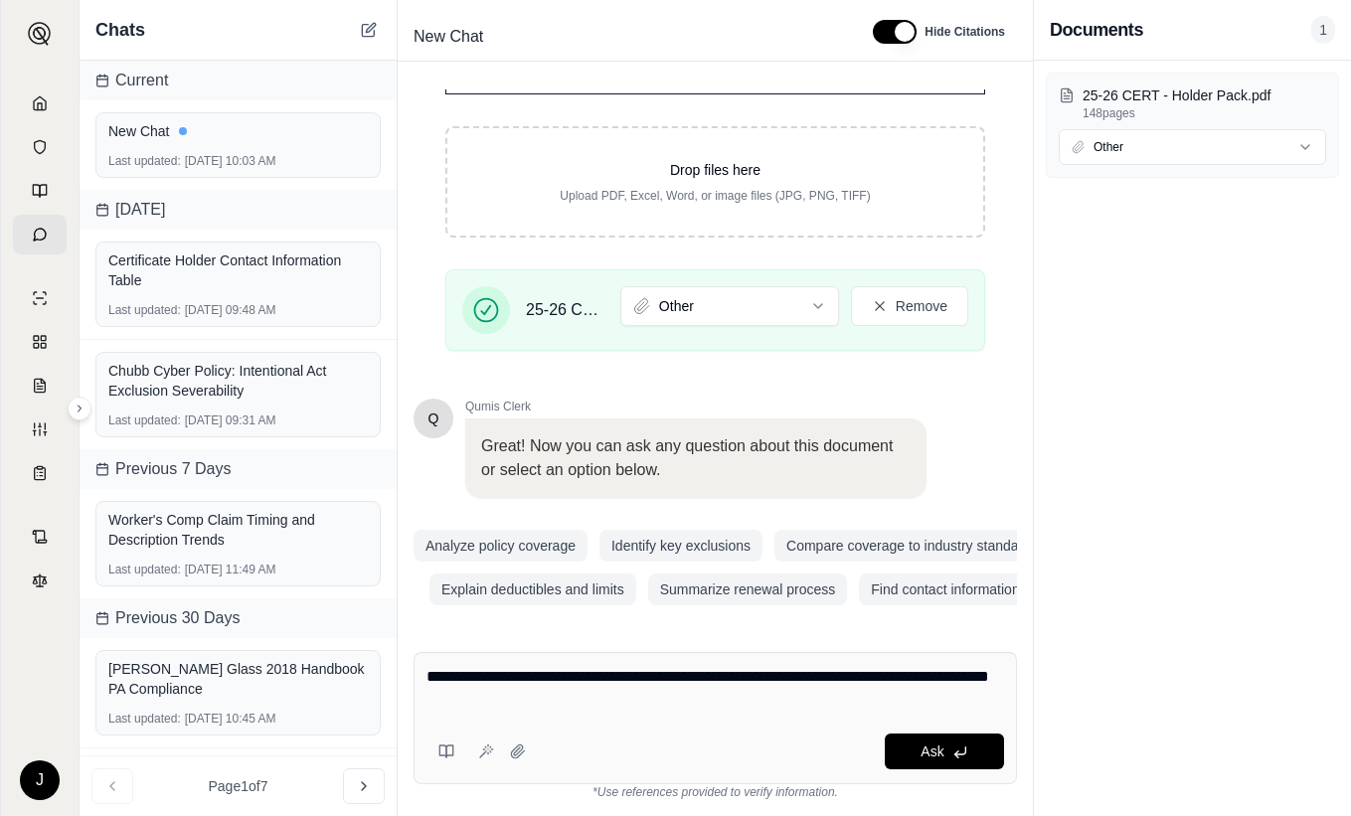
click at [834, 674] on textarea "**********" at bounding box center [715, 689] width 578 height 48
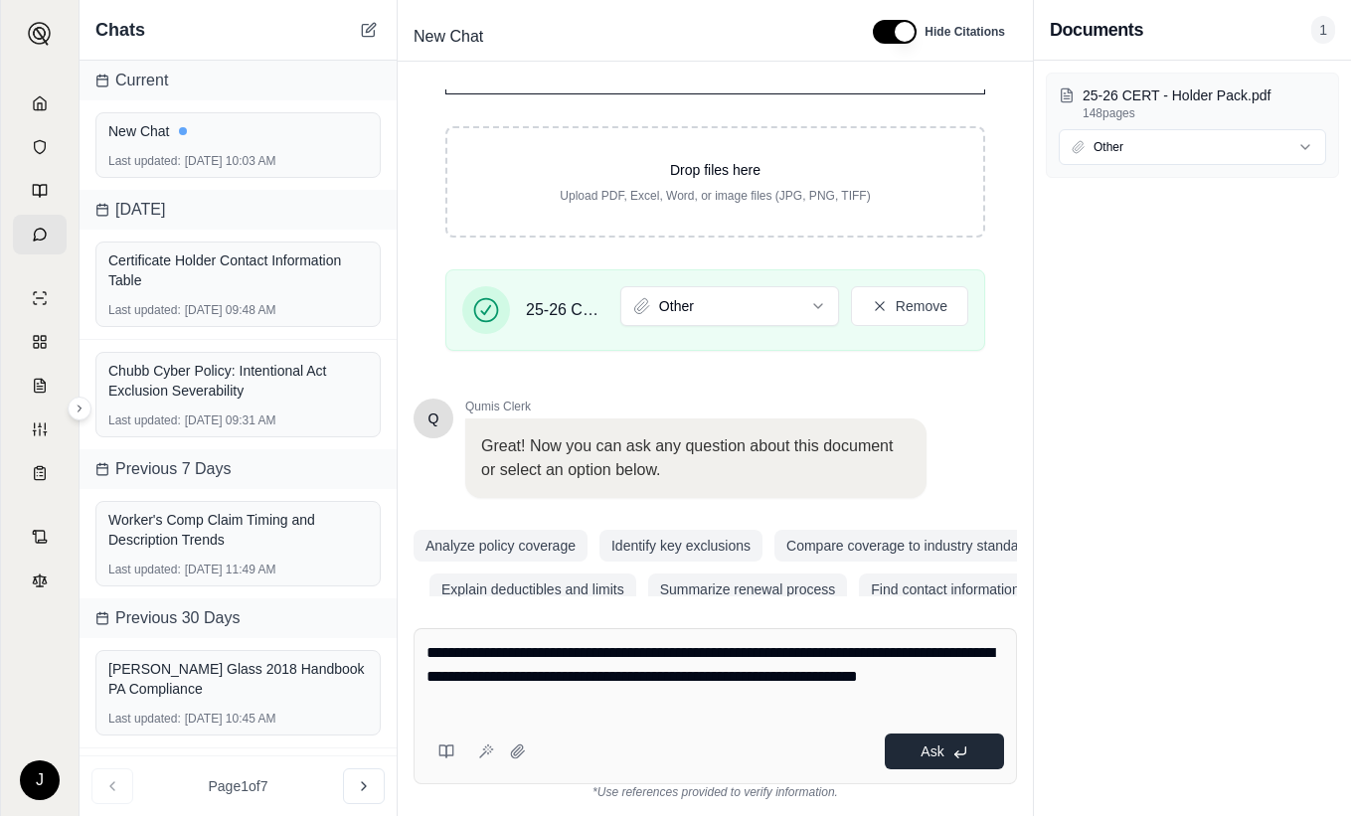
type textarea "**********"
click at [952, 745] on icon at bounding box center [960, 753] width 16 height 16
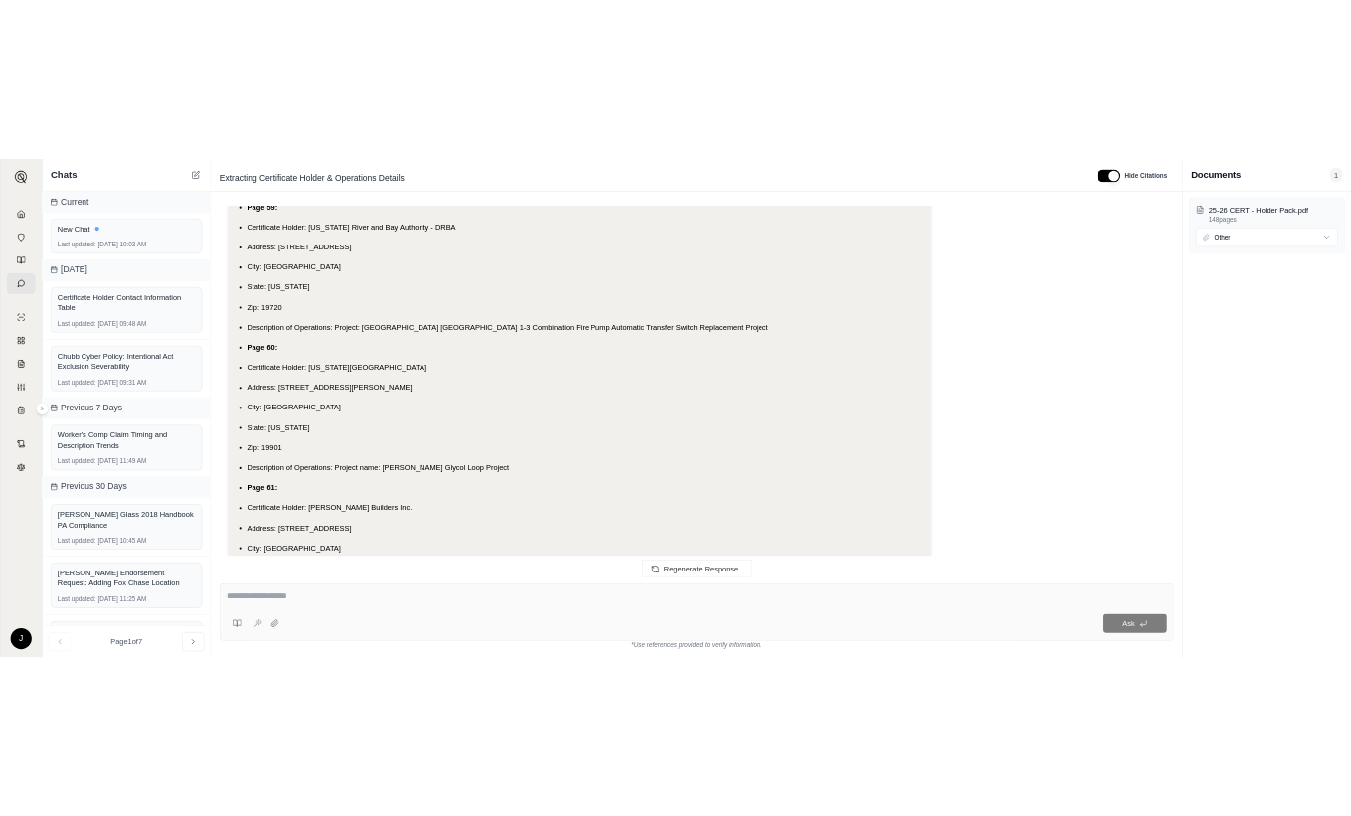
scroll to position [18679, 0]
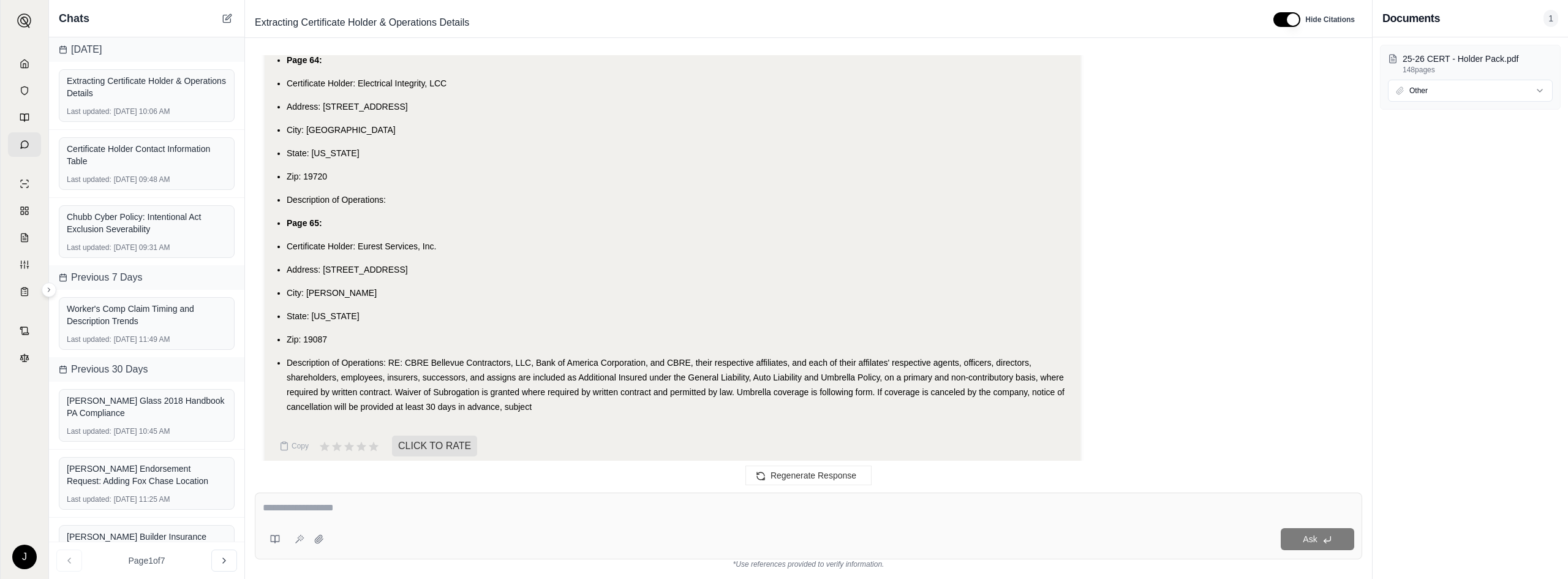
click at [321, 503] on textarea at bounding box center [808, 508] width 1091 height 15
click at [351, 501] on textarea at bounding box center [808, 508] width 1091 height 15
type textarea "*"
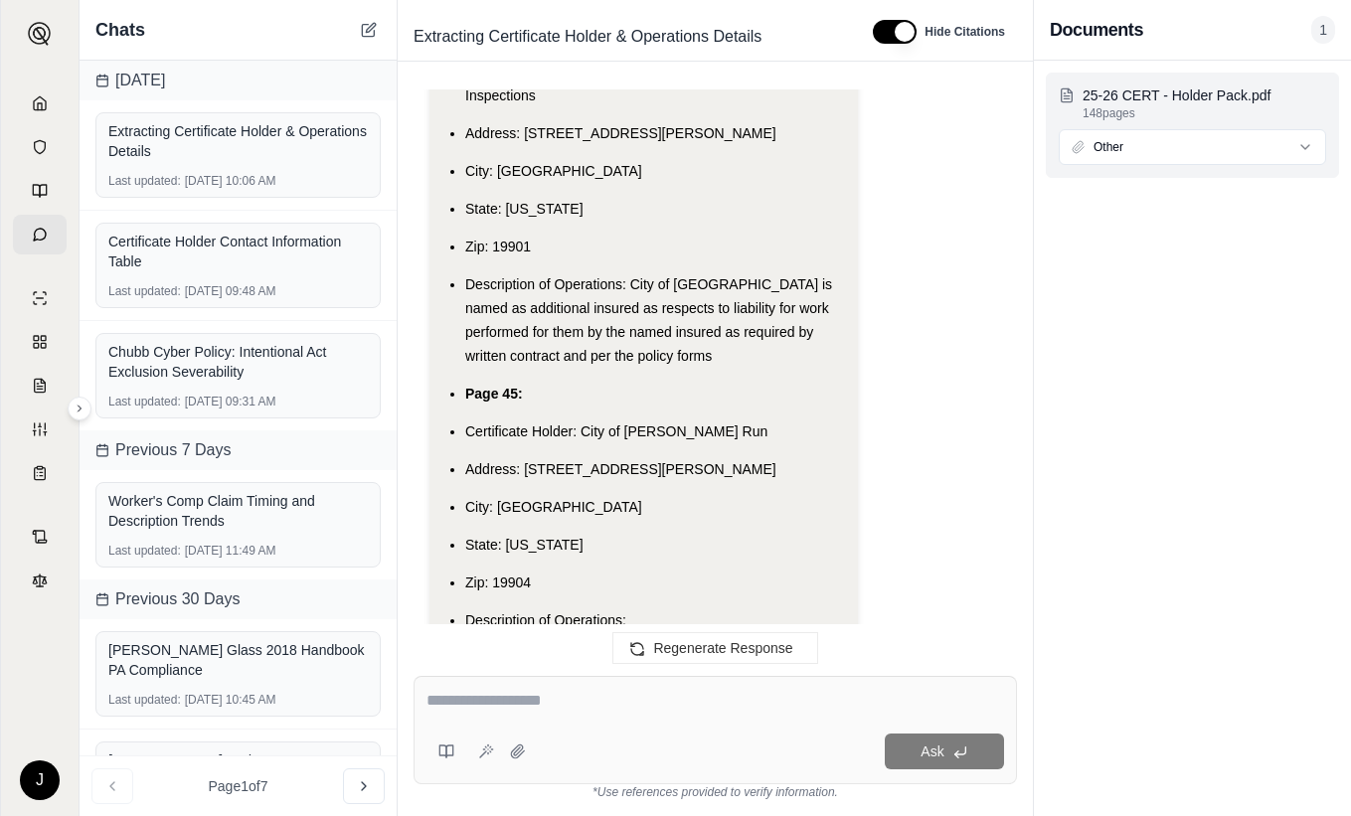
scroll to position [24695, 0]
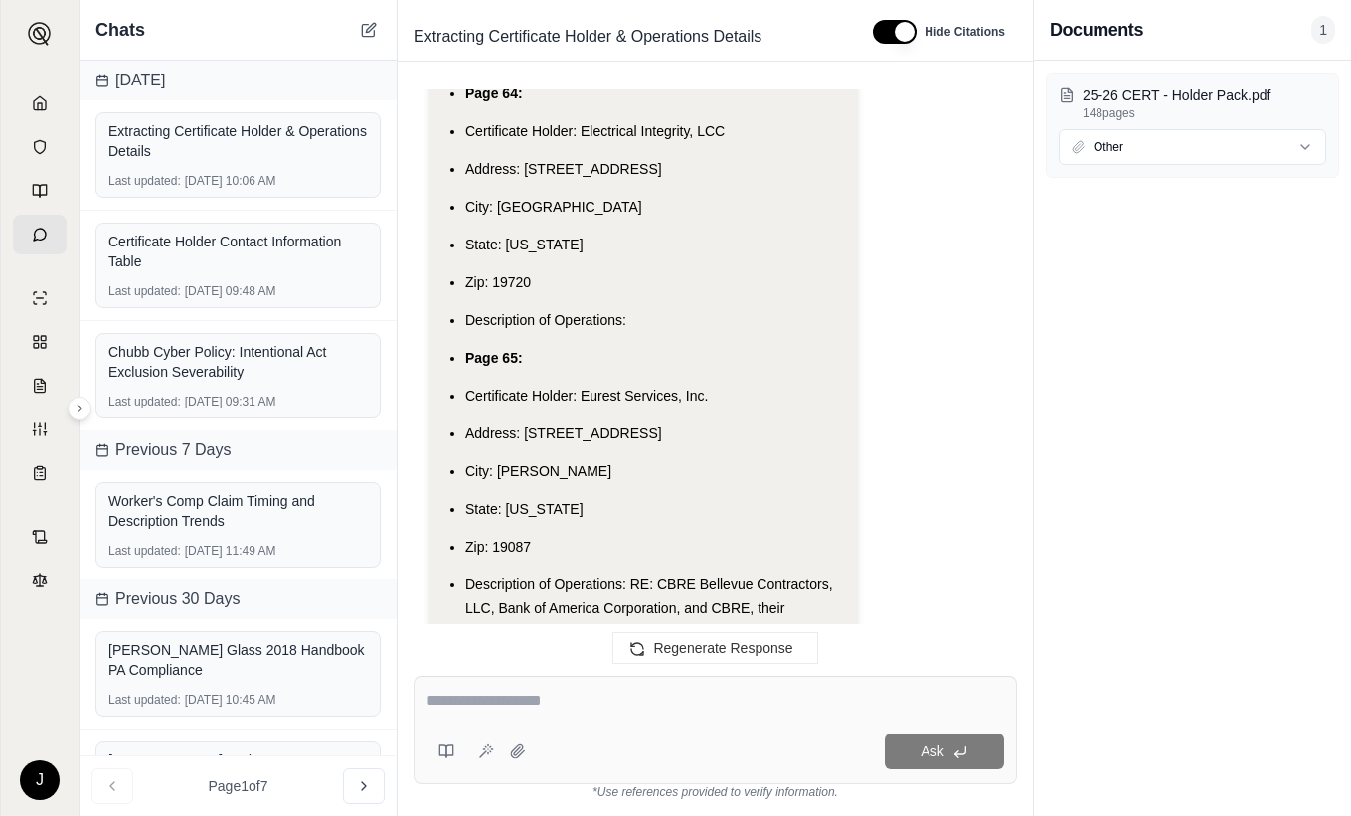
click at [483, 698] on textarea at bounding box center [715, 701] width 578 height 24
type textarea "*"
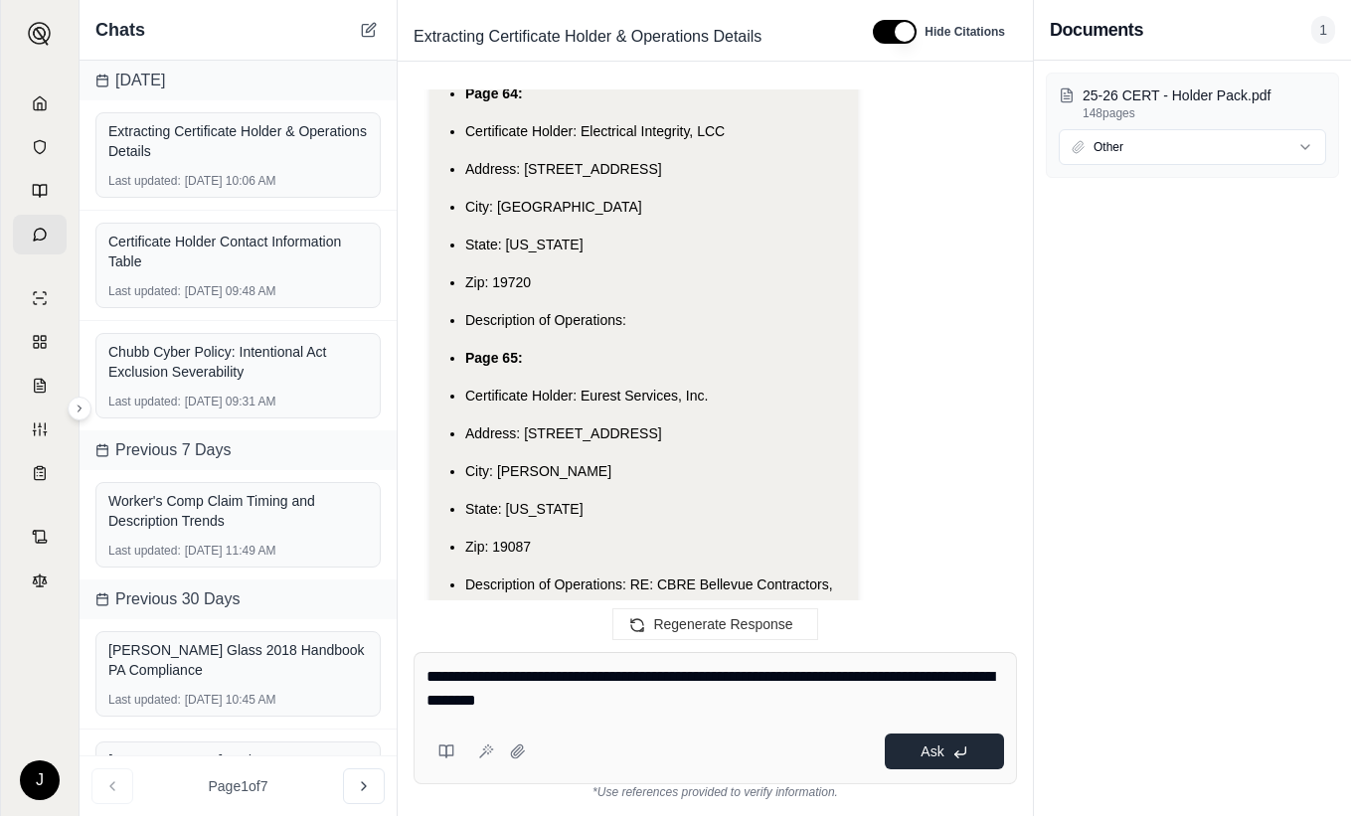
type textarea "**********"
click at [951, 765] on button "Ask" at bounding box center [944, 752] width 119 height 36
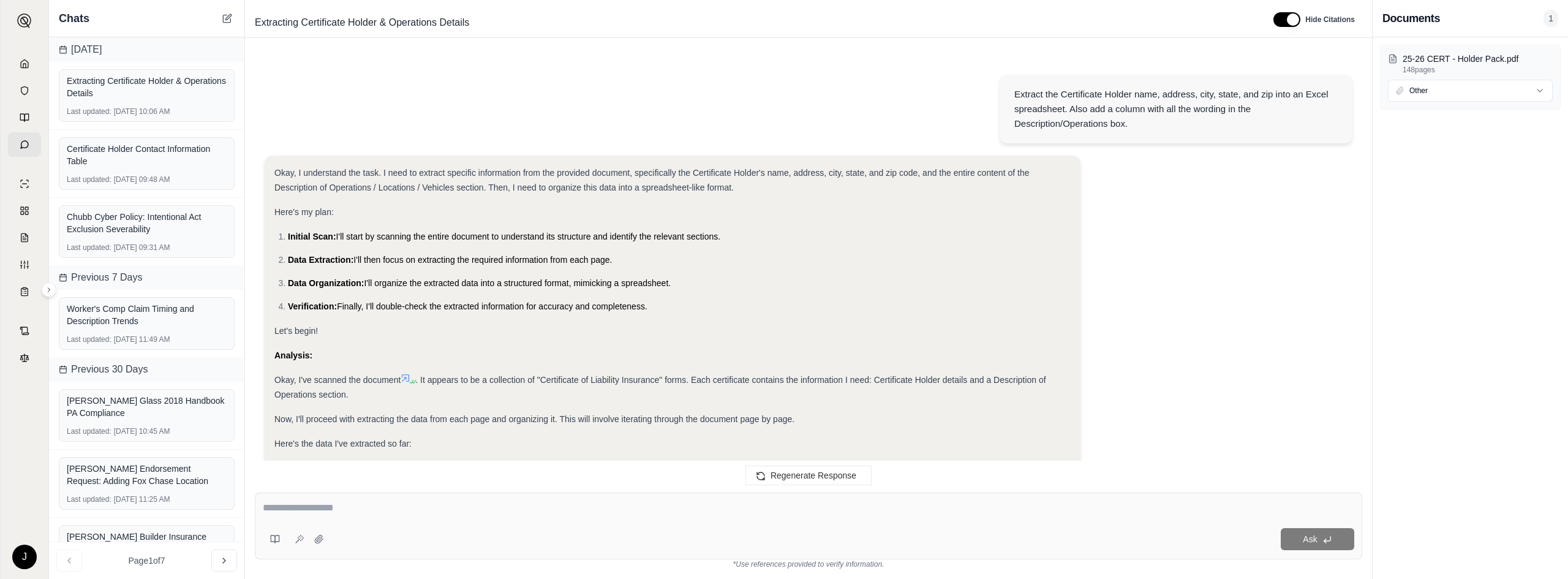
scroll to position [27722, 0]
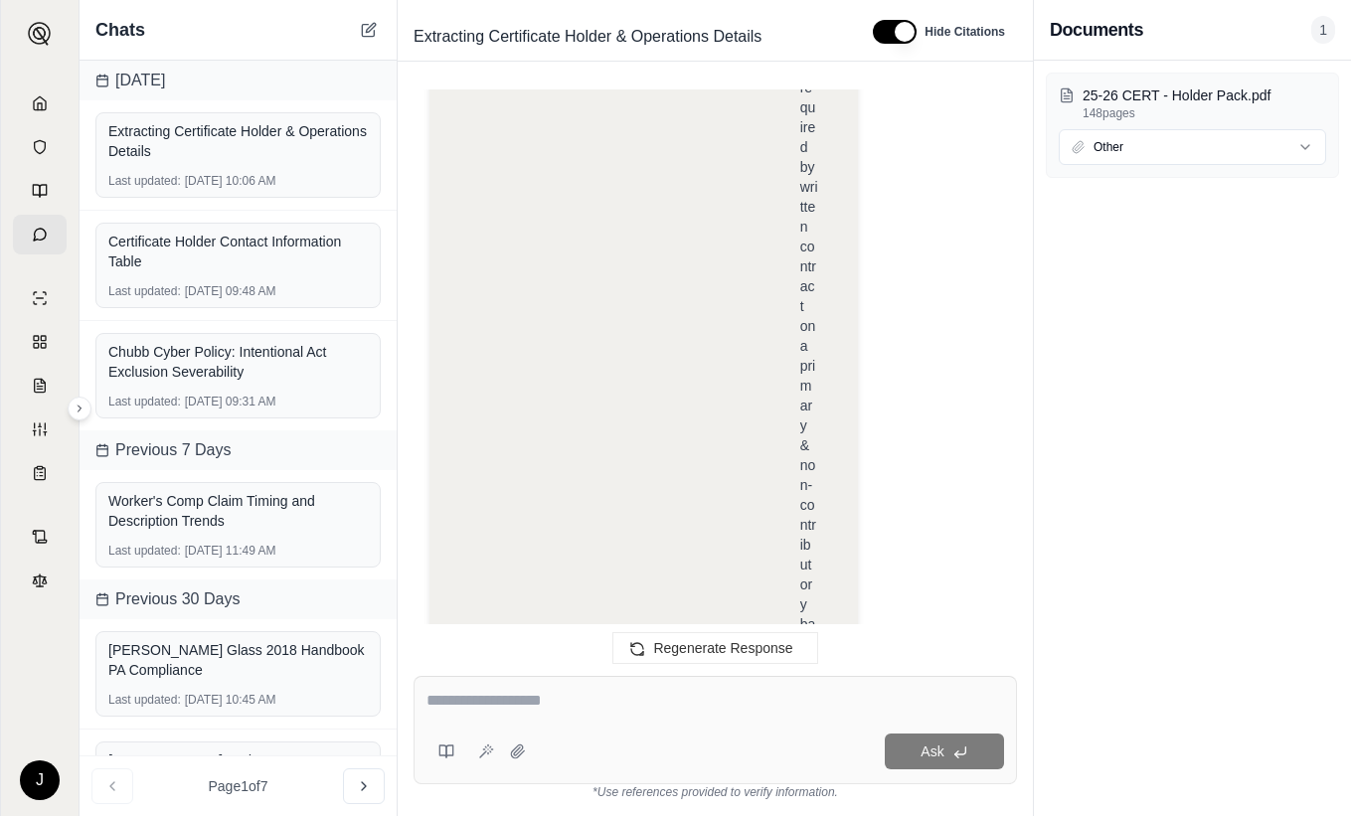
click at [1111, 444] on div "25-26 CERT - Holder Pack.pdf 148 pages Other" at bounding box center [1192, 438] width 317 height 755
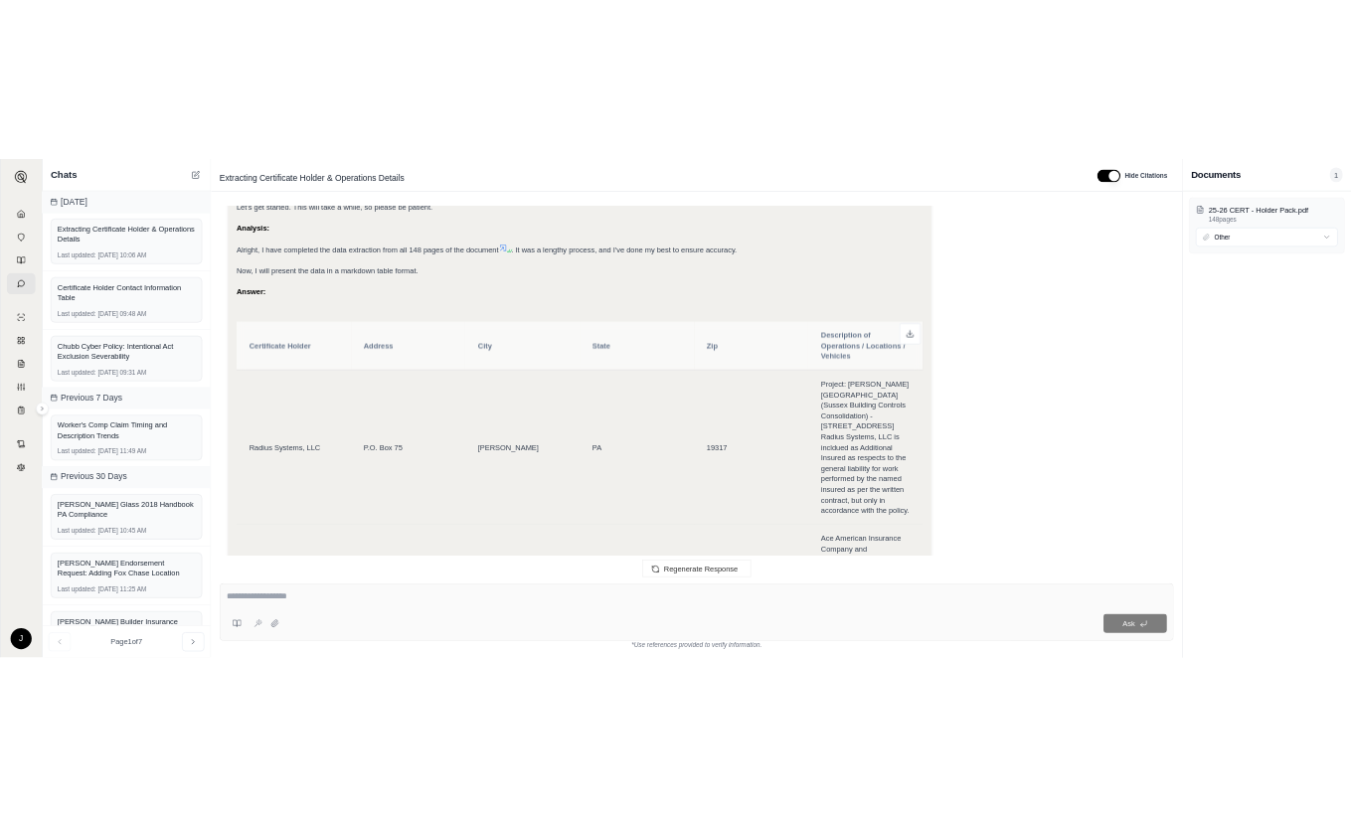
scroll to position [19711, 0]
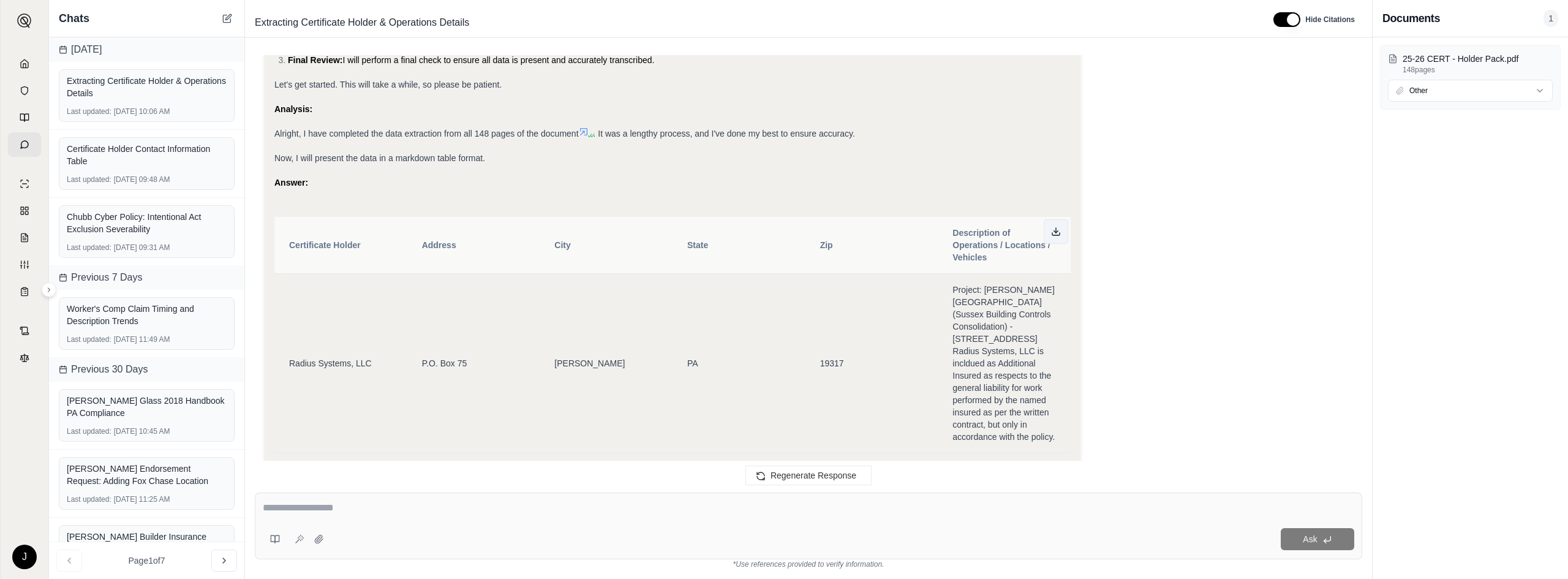
click at [832, 227] on icon at bounding box center [1056, 232] width 10 height 10
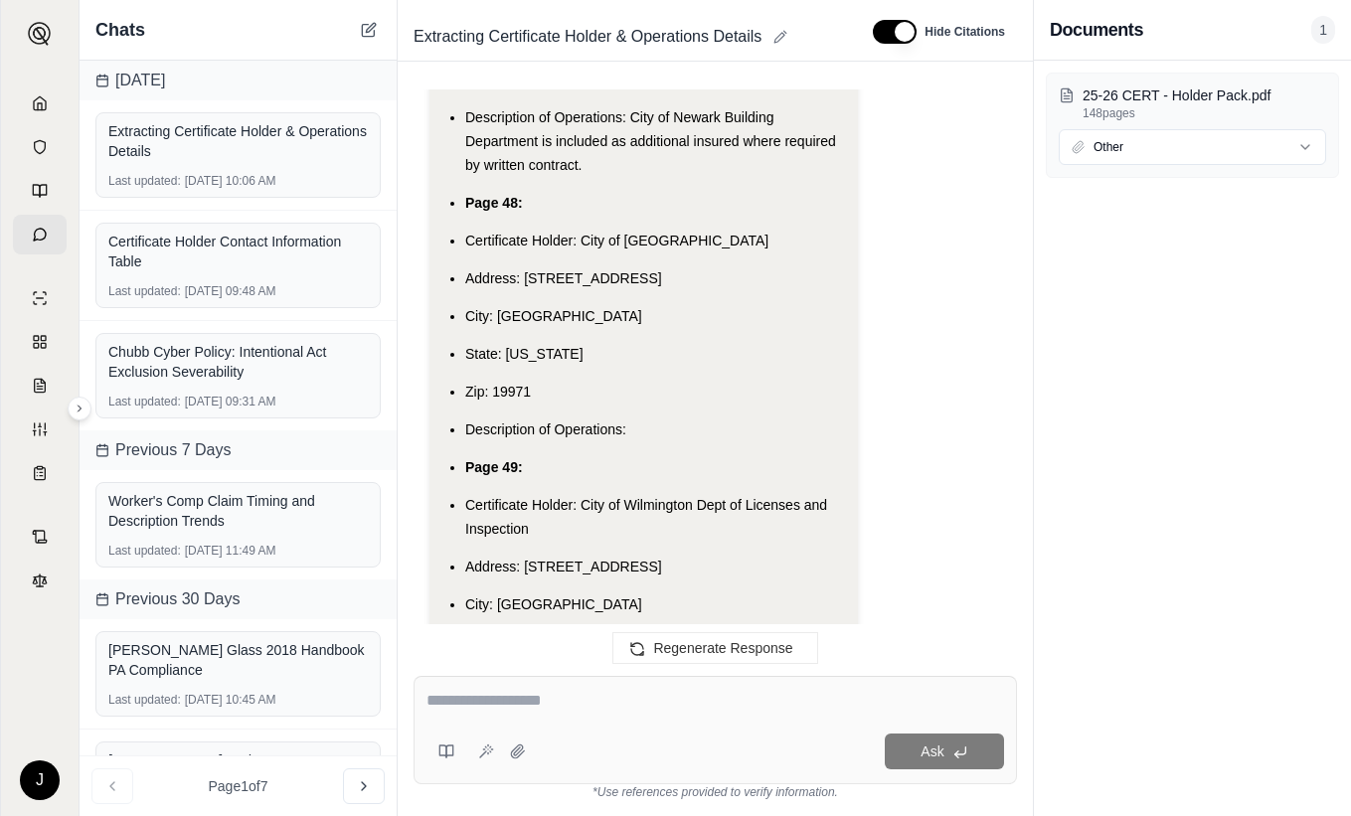
scroll to position [258010, 0]
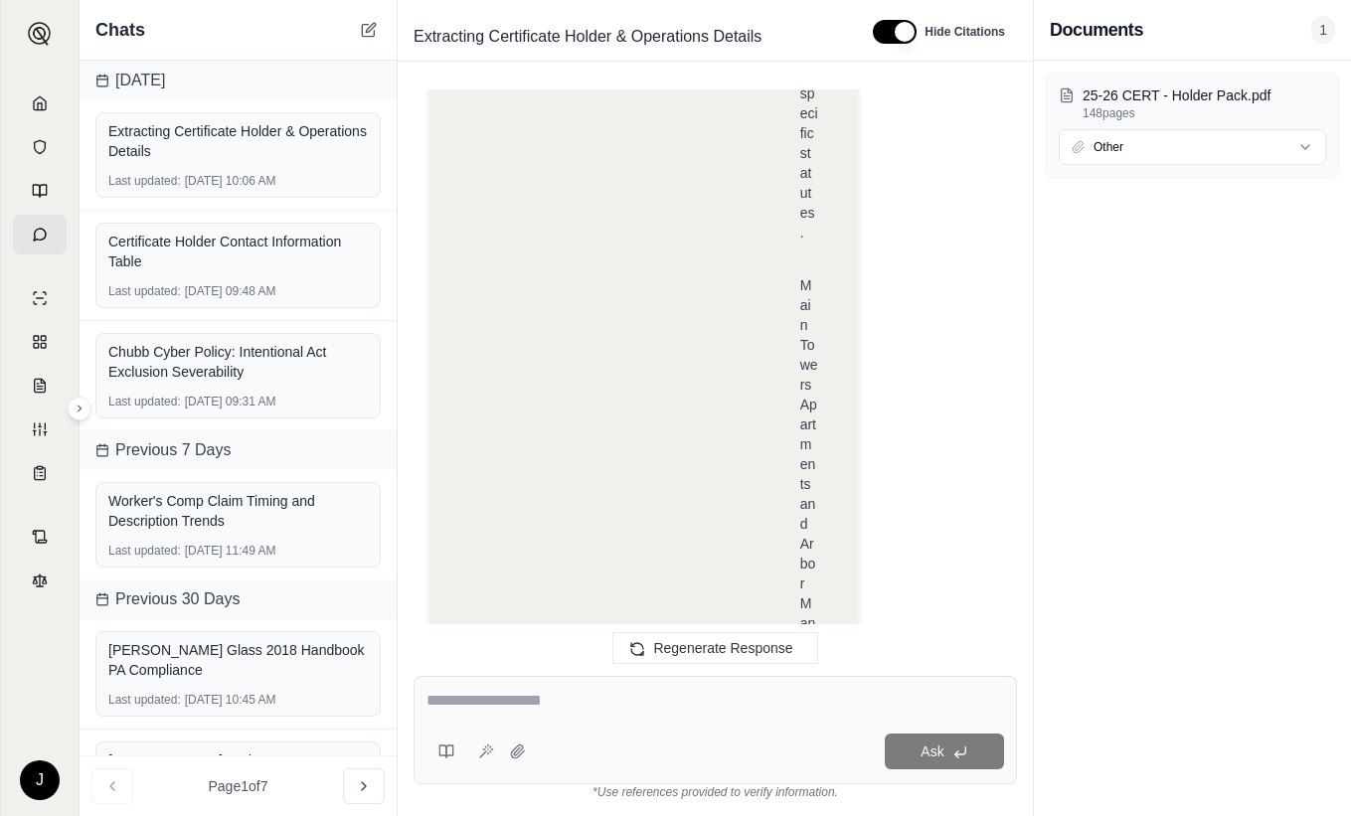
click at [536, 694] on textarea at bounding box center [715, 701] width 578 height 24
type textarea "**********"
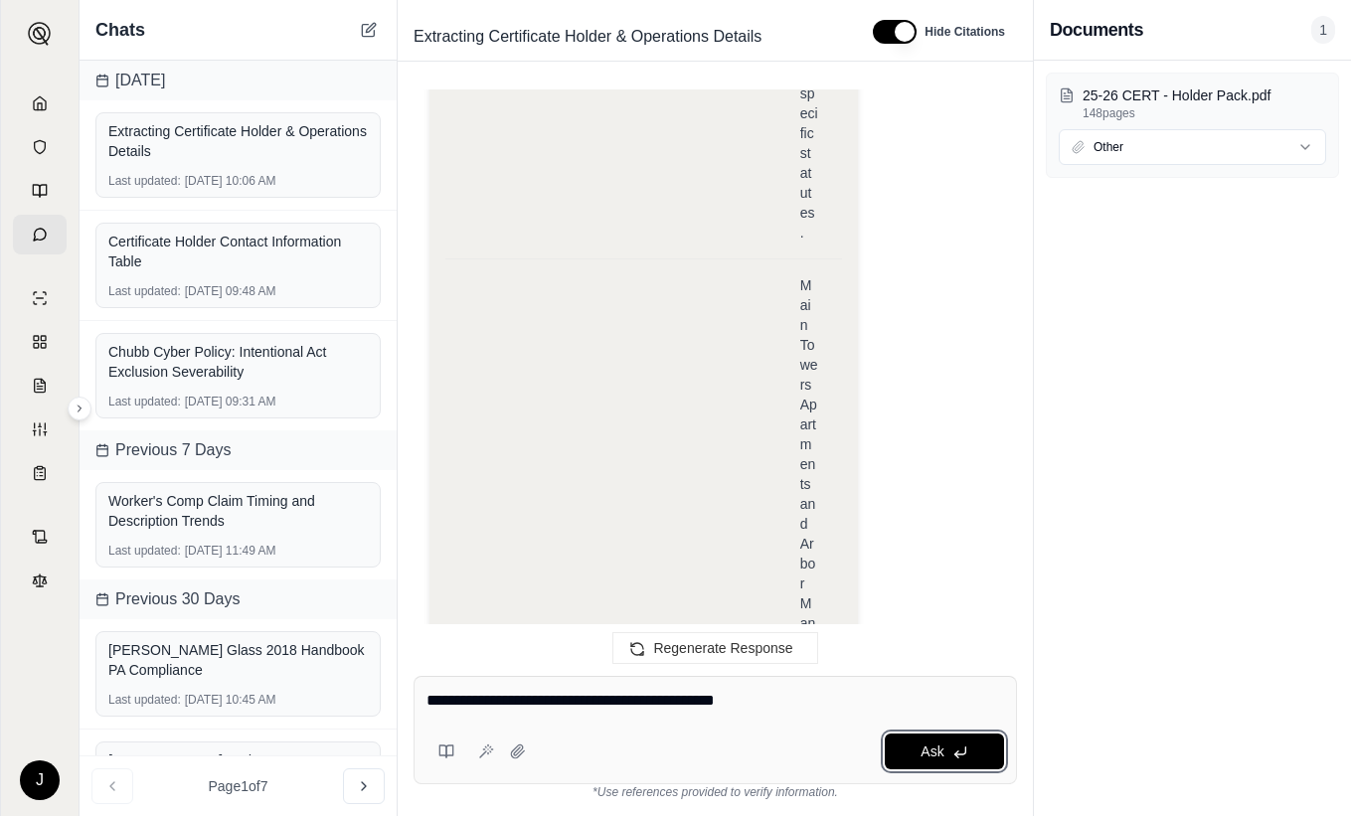
click at [950, 743] on button "Ask" at bounding box center [944, 752] width 119 height 36
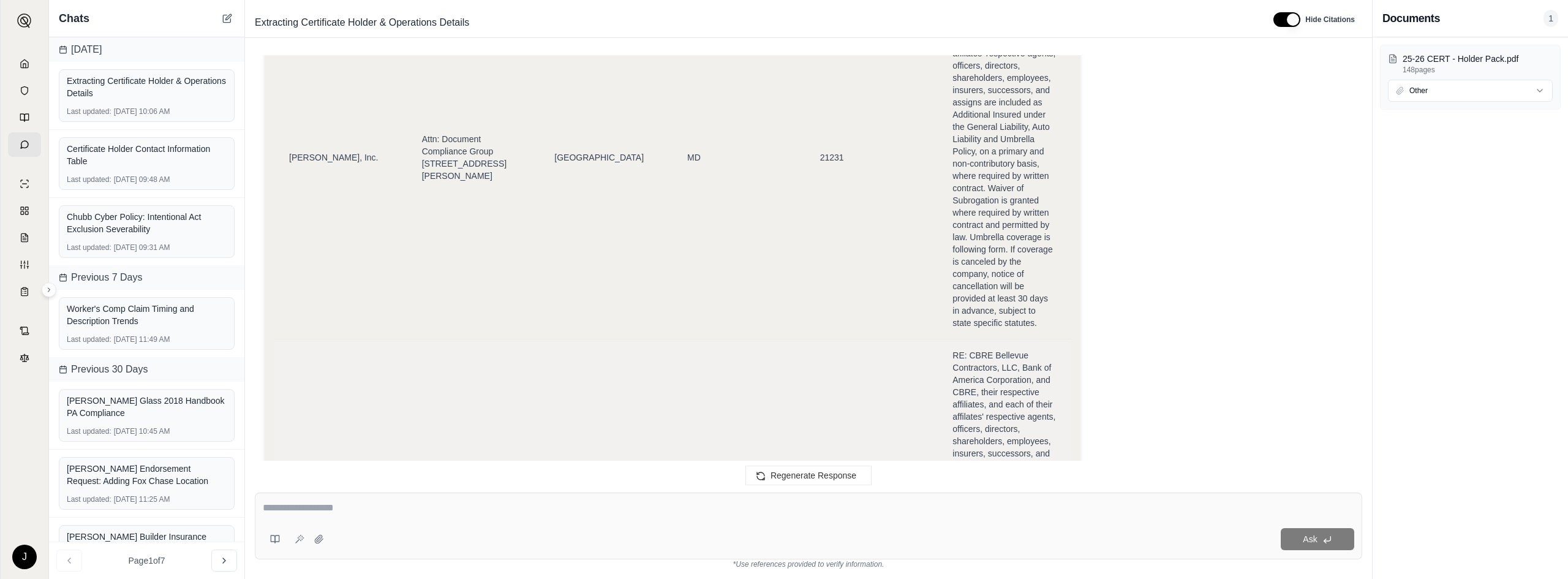
scroll to position [44124, 0]
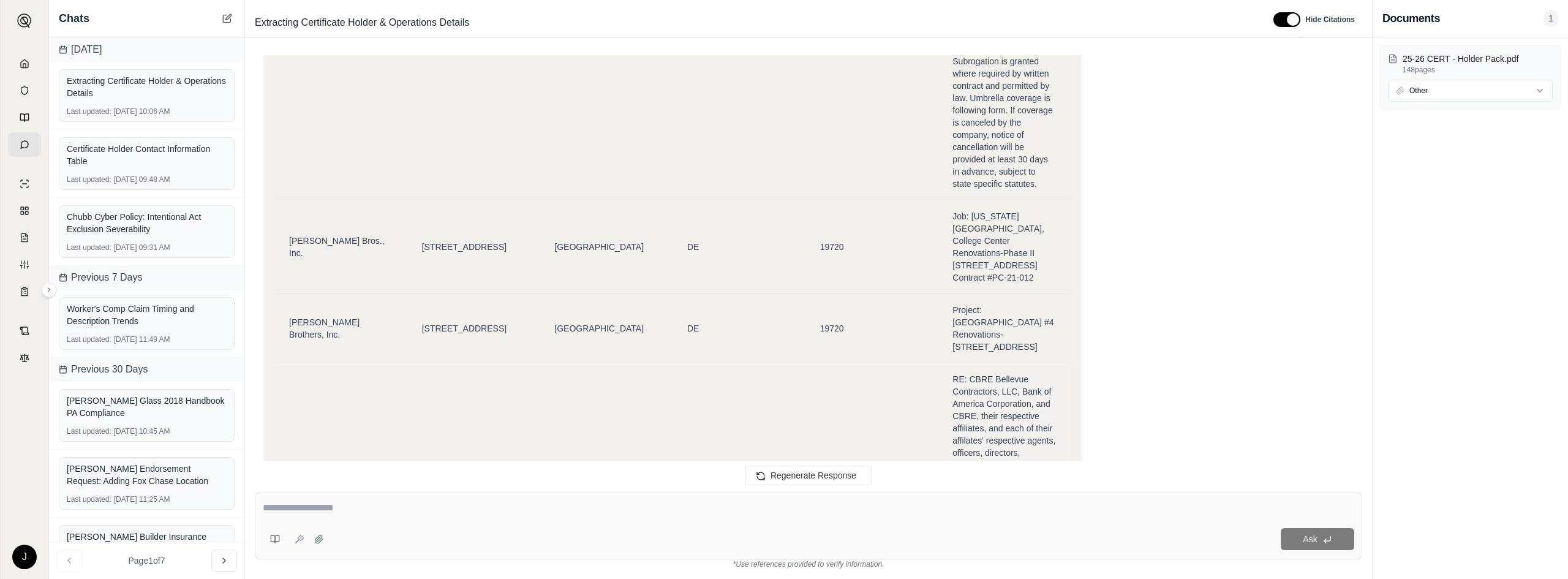
click at [832, 374] on span "RE: CBRE Bellevue Contractors, LLC, Bank of America Corporation, and CBRE, thei…" at bounding box center [1004, 544] width 103 height 341
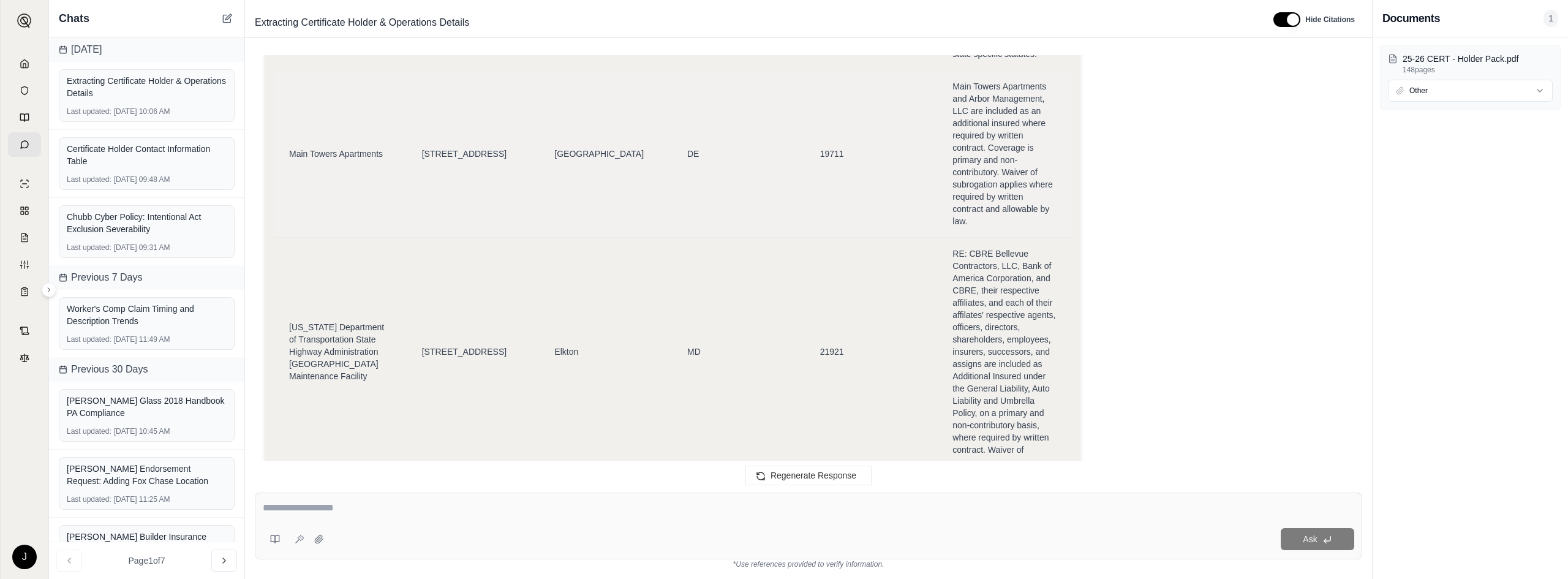
scroll to position [27928, 0]
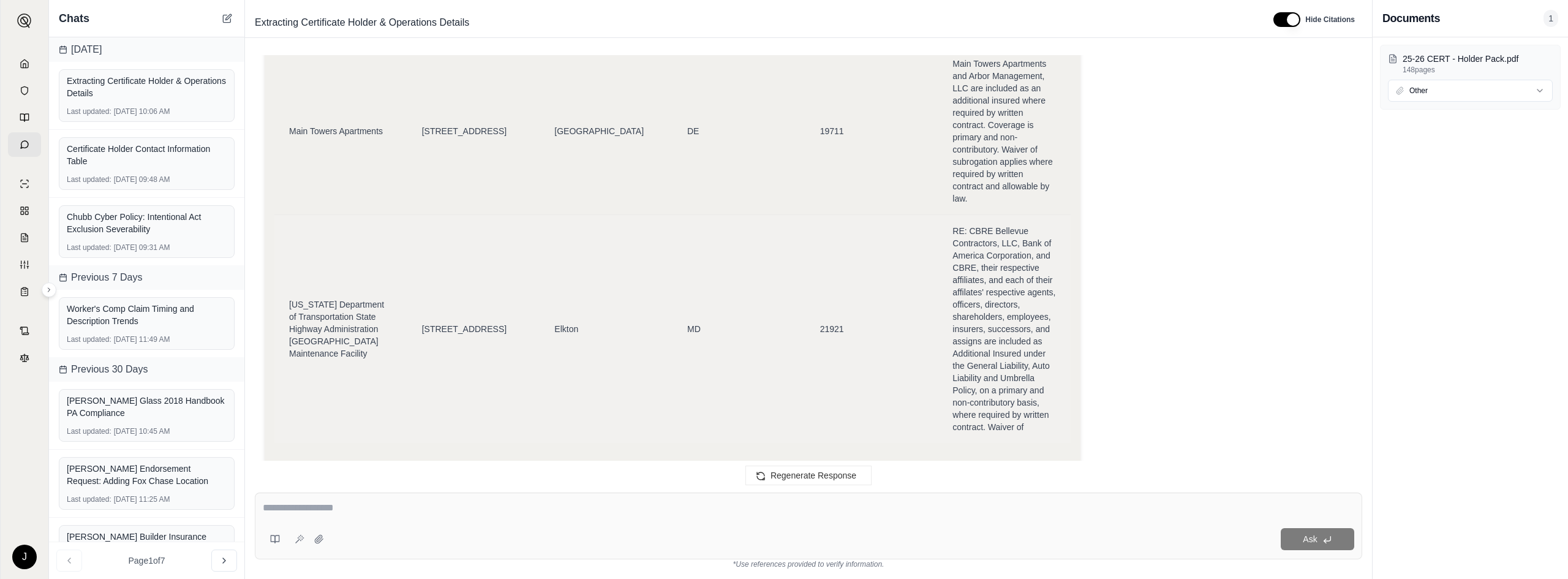
click at [832, 226] on span "RE: CBRE Bellevue Contractors, LLC, Bank of America Corporation, and CBRE, thei…" at bounding box center [1004, 329] width 103 height 206
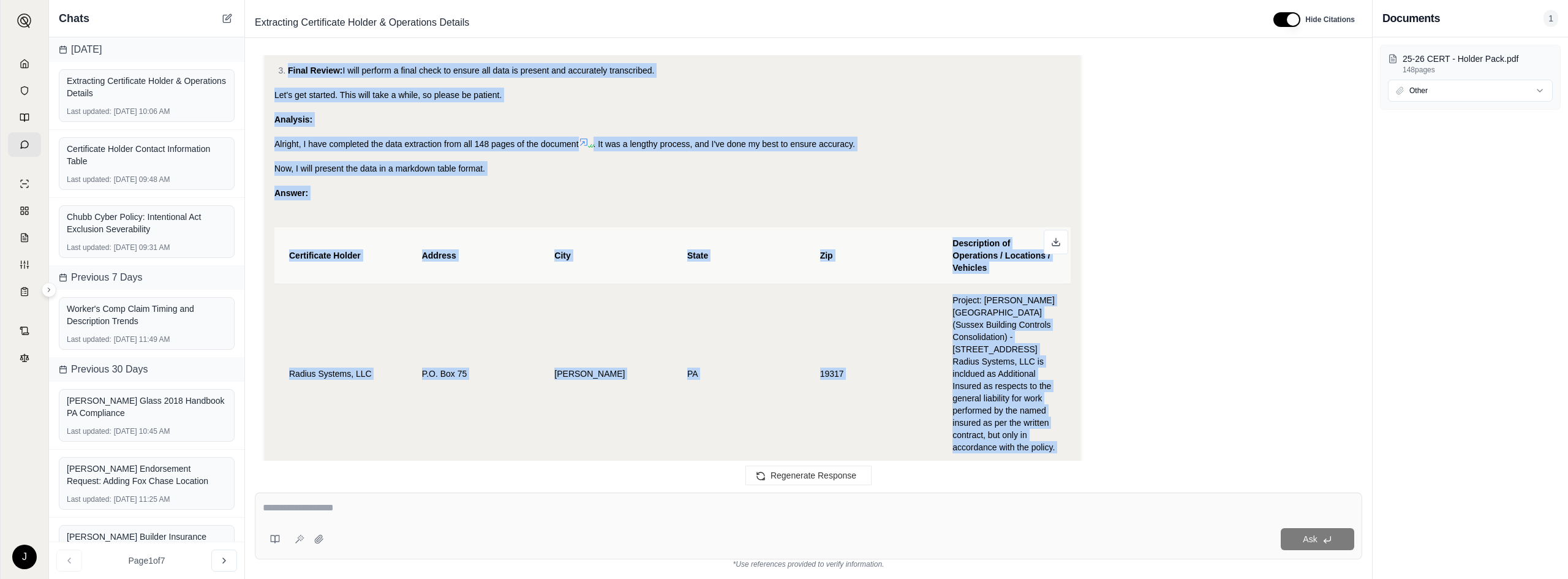
scroll to position [12020, 0]
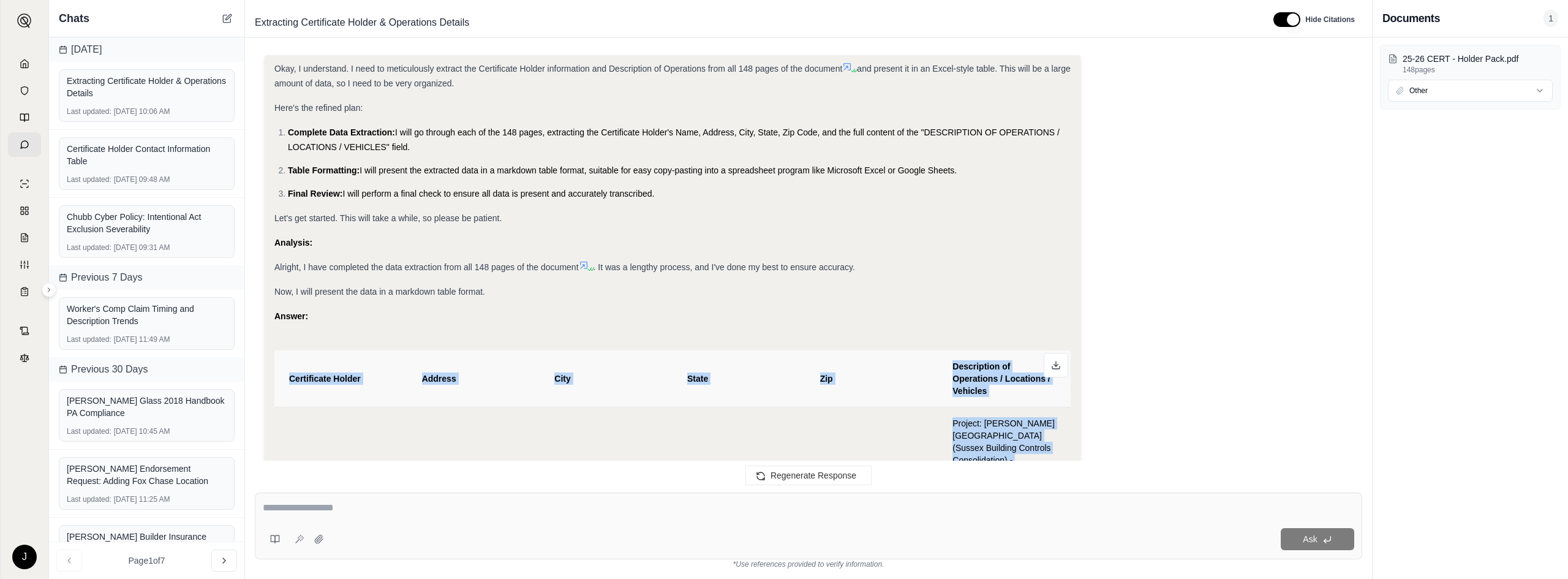
drag, startPoint x: 1023, startPoint y: 179, endPoint x: 290, endPoint y: 359, distance: 754.8
copy table "Certificate Holder Address City State Zip Description of Operations / Locations…"
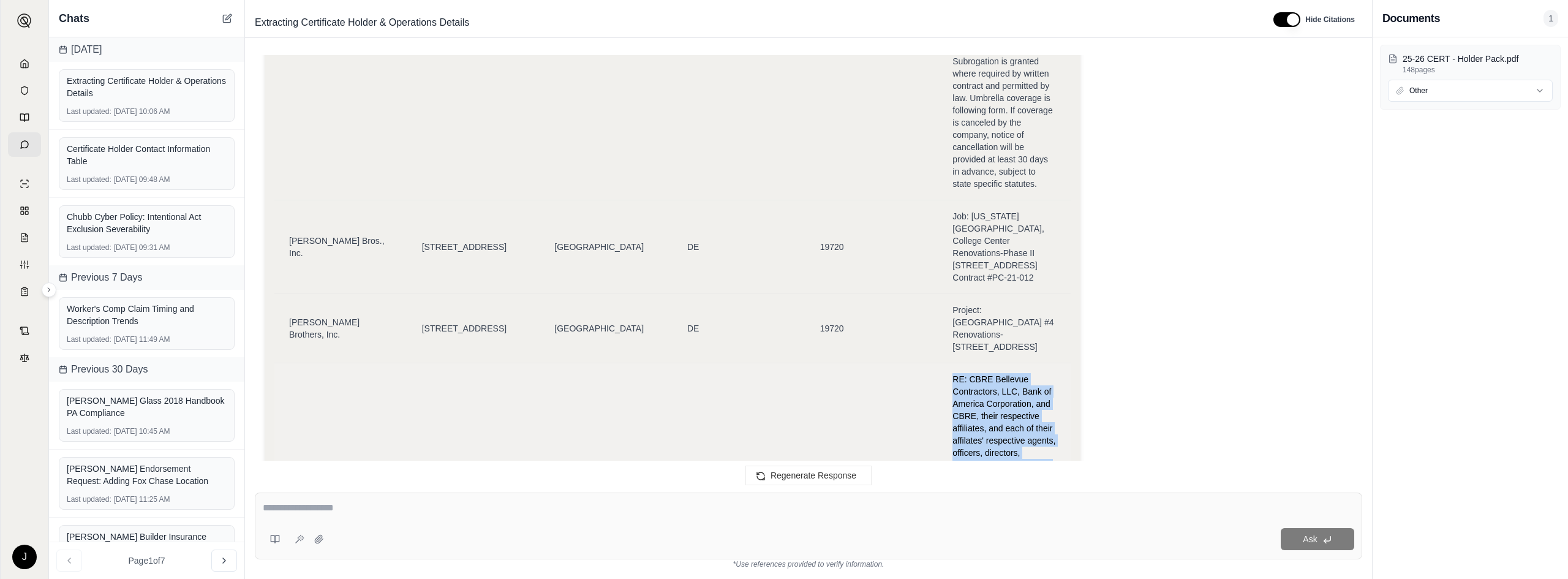
drag, startPoint x: 1030, startPoint y: 416, endPoint x: 588, endPoint y: 188, distance: 497.3
click at [832, 373] on span "RE: CBRE Bellevue Contractors, LLC, Bank of America Corporation, and CBRE, thei…" at bounding box center [1004, 544] width 104 height 343
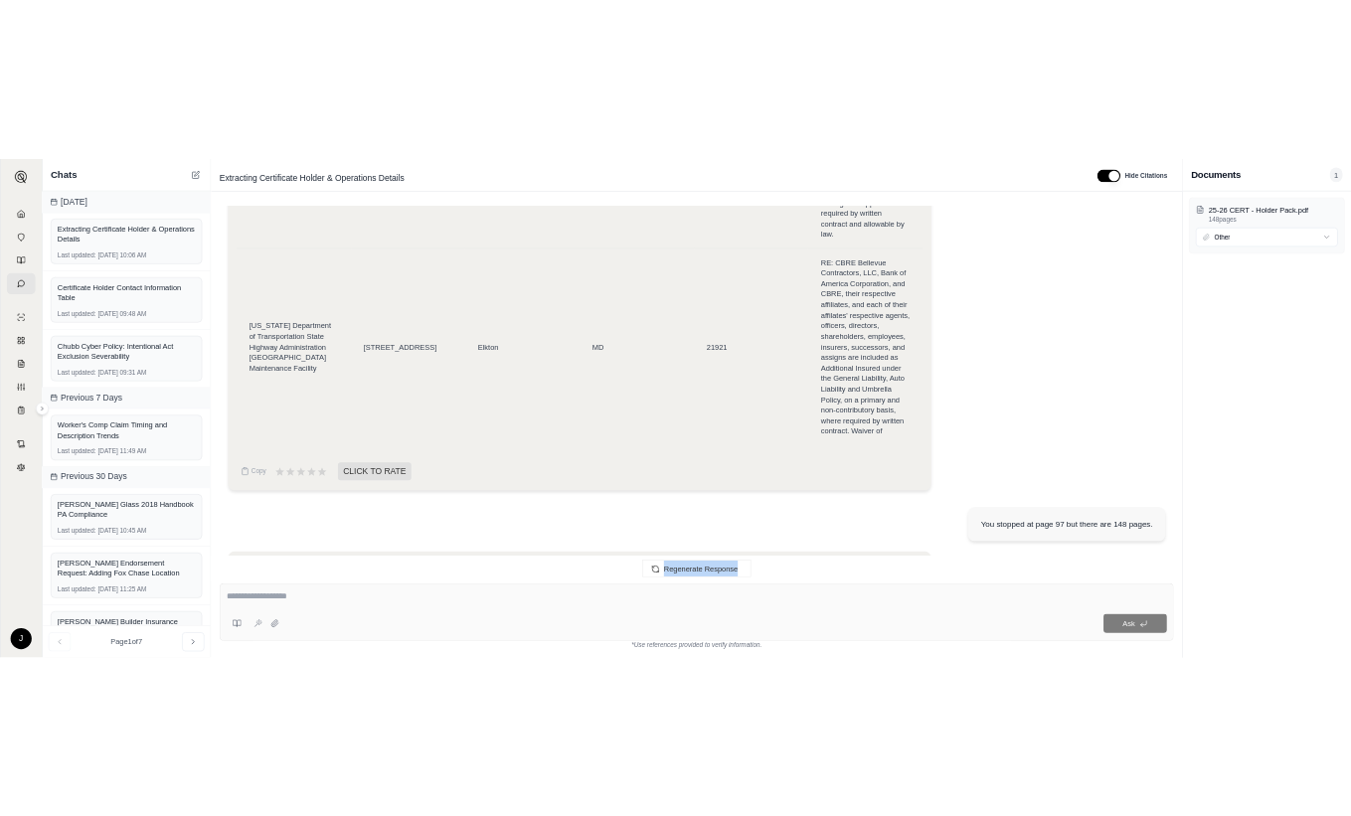
scroll to position [45854, 0]
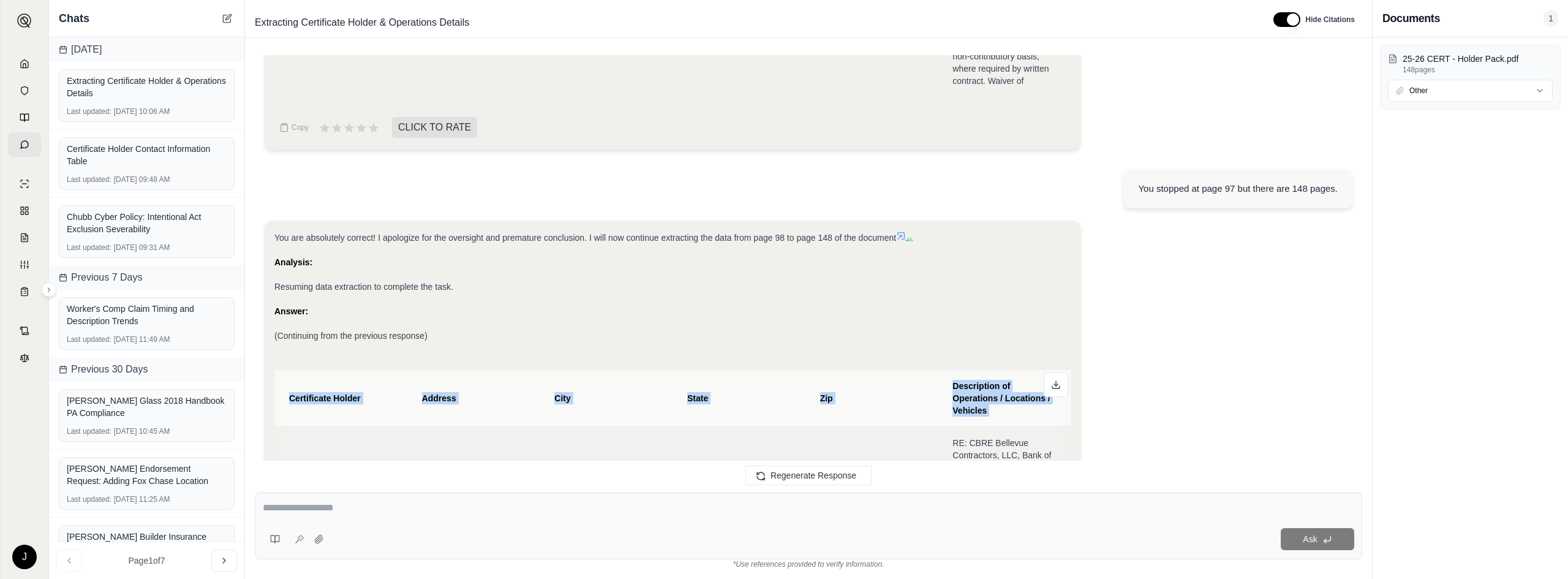
drag, startPoint x: 988, startPoint y: 374, endPoint x: 280, endPoint y: 203, distance: 728.4
copy thead "Certificate Holder Address City State Zip Description of Operations / Locations…"
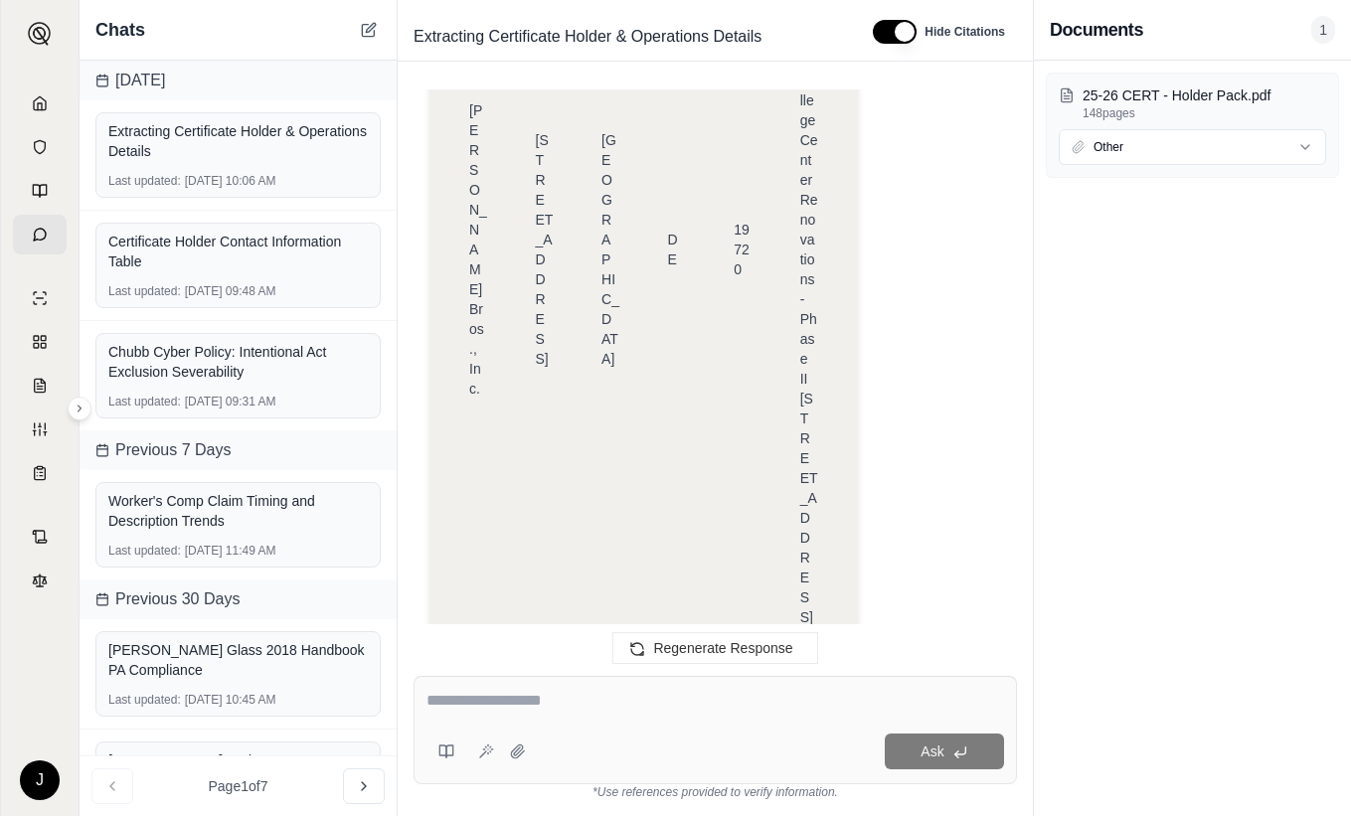
scroll to position [0, 0]
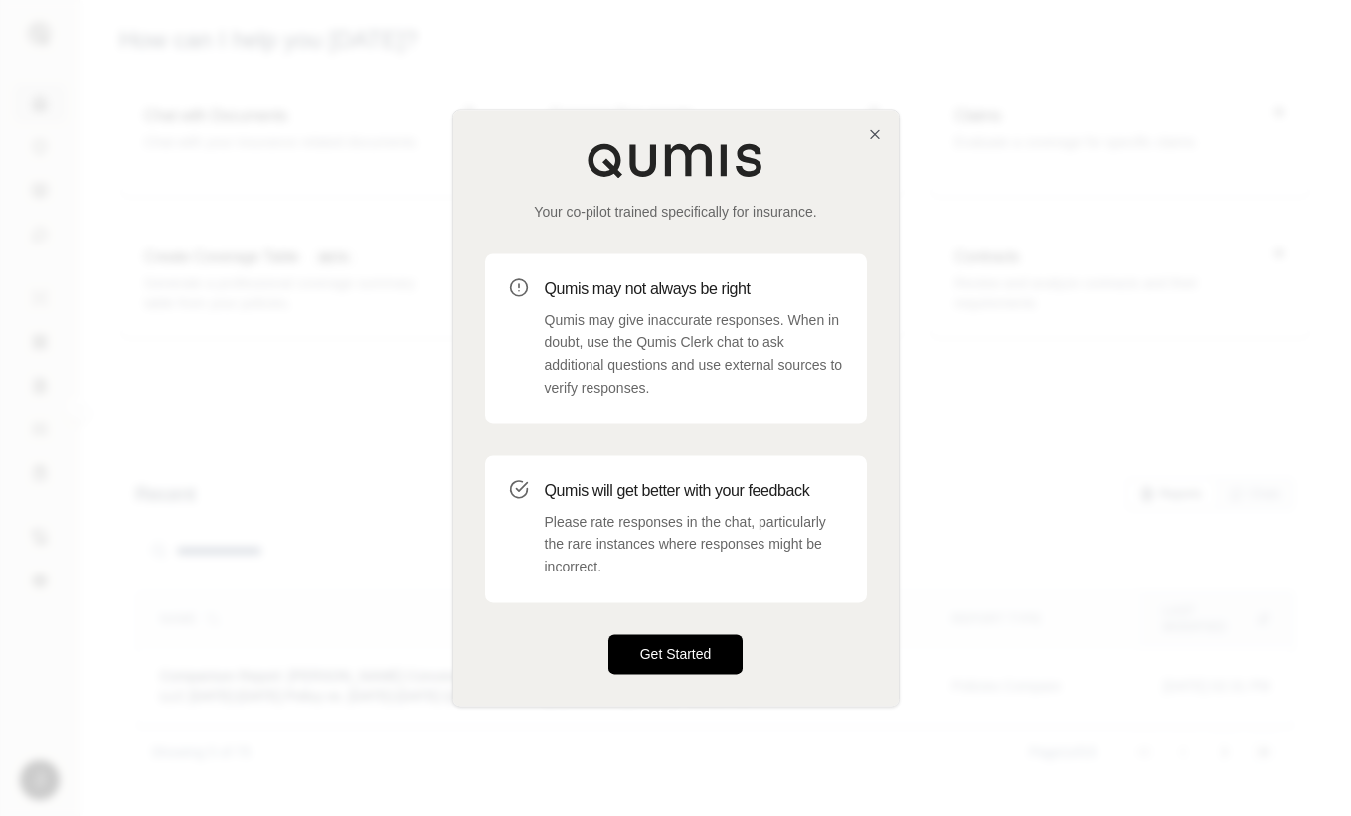
click at [651, 656] on button "Get Started" at bounding box center [675, 654] width 135 height 40
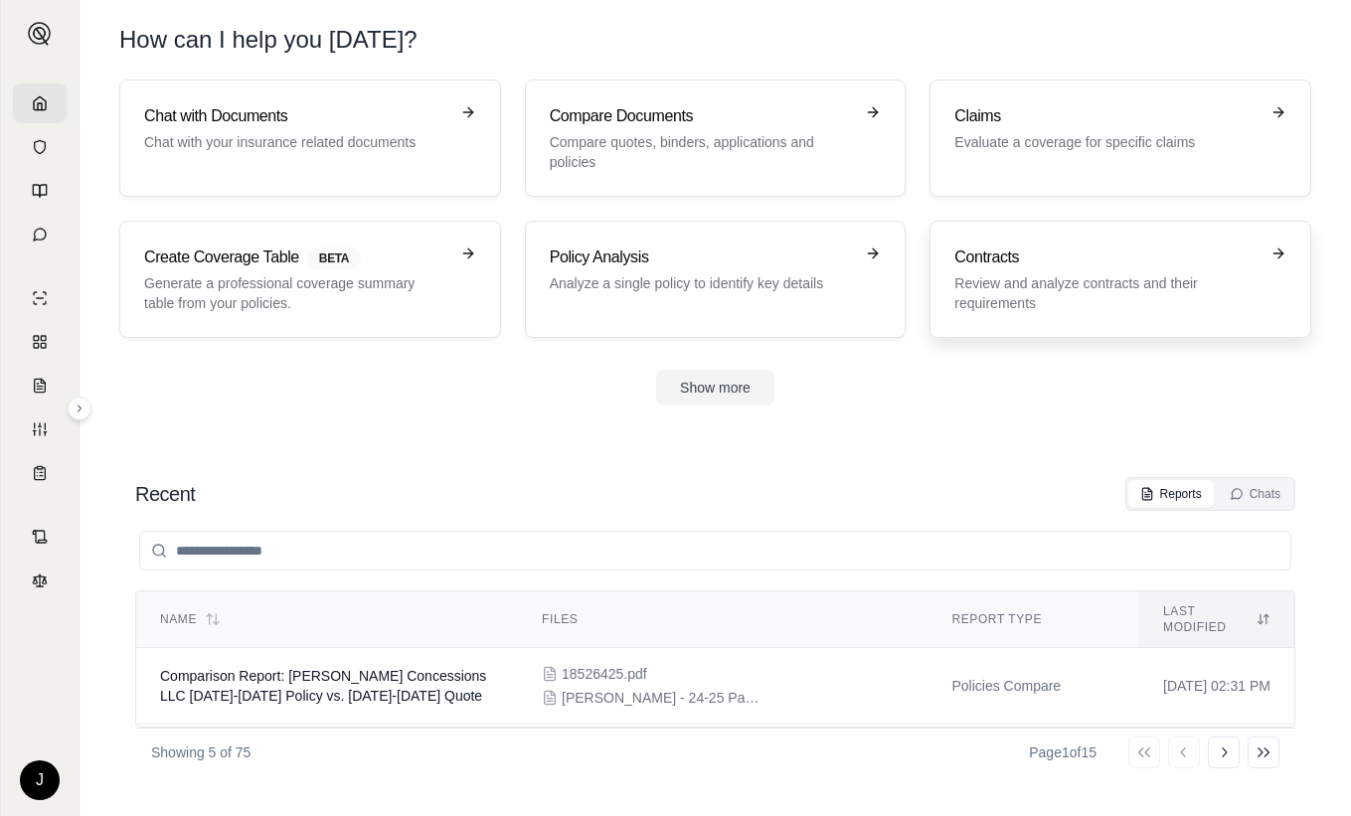
click at [1010, 304] on p "Review and analyze contracts and their requirements" at bounding box center [1106, 293] width 304 height 40
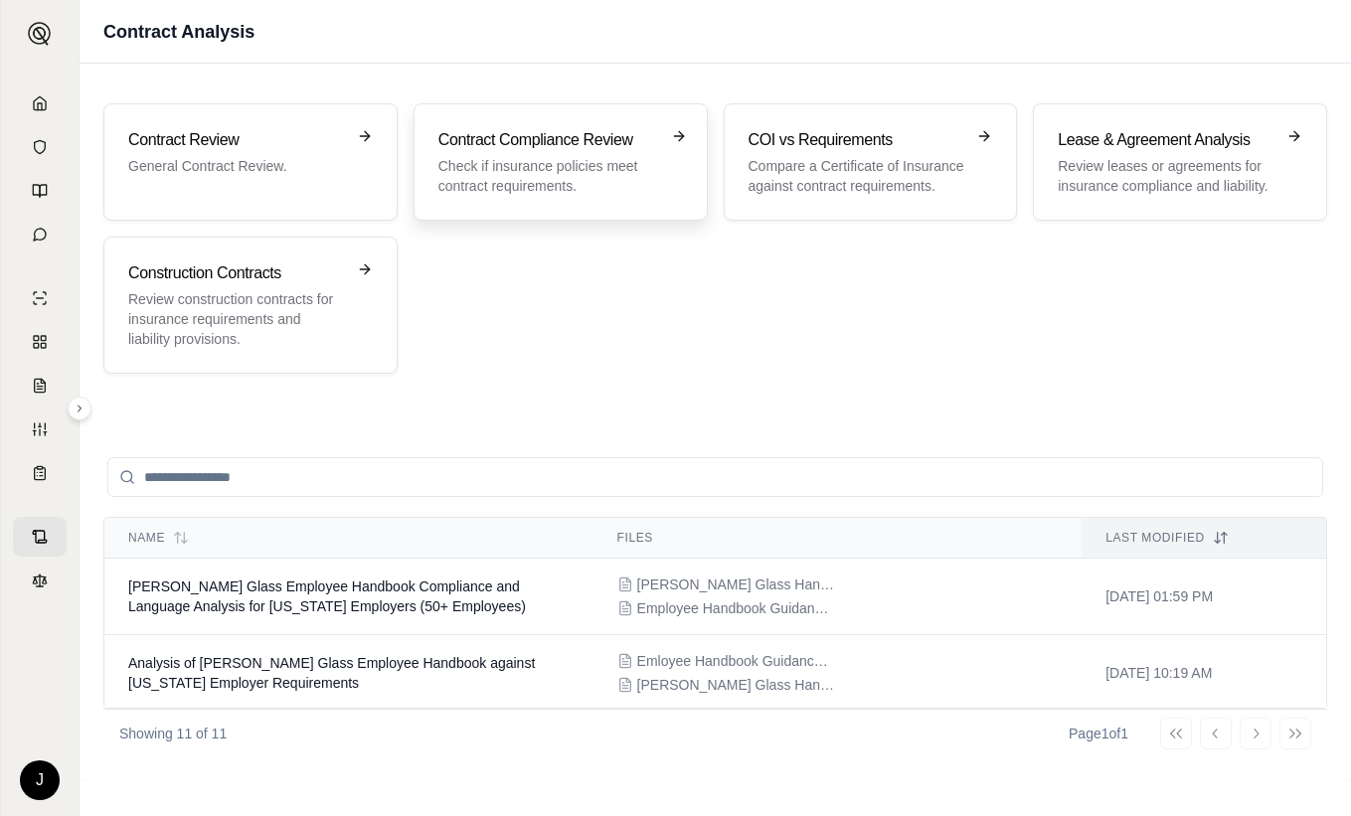
click at [523, 164] on p "Check if insurance policies meet contract requirements." at bounding box center [546, 176] width 217 height 40
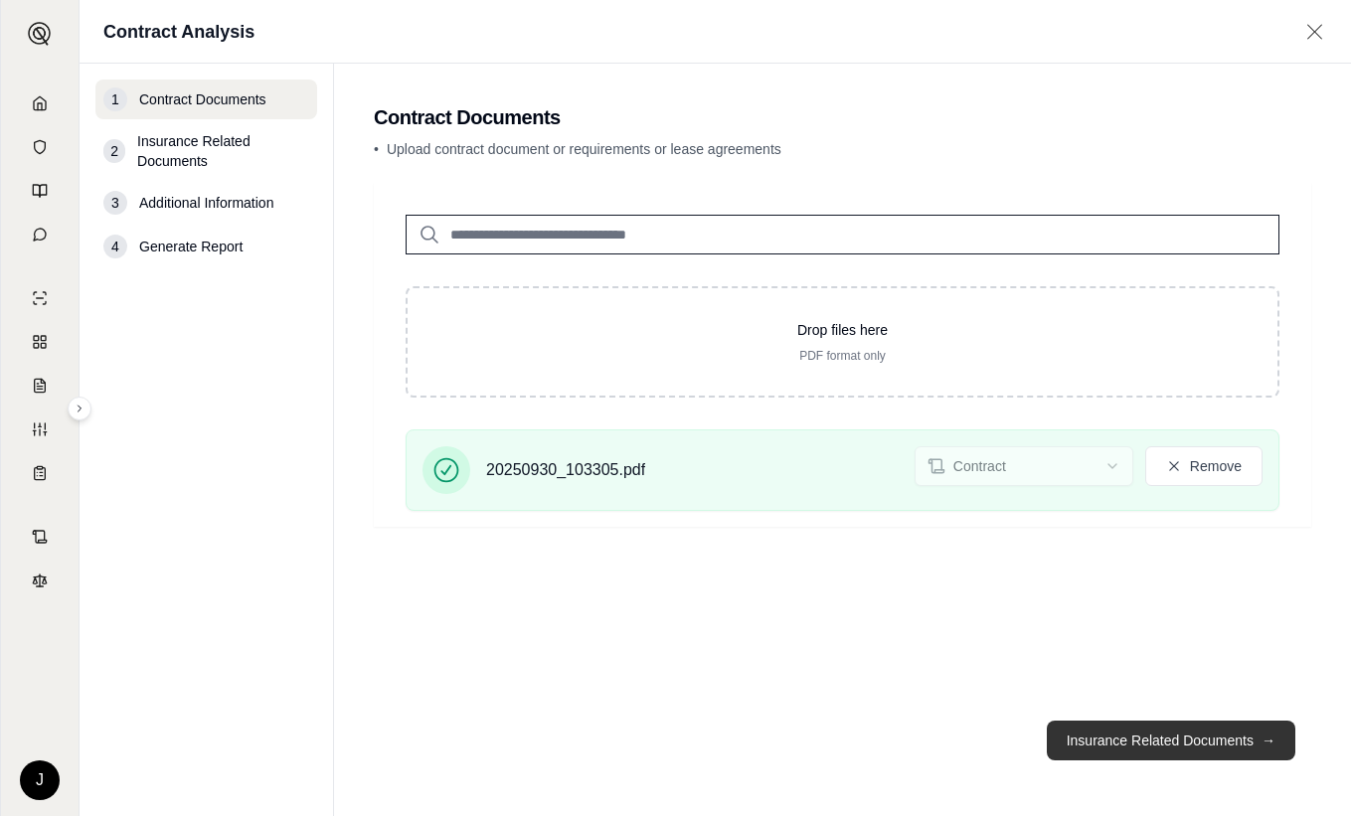
click at [1178, 744] on button "Insurance Related Documents →" at bounding box center [1171, 741] width 249 height 40
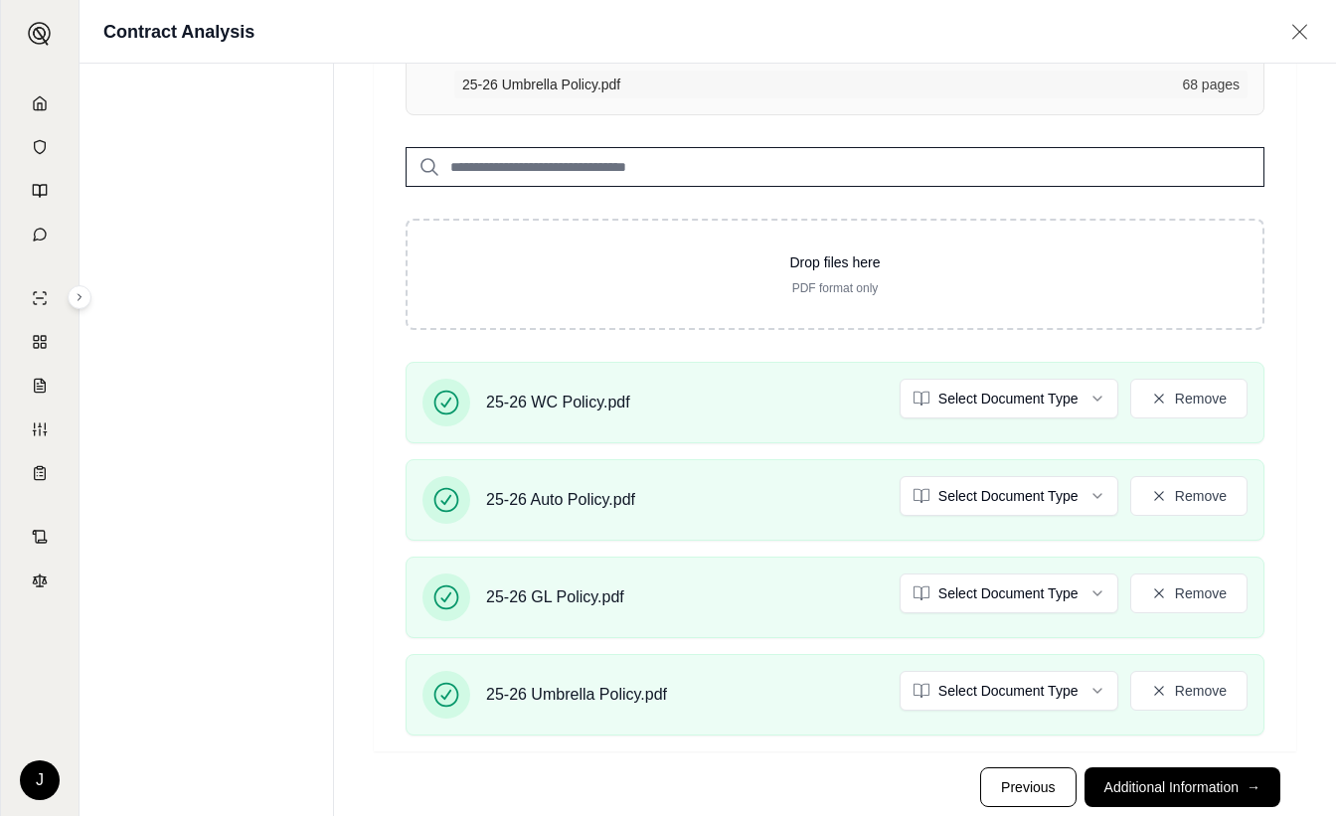
scroll to position [298, 0]
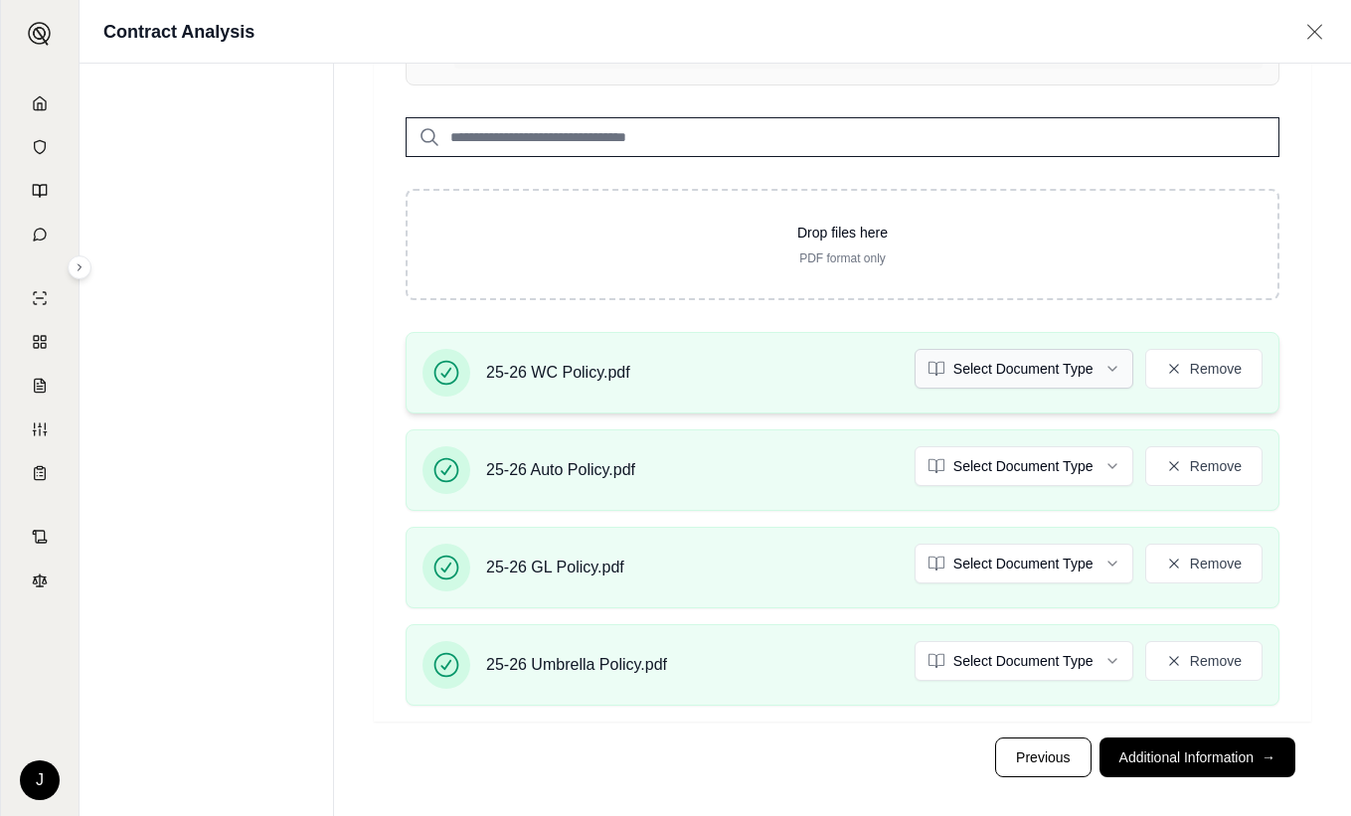
click at [1019, 376] on html "J Contract Analysis 1 Contract Documents 2 Insurance Related Documents 3 Additi…" at bounding box center [675, 267] width 1351 height 1131
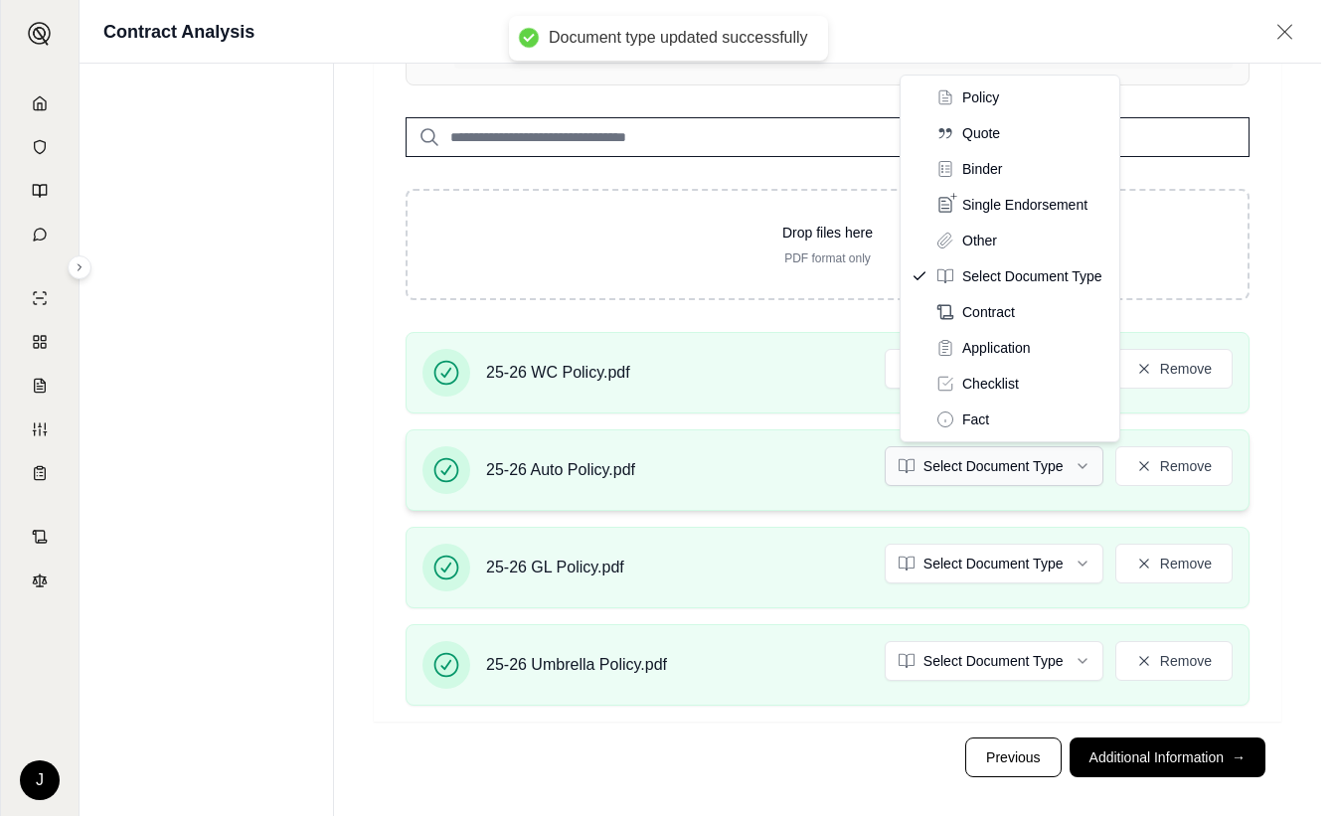
click at [979, 465] on html "Document type updated successfully J Contract Analysis 1 Contract Documents 2 I…" at bounding box center [668, 267] width 1336 height 1131
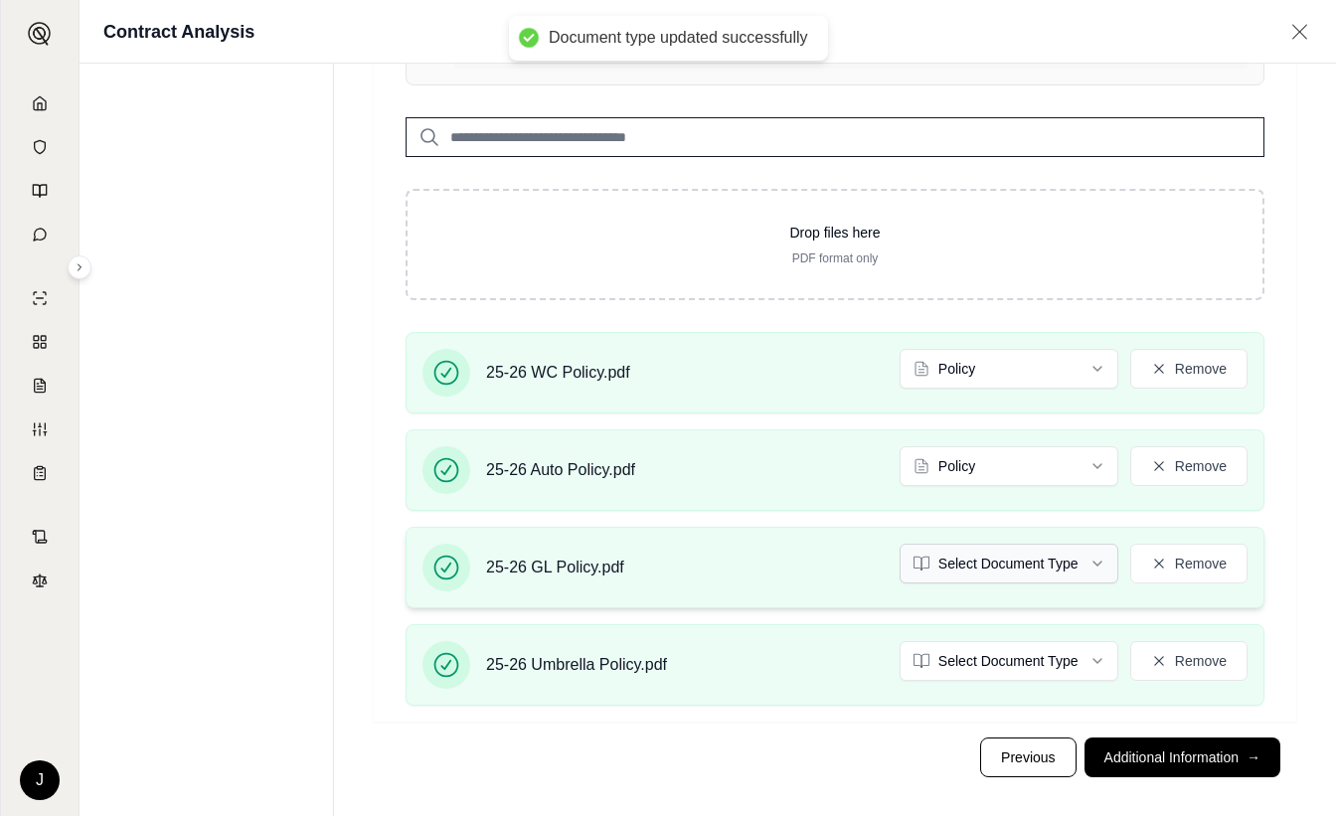
click at [956, 560] on html "Document type updated successfully Document type updated successfully J Contrac…" at bounding box center [668, 267] width 1336 height 1131
click at [987, 661] on html "Document type updated successfully Document type updated successfully J Contrac…" at bounding box center [668, 267] width 1336 height 1131
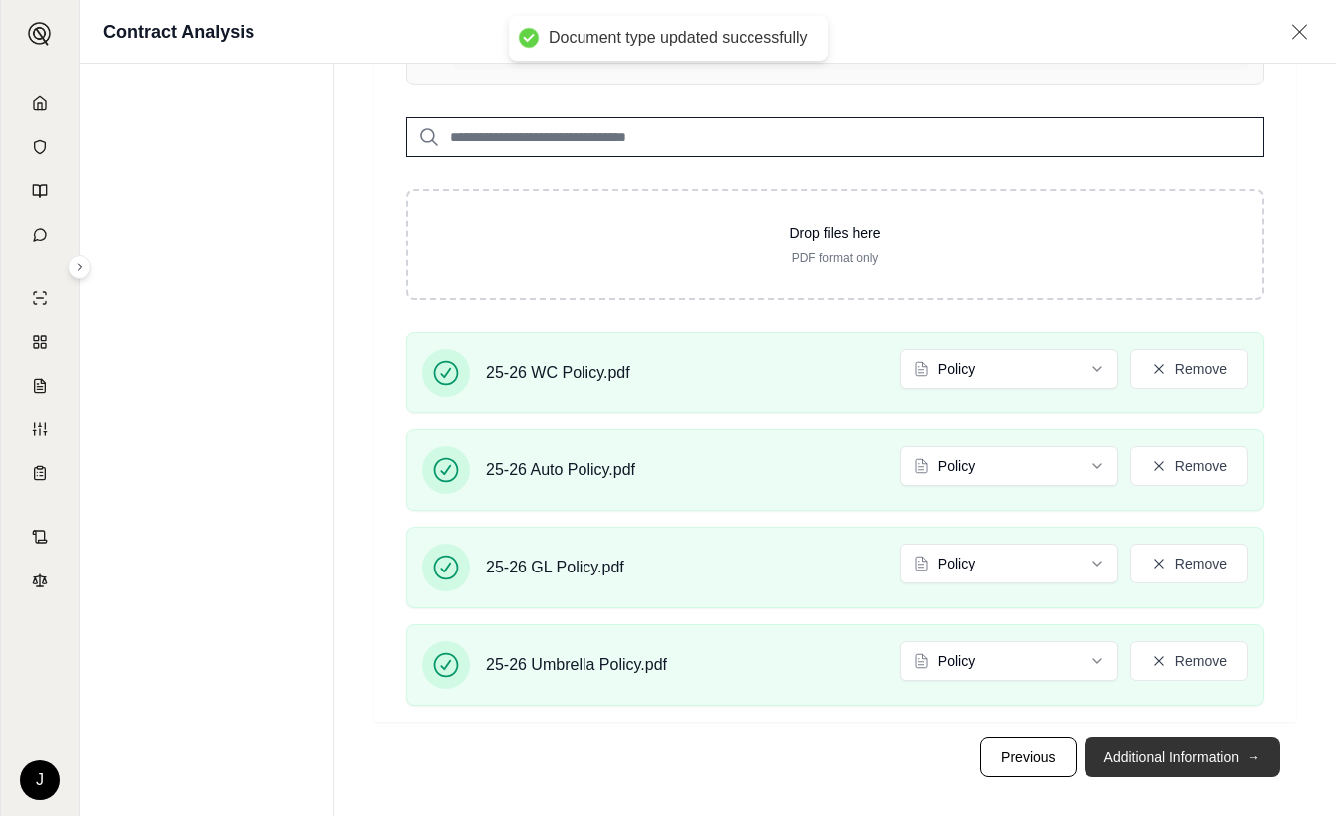
click at [1144, 758] on button "Additional Information →" at bounding box center [1182, 758] width 196 height 40
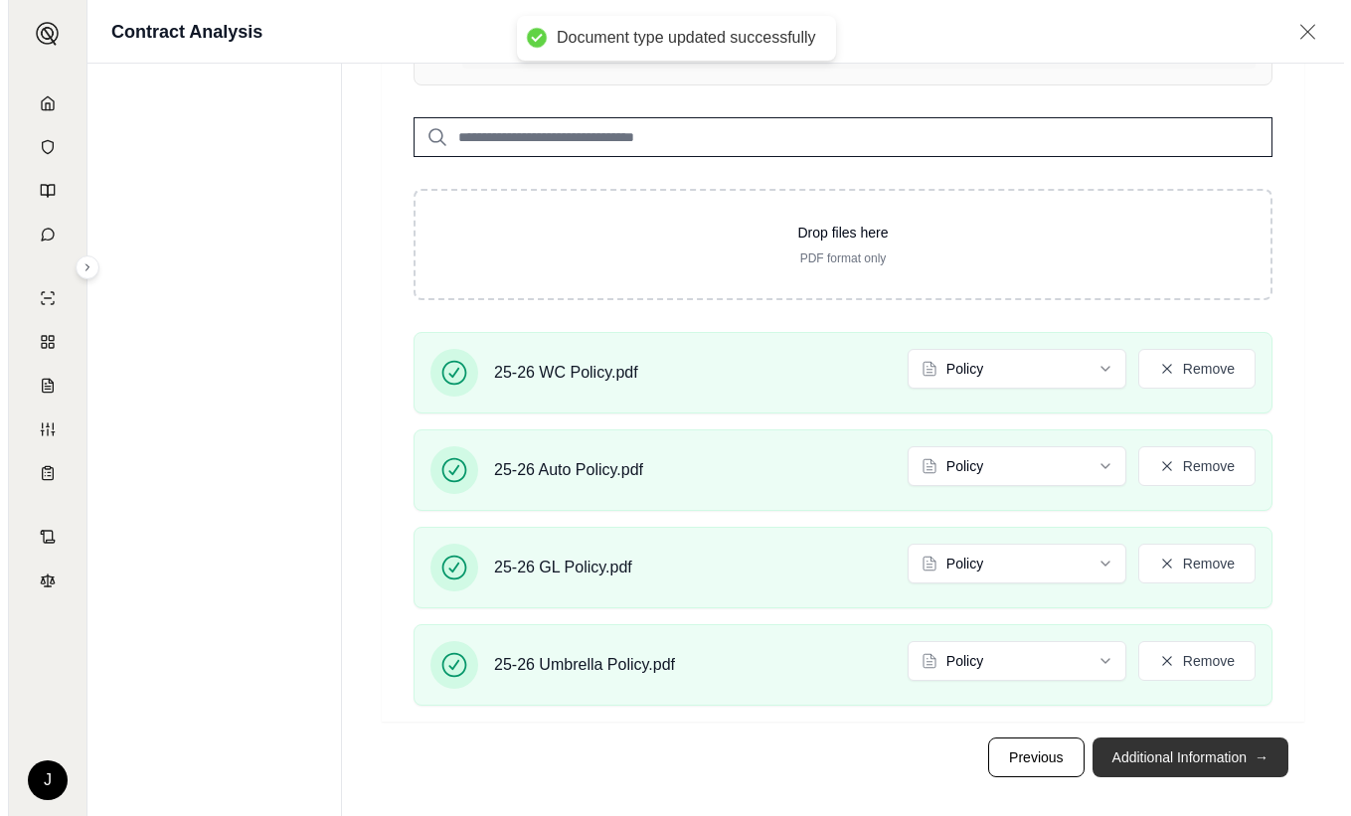
scroll to position [0, 0]
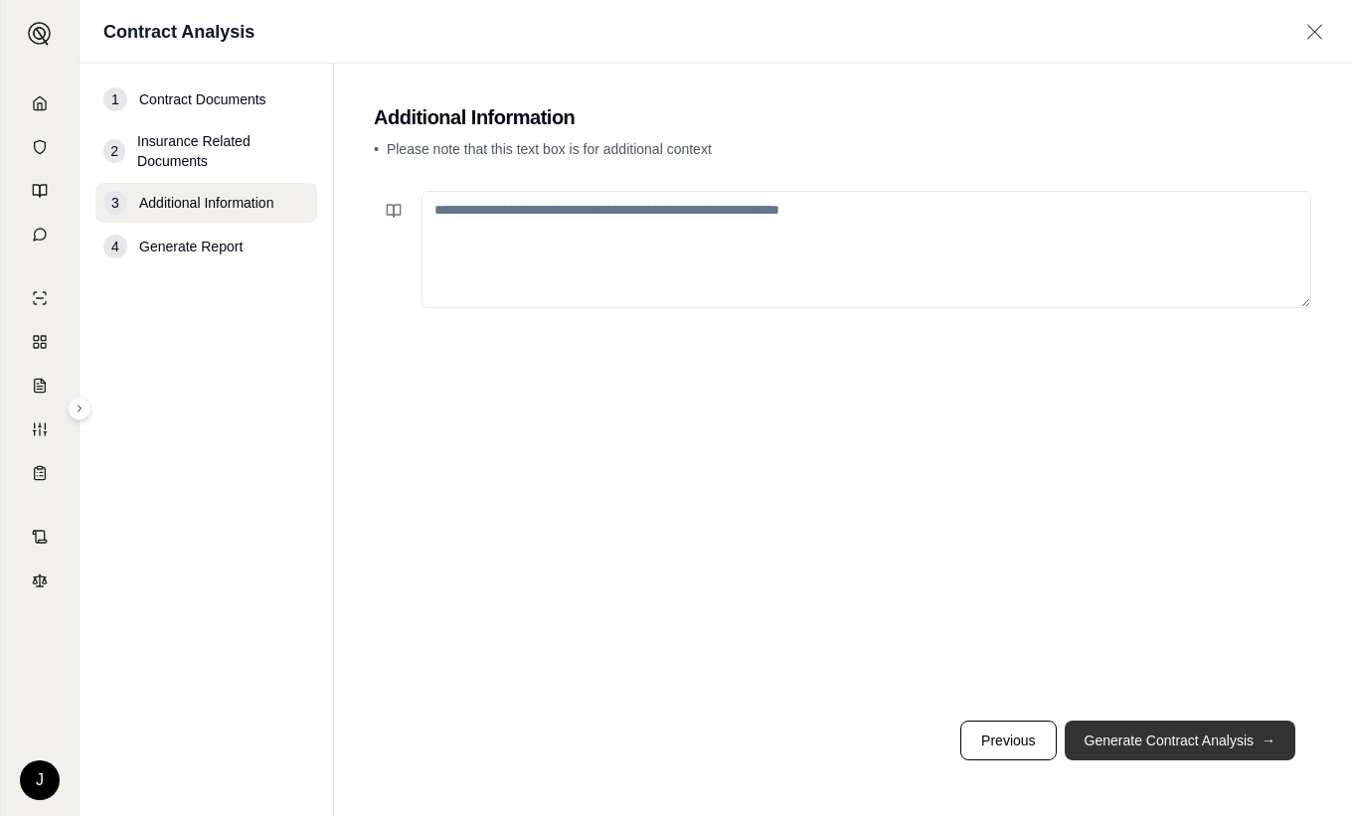
click at [1142, 737] on button "Generate Contract Analysis →" at bounding box center [1180, 741] width 231 height 40
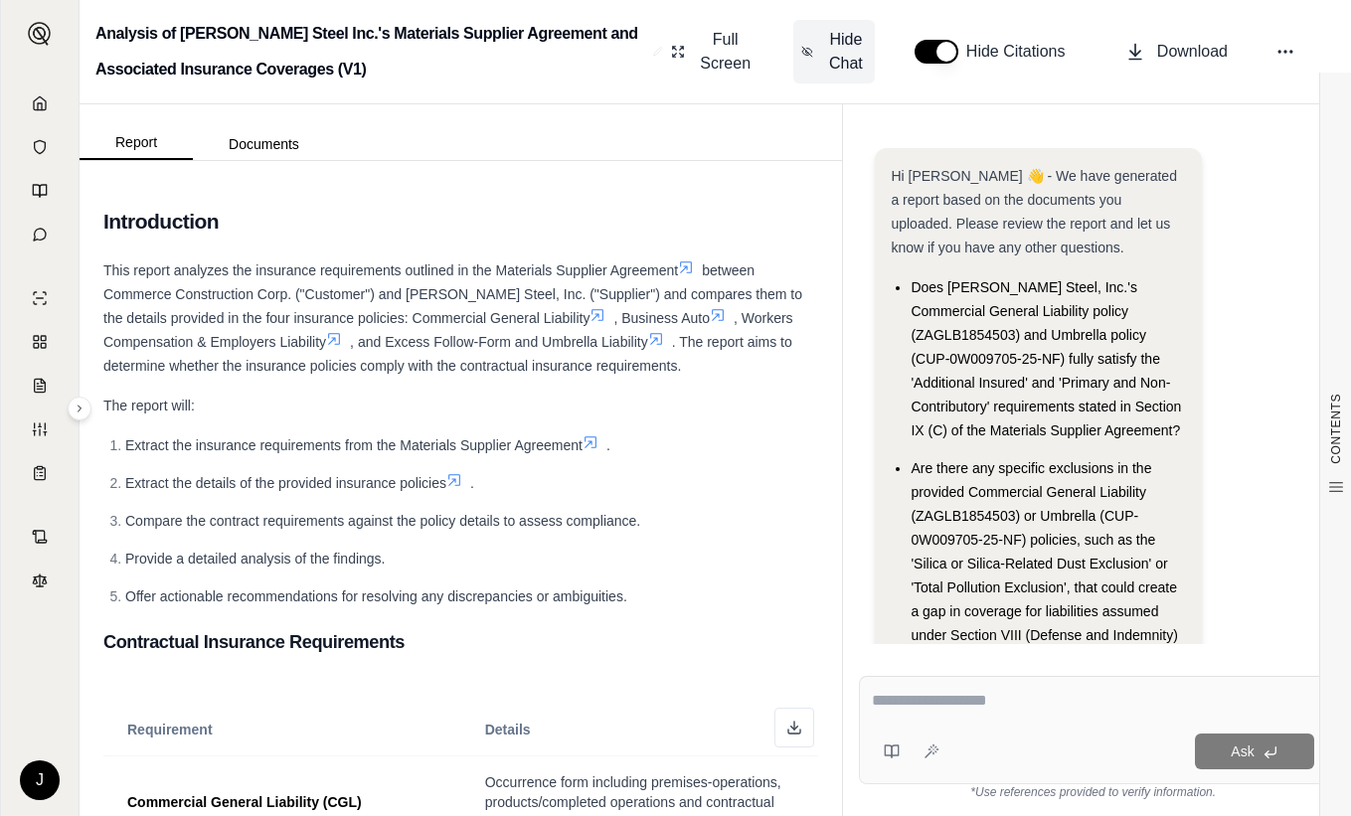
click at [852, 47] on span "Hide Chat" at bounding box center [846, 52] width 42 height 48
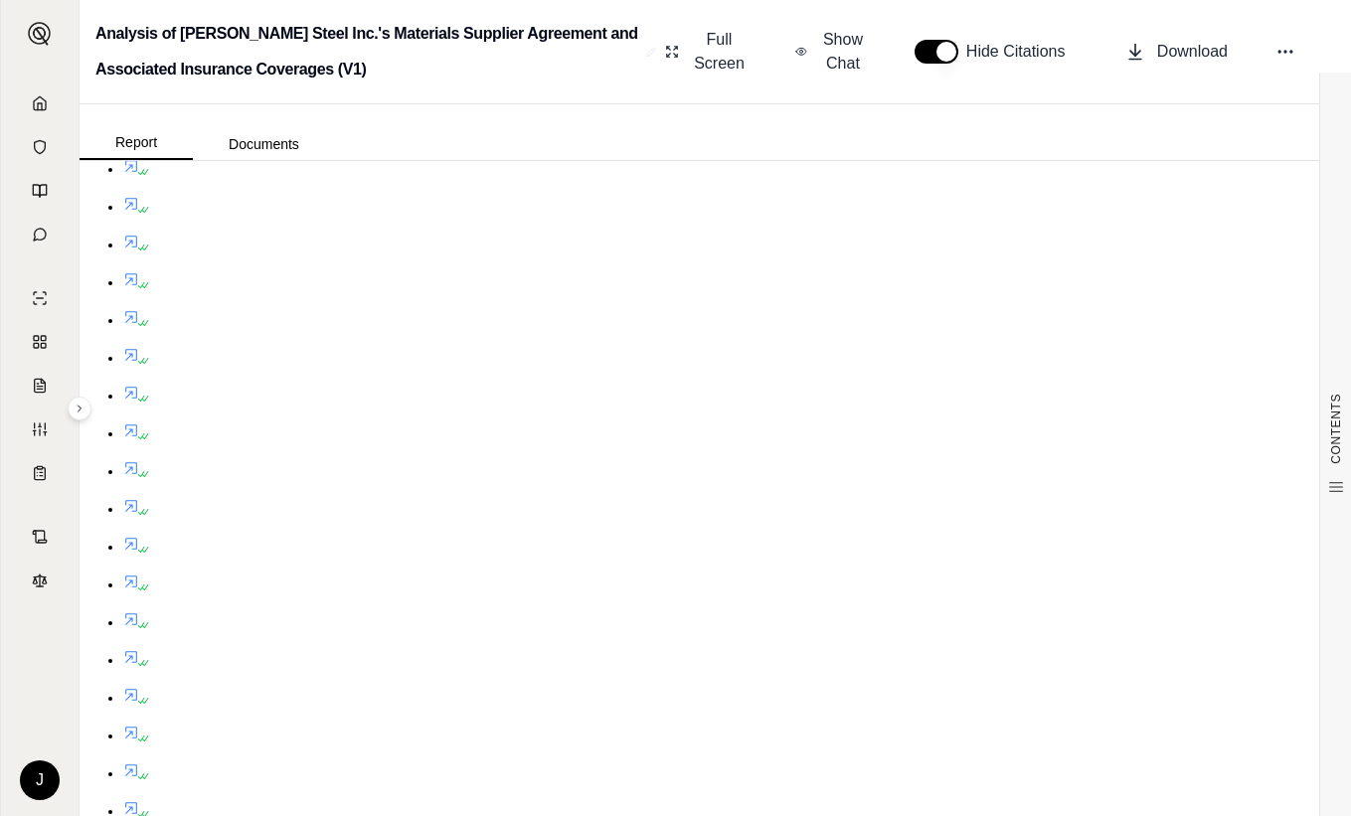
scroll to position [9226, 0]
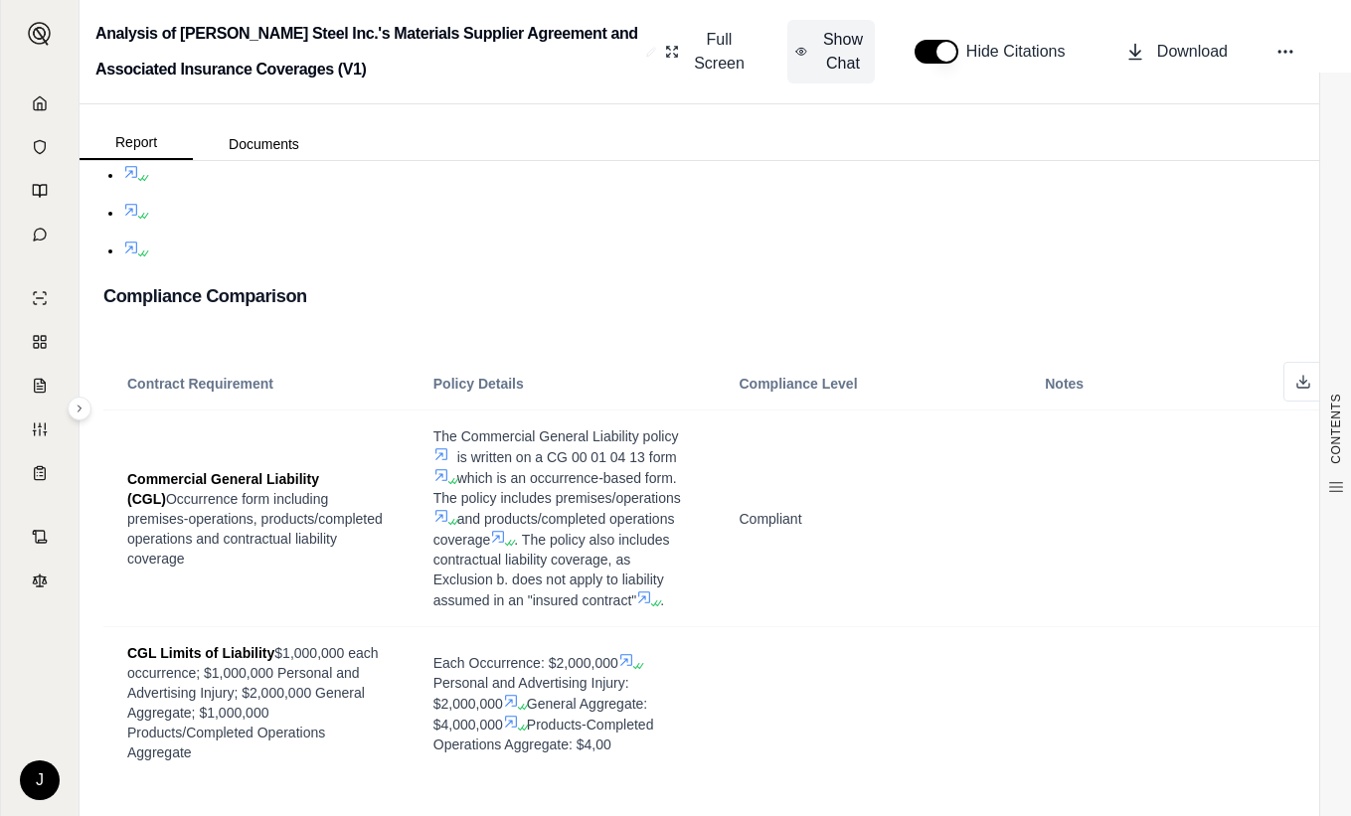
click at [841, 49] on span "Show Chat" at bounding box center [843, 52] width 48 height 48
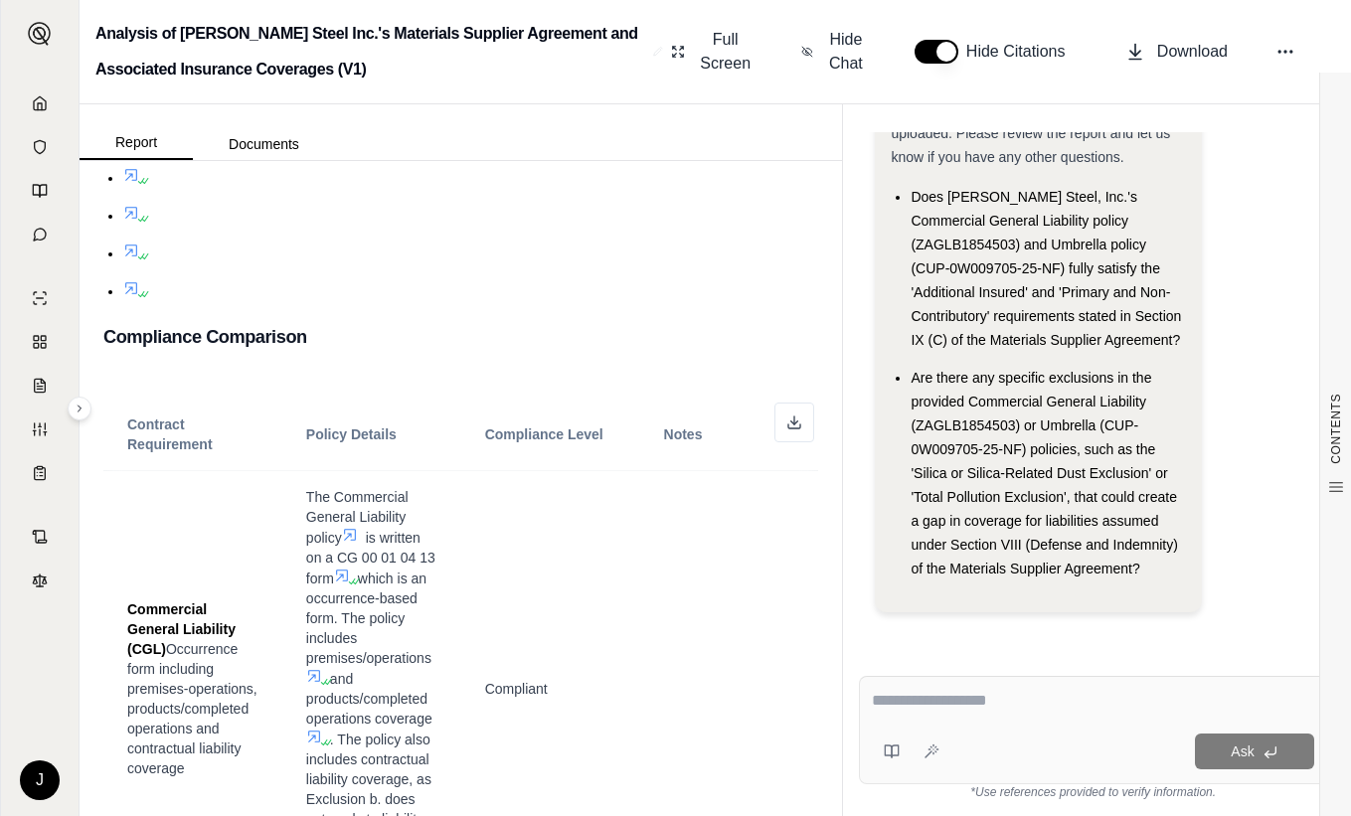
scroll to position [10624, 0]
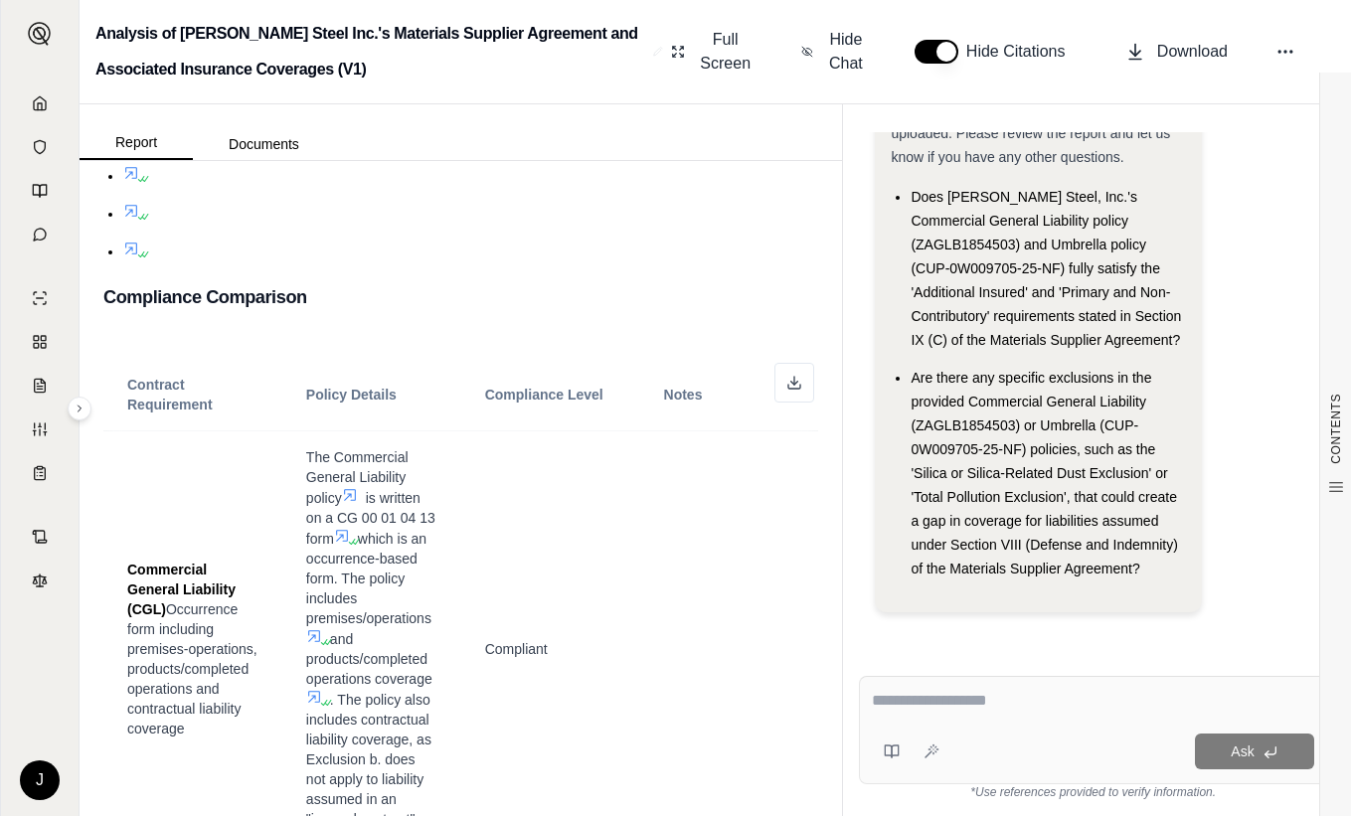
click at [967, 706] on textarea at bounding box center [1093, 701] width 442 height 24
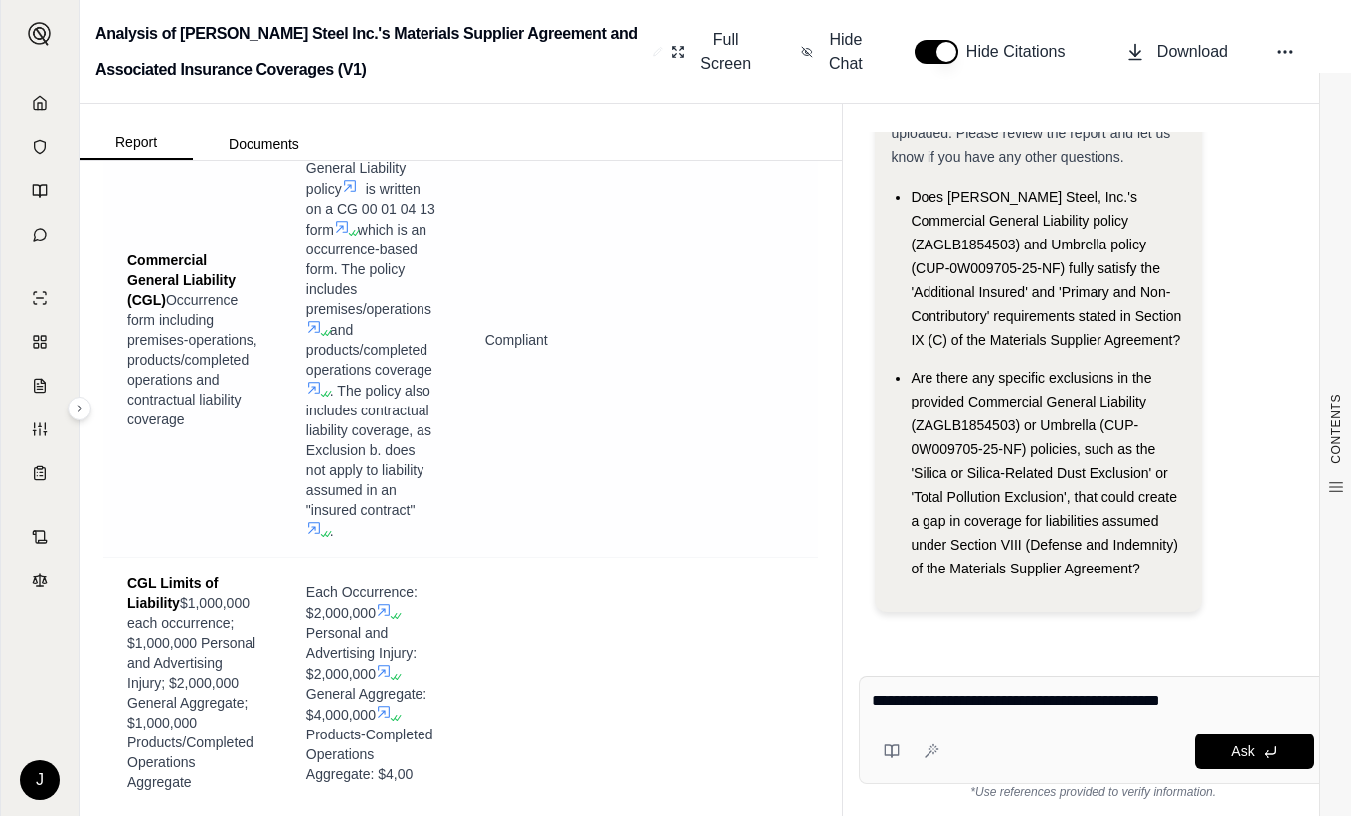
scroll to position [10982, 0]
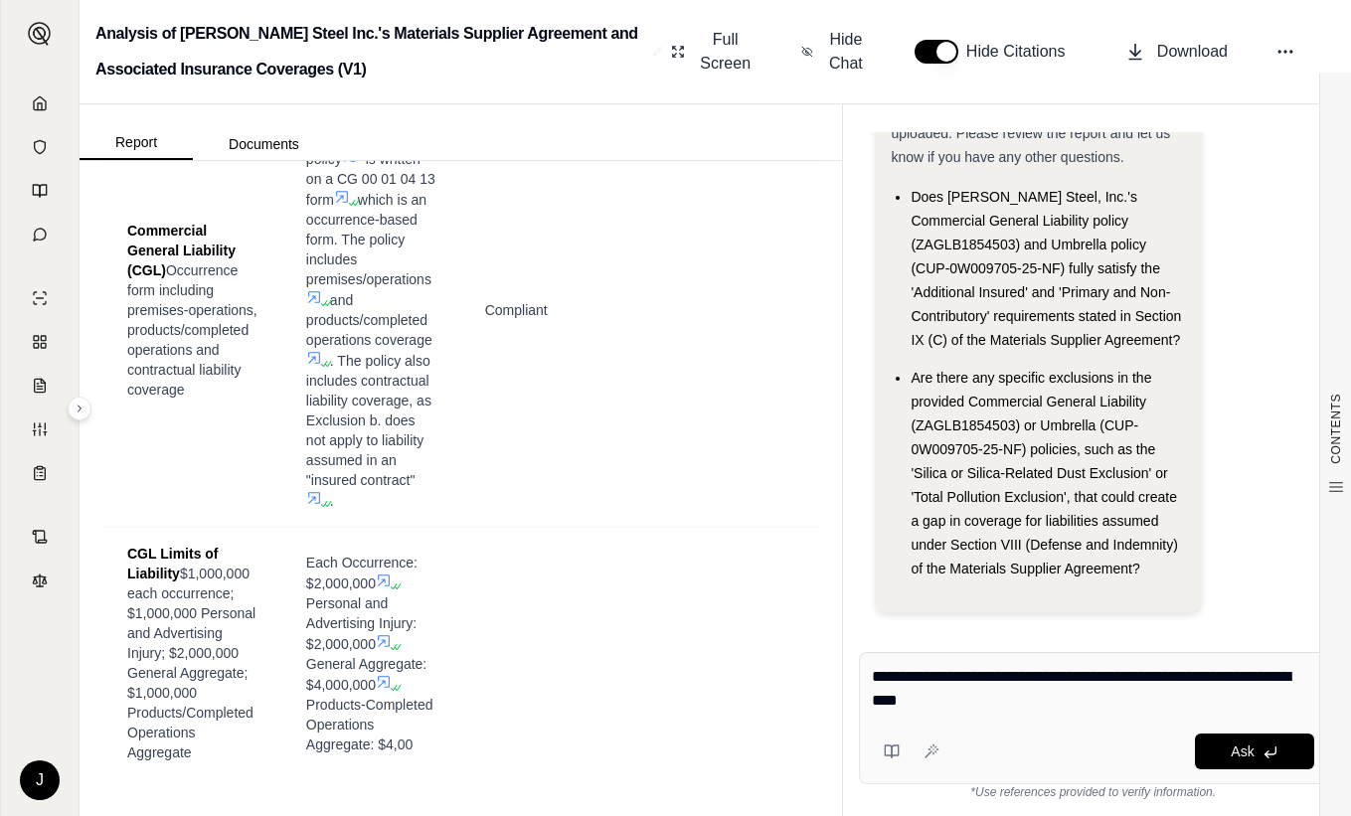
type textarea "**********"
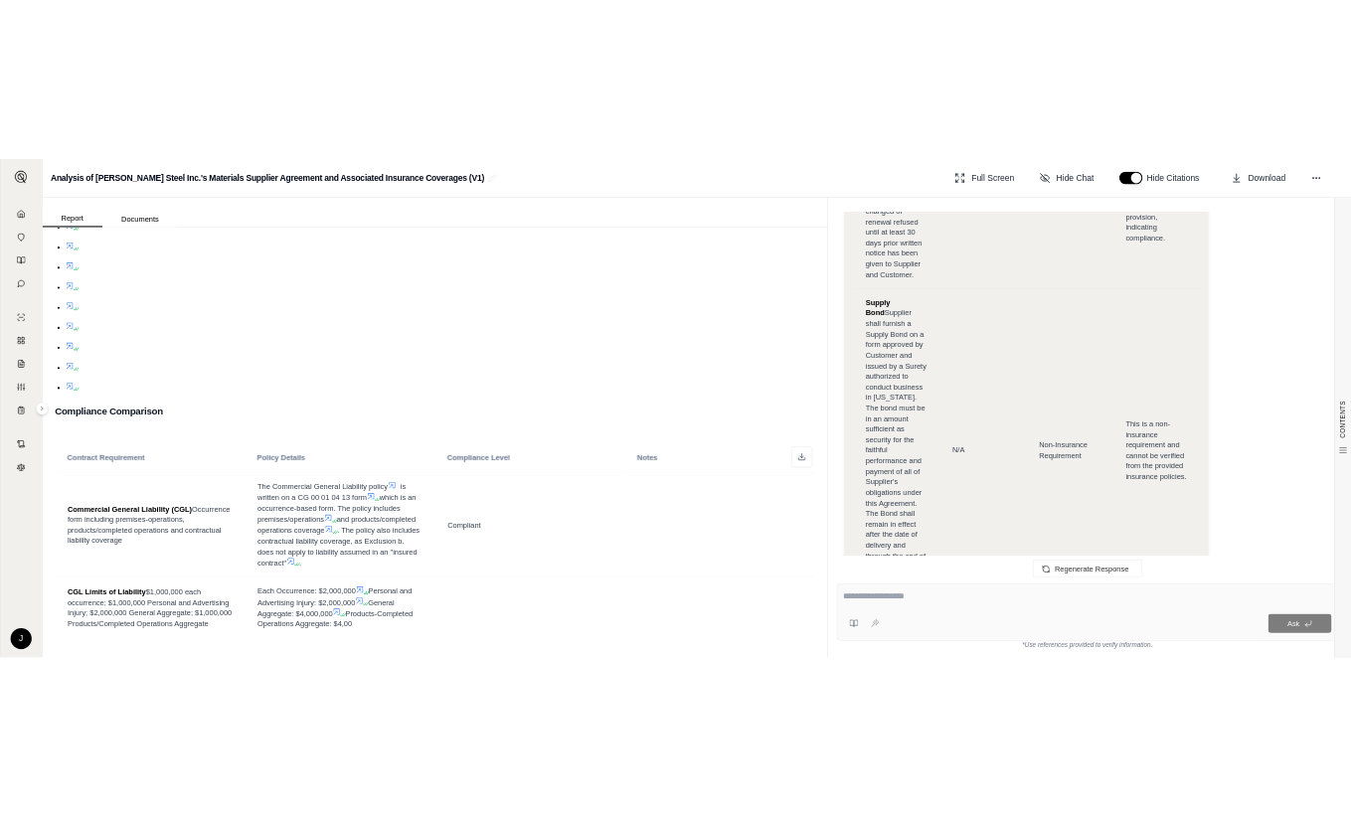
scroll to position [10429, 0]
